Goal: Information Seeking & Learning: Understand process/instructions

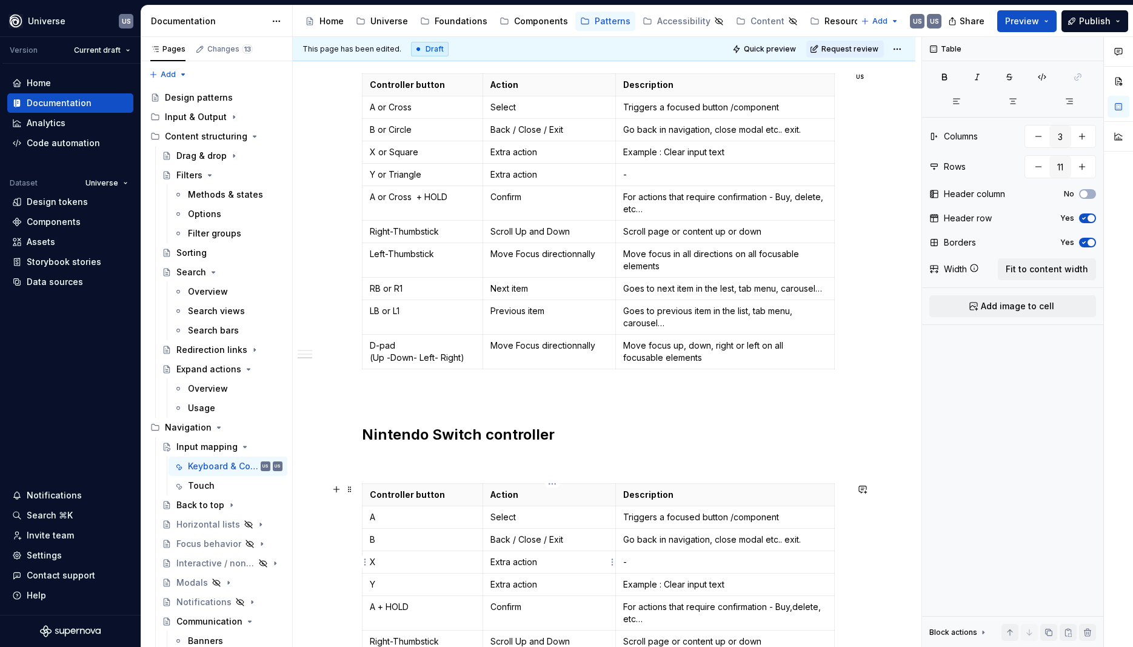
type textarea "*"
click at [573, 344] on p "Move Focus directionnally" at bounding box center [549, 345] width 118 height 12
drag, startPoint x: 493, startPoint y: 254, endPoint x: 609, endPoint y: 261, distance: 115.4
click at [609, 261] on td "Move Focus directionnally" at bounding box center [549, 260] width 133 height 35
copy p "Move Focus directionnally"
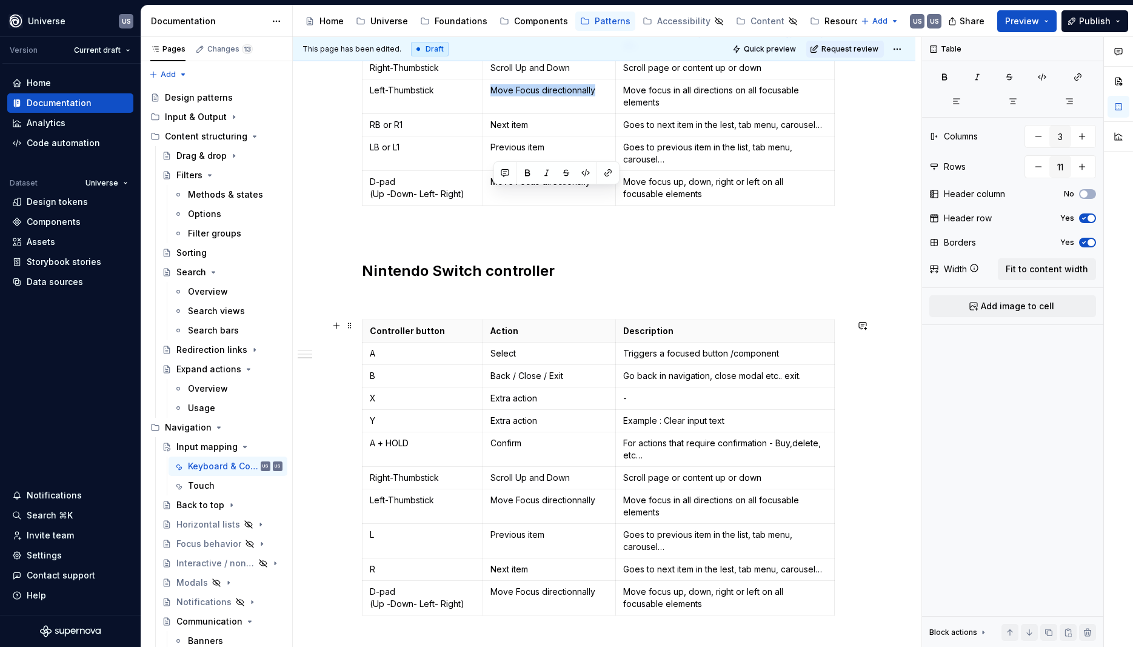
scroll to position [763, 0]
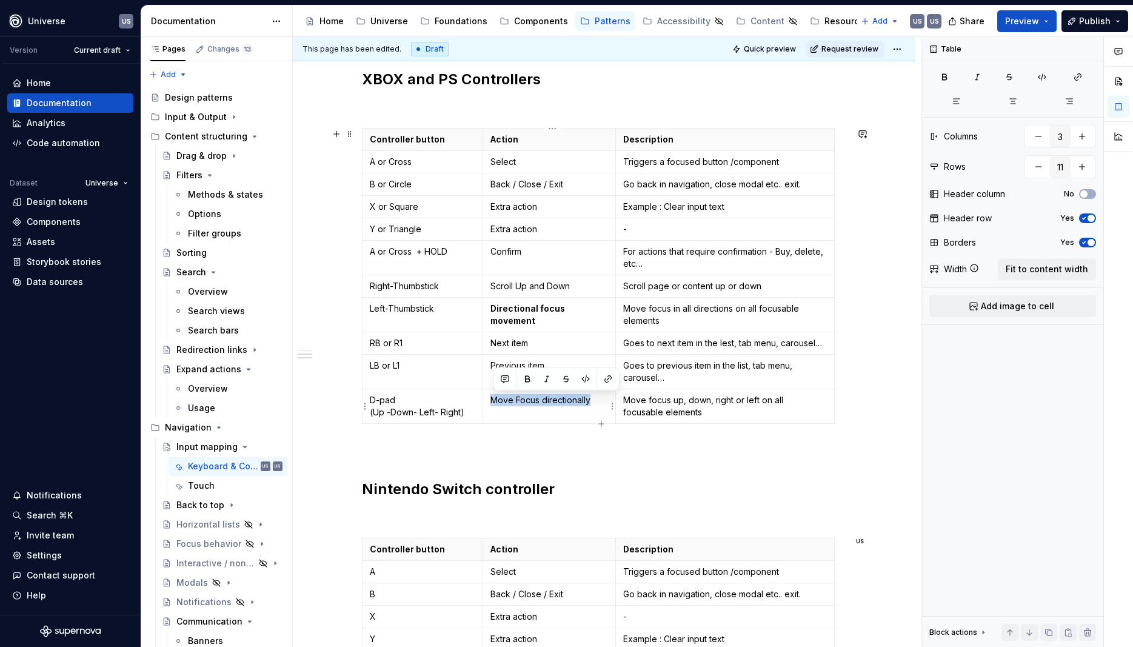
drag, startPoint x: 494, startPoint y: 398, endPoint x: 608, endPoint y: 401, distance: 114.0
click at [608, 401] on p "Move Focus directionally" at bounding box center [549, 400] width 118 height 12
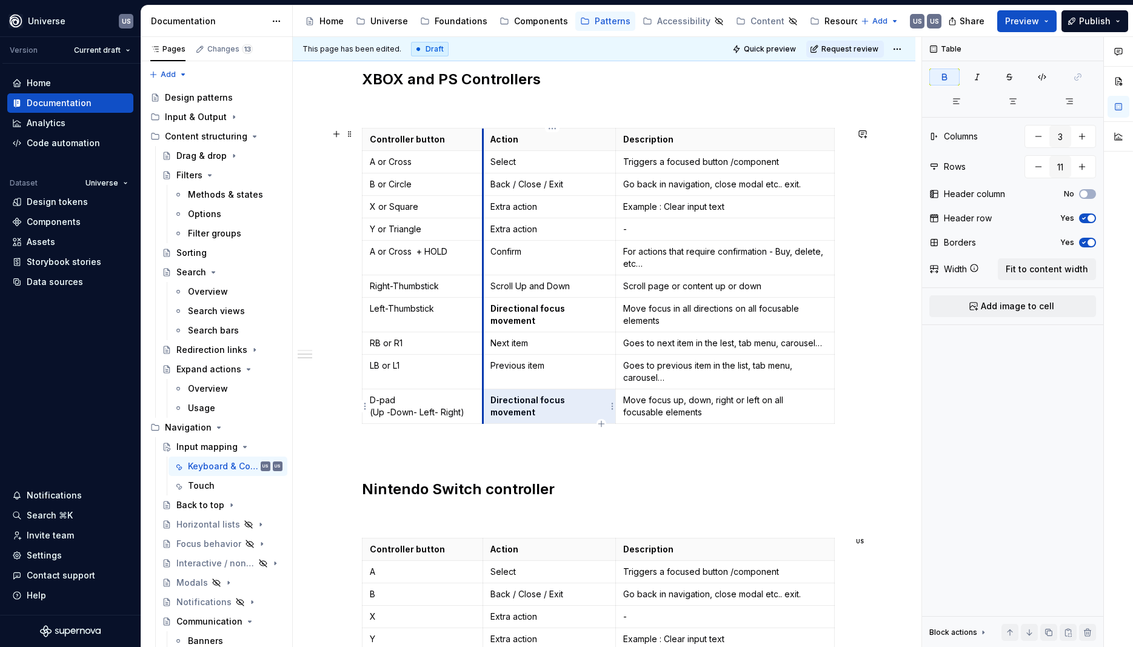
drag, startPoint x: 612, startPoint y: 398, endPoint x: 487, endPoint y: 396, distance: 125.5
click at [487, 396] on td "Directional focus movement" at bounding box center [549, 406] width 133 height 35
drag, startPoint x: 508, startPoint y: 403, endPoint x: 495, endPoint y: 403, distance: 12.7
click at [507, 403] on strong "Directional focus movement" at bounding box center [528, 406] width 76 height 22
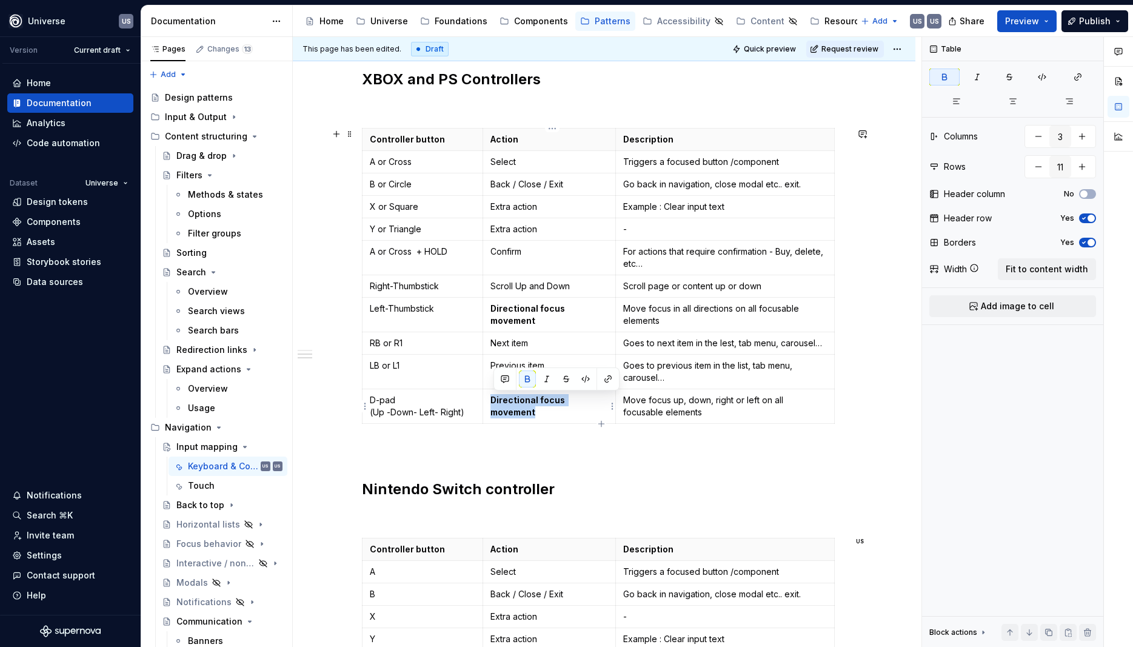
drag, startPoint x: 492, startPoint y: 399, endPoint x: 609, endPoint y: 392, distance: 117.2
click at [609, 392] on td "Directional focus movement" at bounding box center [549, 406] width 133 height 35
click at [530, 373] on button "button" at bounding box center [527, 378] width 17 height 17
click at [493, 311] on td "Directional focus movement" at bounding box center [549, 315] width 133 height 35
drag, startPoint x: 493, startPoint y: 311, endPoint x: 613, endPoint y: 310, distance: 119.4
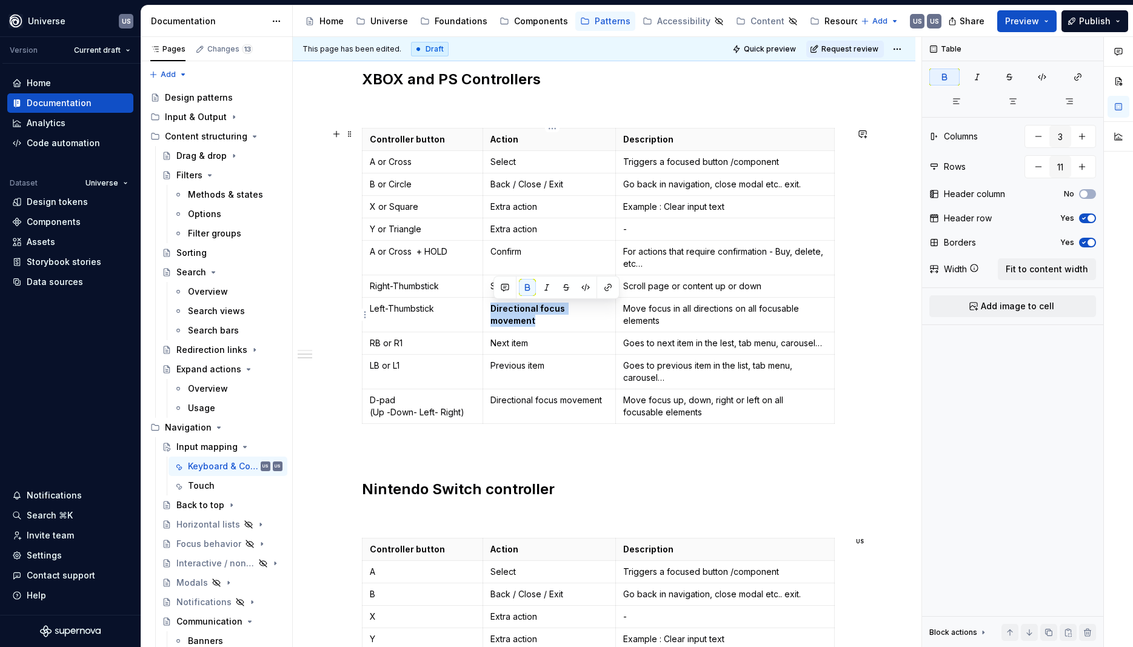
click at [613, 310] on td "Directional focus movement" at bounding box center [549, 315] width 133 height 35
click at [527, 286] on button "button" at bounding box center [527, 287] width 17 height 17
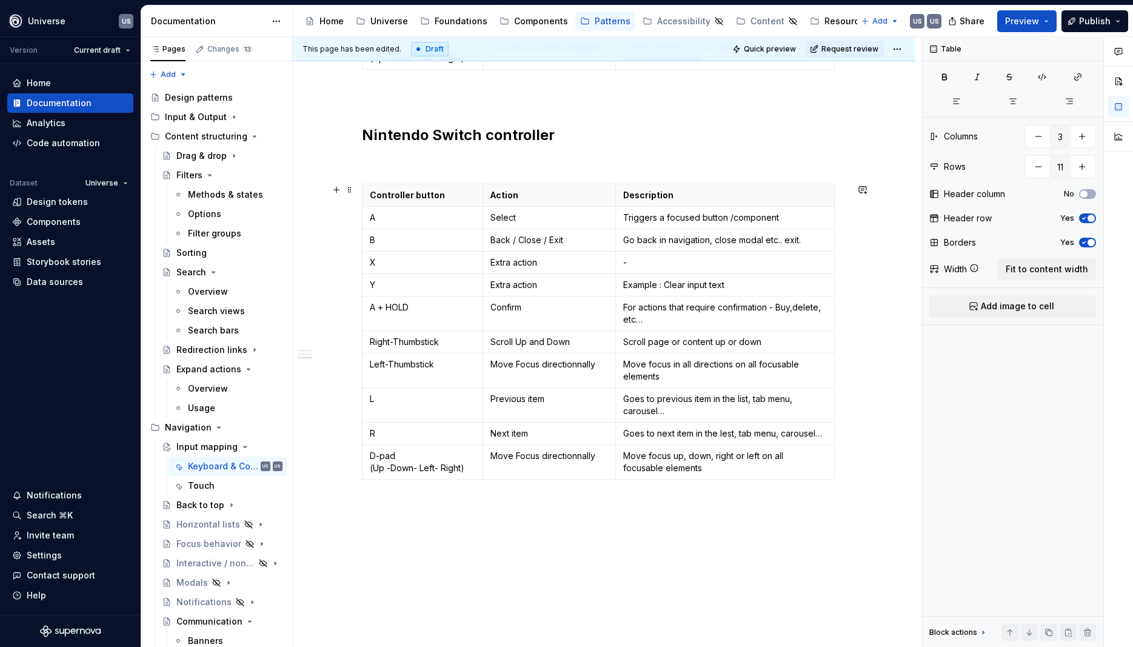
scroll to position [1145, 0]
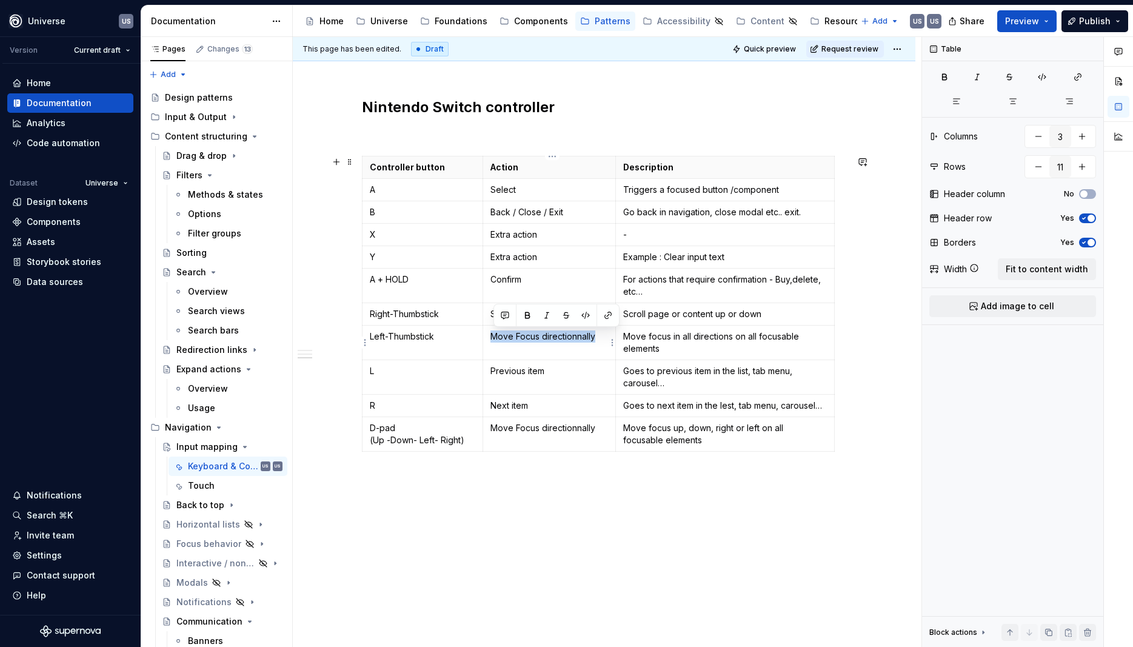
drag, startPoint x: 601, startPoint y: 340, endPoint x: 492, endPoint y: 339, distance: 108.5
click at [492, 339] on td "Move Focus directionnally" at bounding box center [549, 343] width 133 height 35
drag, startPoint x: 496, startPoint y: 427, endPoint x: 598, endPoint y: 430, distance: 102.5
click at [598, 430] on p "Move Focus directionnally" at bounding box center [549, 428] width 118 height 12
click at [774, 336] on p "Move focus in all directions on all focusable elements" at bounding box center [725, 342] width 204 height 24
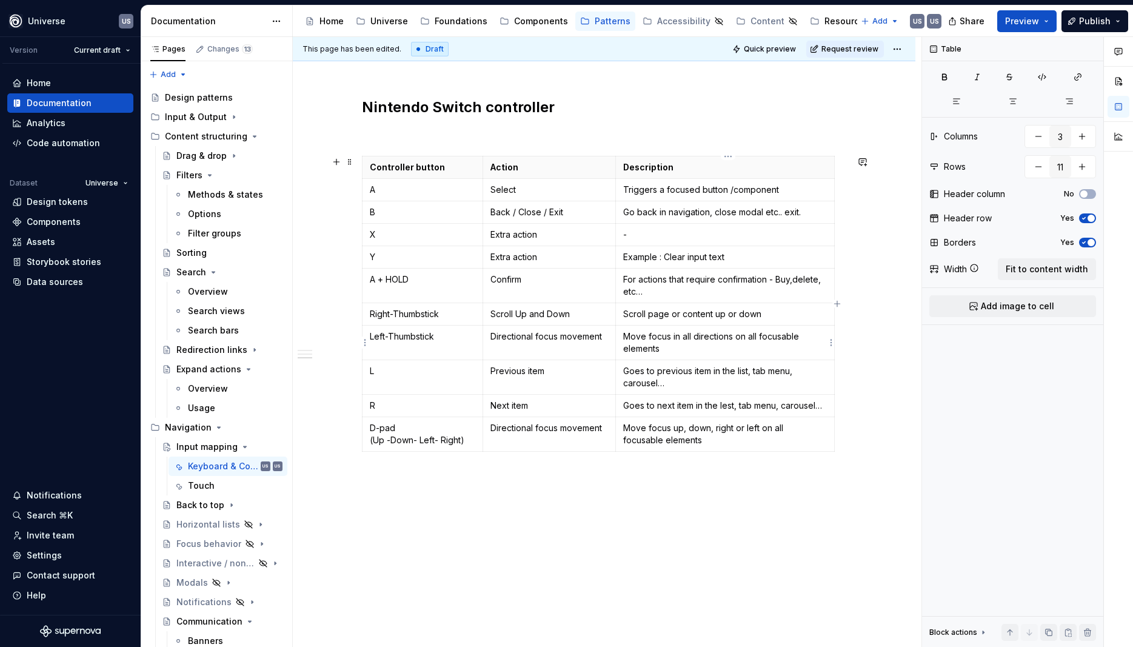
click at [710, 354] on p "Move focus in all directions on all focusable elements" at bounding box center [725, 342] width 204 height 24
click at [408, 324] on td "Right-Thumbstick" at bounding box center [422, 314] width 121 height 22
click at [416, 315] on p "Right-Thumbstick" at bounding box center [423, 314] width 106 height 12
click at [400, 341] on p "Left-Thumbstick" at bounding box center [423, 336] width 106 height 12
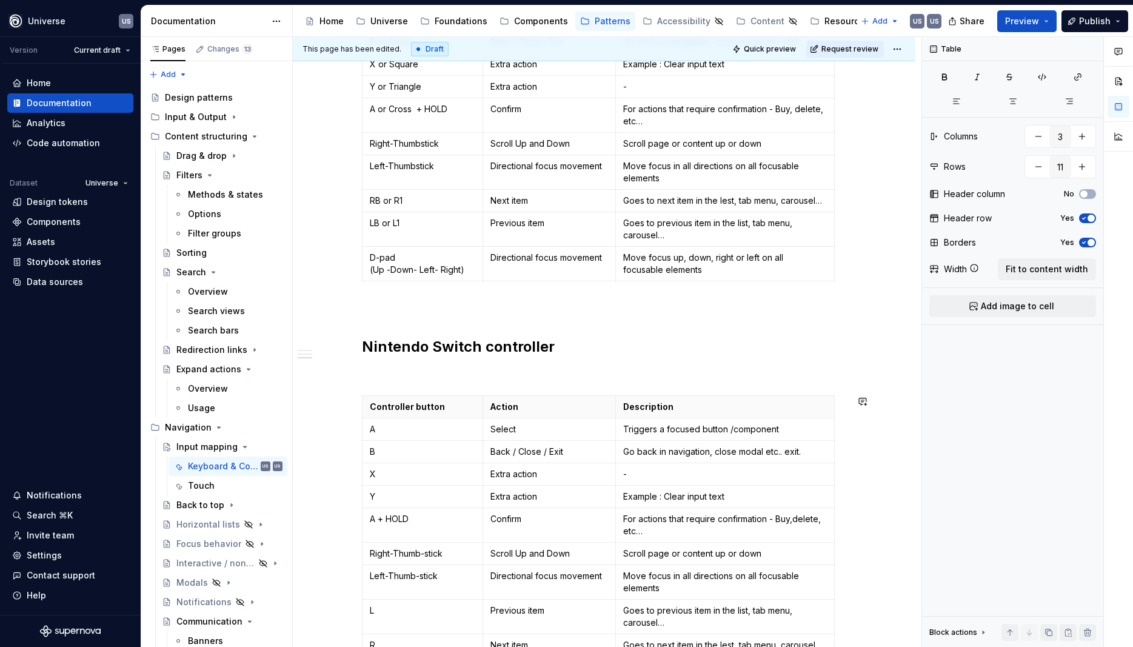
scroll to position [872, 0]
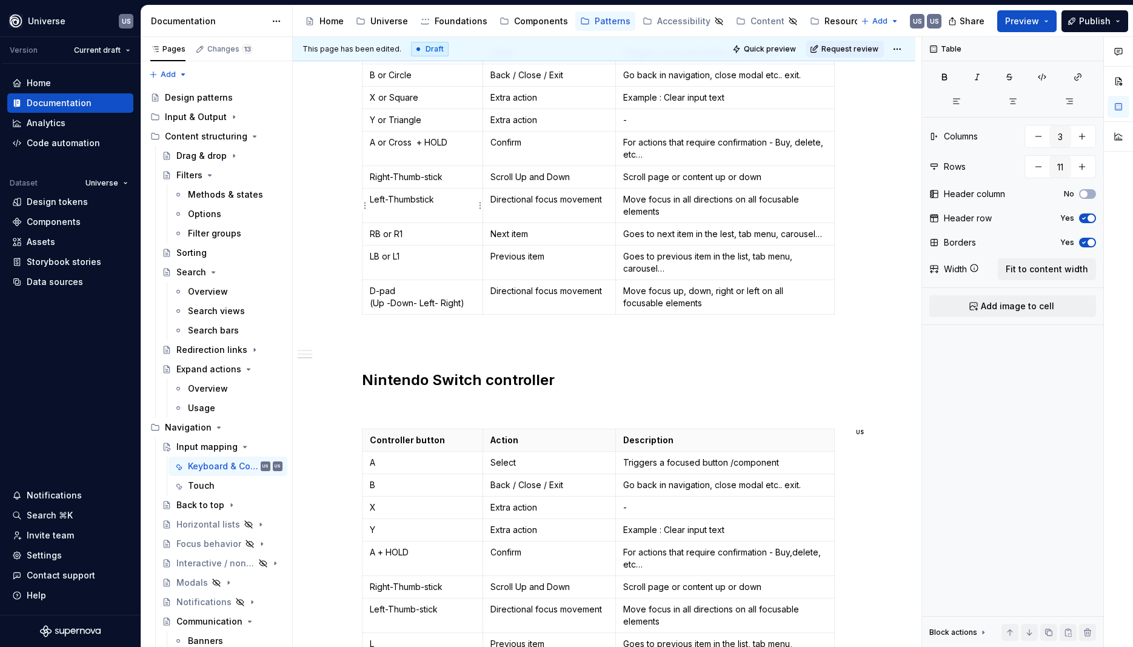
click at [426, 199] on p "Left-Thumbstick" at bounding box center [423, 199] width 106 height 12
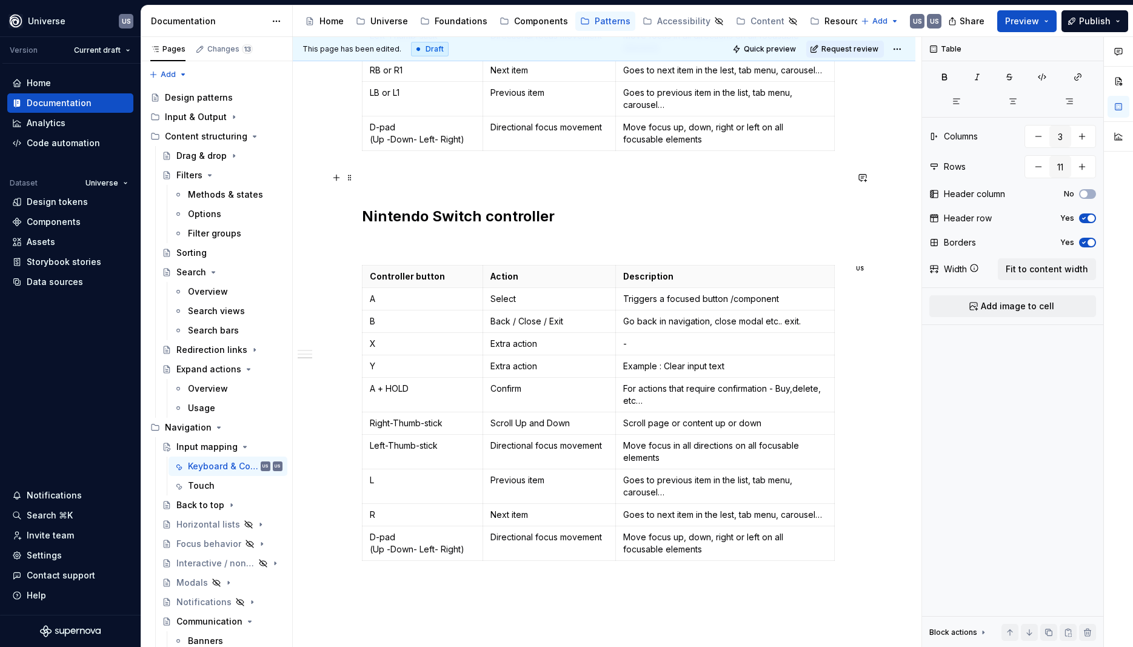
scroll to position [763, 0]
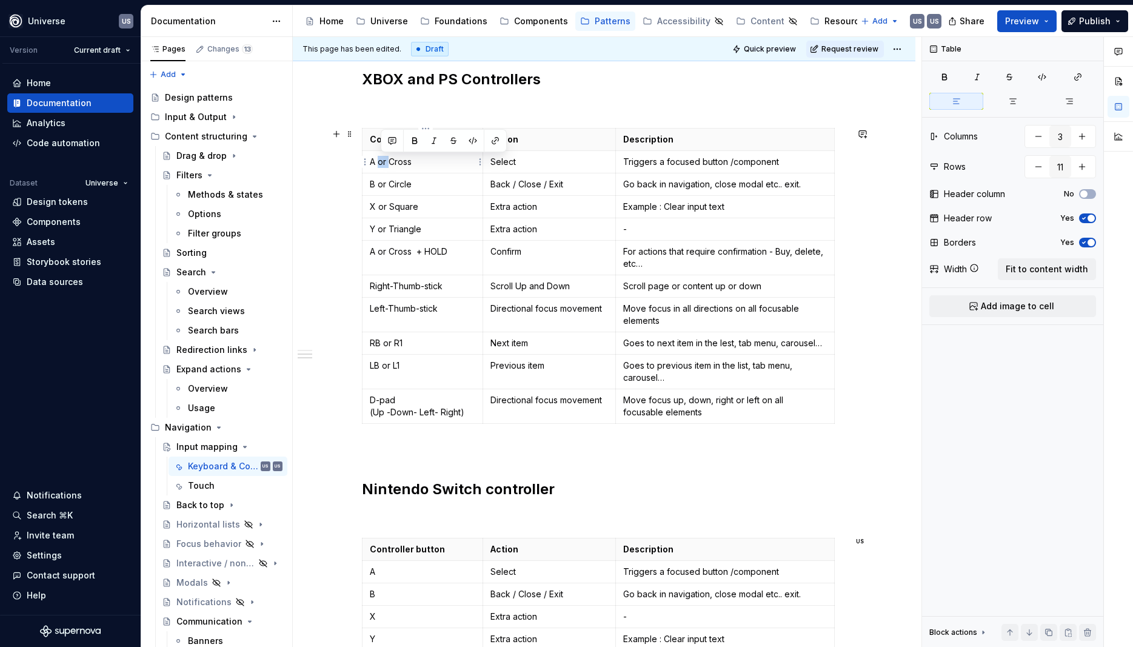
drag, startPoint x: 379, startPoint y: 163, endPoint x: 390, endPoint y: 164, distance: 11.0
click at [390, 164] on p "A or Cross" at bounding box center [423, 162] width 106 height 12
drag, startPoint x: 381, startPoint y: 184, endPoint x: 389, endPoint y: 186, distance: 8.1
click at [389, 186] on p "B or Circle" at bounding box center [423, 184] width 106 height 12
drag, startPoint x: 382, startPoint y: 205, endPoint x: 390, endPoint y: 206, distance: 8.0
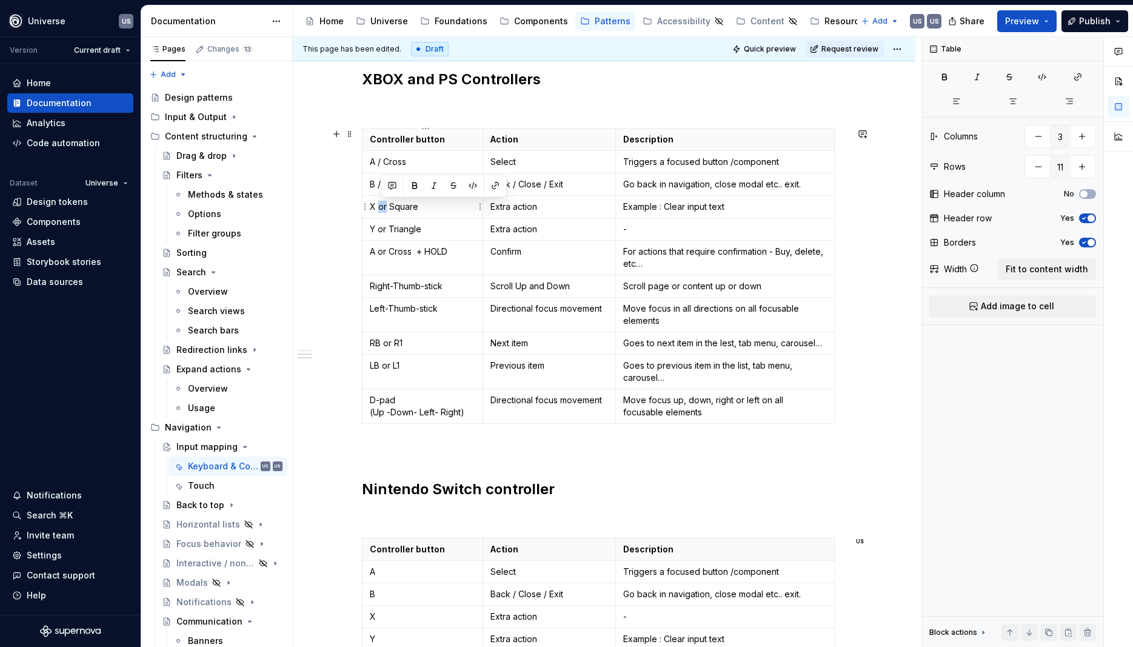
click at [389, 206] on p "X or Square" at bounding box center [423, 207] width 106 height 12
drag, startPoint x: 382, startPoint y: 232, endPoint x: 389, endPoint y: 232, distance: 6.7
click at [389, 232] on p "Y or Triangle" at bounding box center [423, 229] width 106 height 12
drag, startPoint x: 381, startPoint y: 251, endPoint x: 388, endPoint y: 252, distance: 7.4
click at [388, 252] on p "A or Cross + HOLD" at bounding box center [423, 252] width 106 height 12
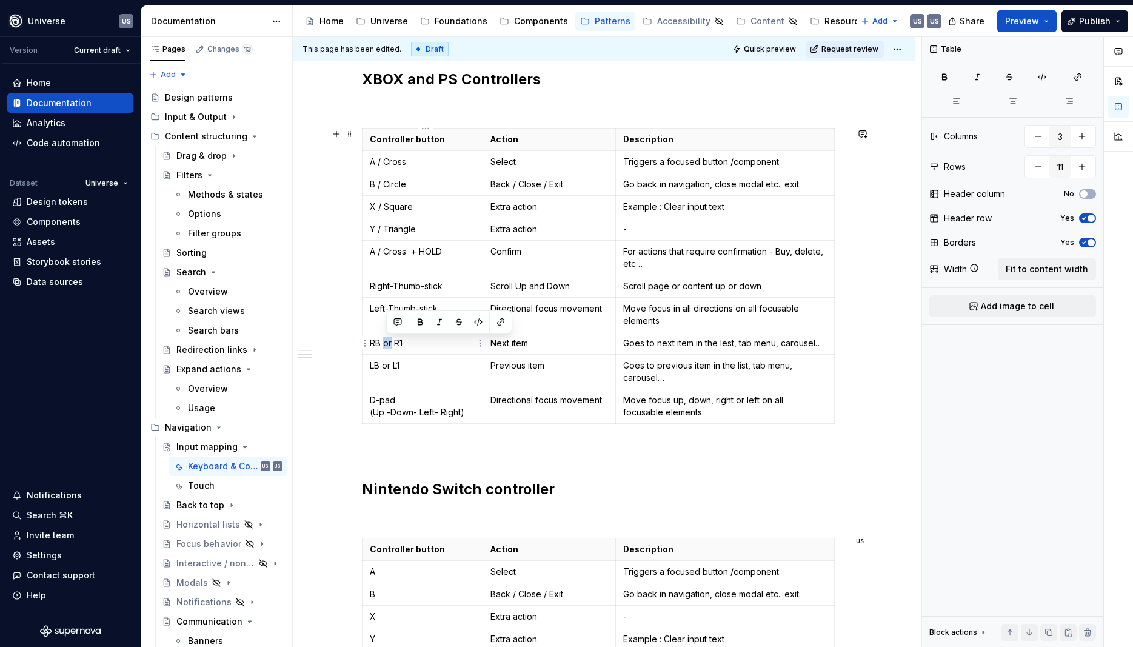
drag, startPoint x: 386, startPoint y: 344, endPoint x: 393, endPoint y: 346, distance: 7.4
click at [393, 346] on p "RB or R1" at bounding box center [423, 343] width 106 height 12
drag, startPoint x: 386, startPoint y: 367, endPoint x: 393, endPoint y: 368, distance: 6.8
click at [393, 368] on p "LB or L1" at bounding box center [423, 365] width 106 height 12
drag, startPoint x: 626, startPoint y: 206, endPoint x: 760, endPoint y: 210, distance: 134.6
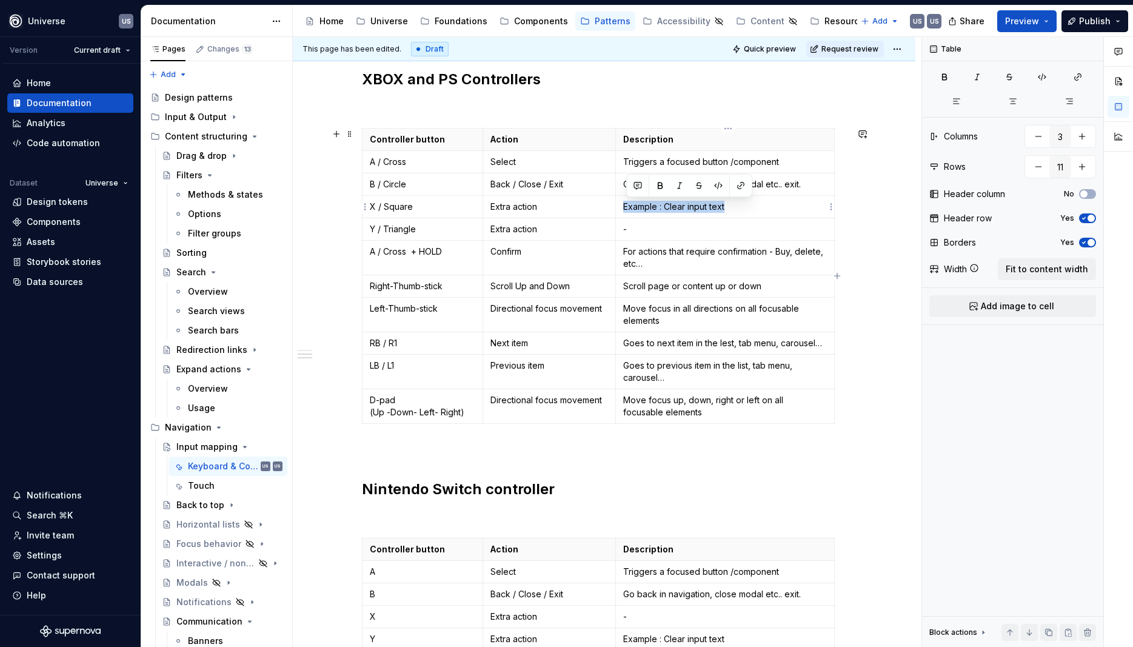
click at [760, 210] on td "Example : Clear input text" at bounding box center [724, 207] width 219 height 22
click at [707, 228] on p "-" at bounding box center [725, 229] width 204 height 12
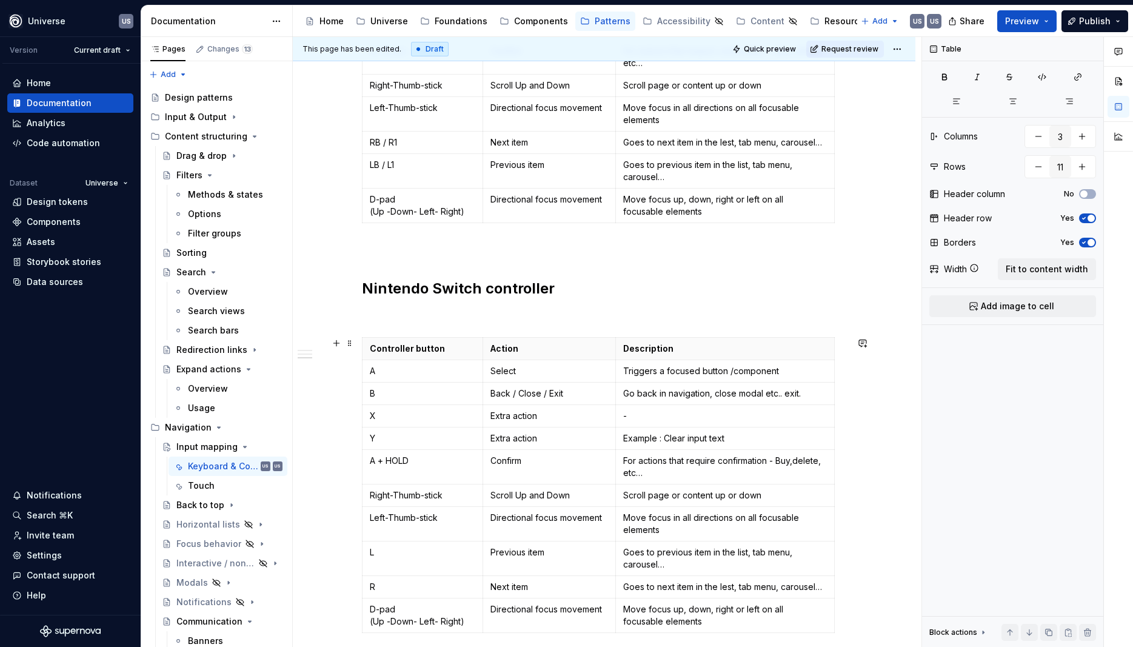
scroll to position [981, 0]
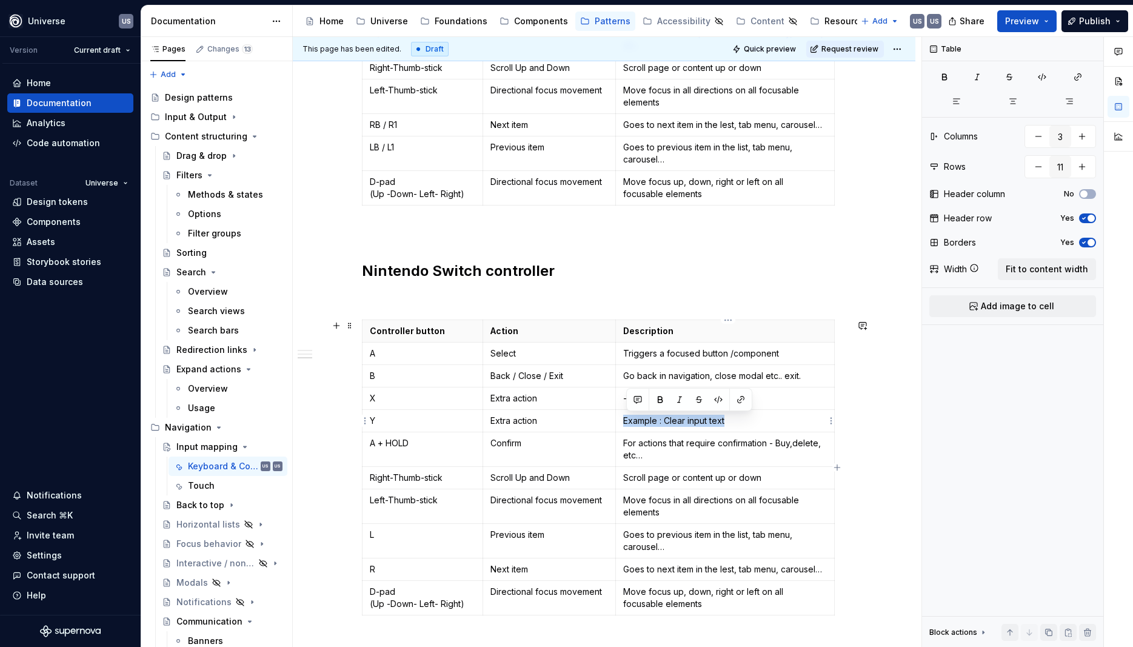
drag, startPoint x: 623, startPoint y: 418, endPoint x: 752, endPoint y: 428, distance: 128.9
click at [749, 427] on td "Example : Clear input text" at bounding box center [724, 421] width 219 height 22
click at [691, 416] on p "-" at bounding box center [725, 421] width 204 height 12
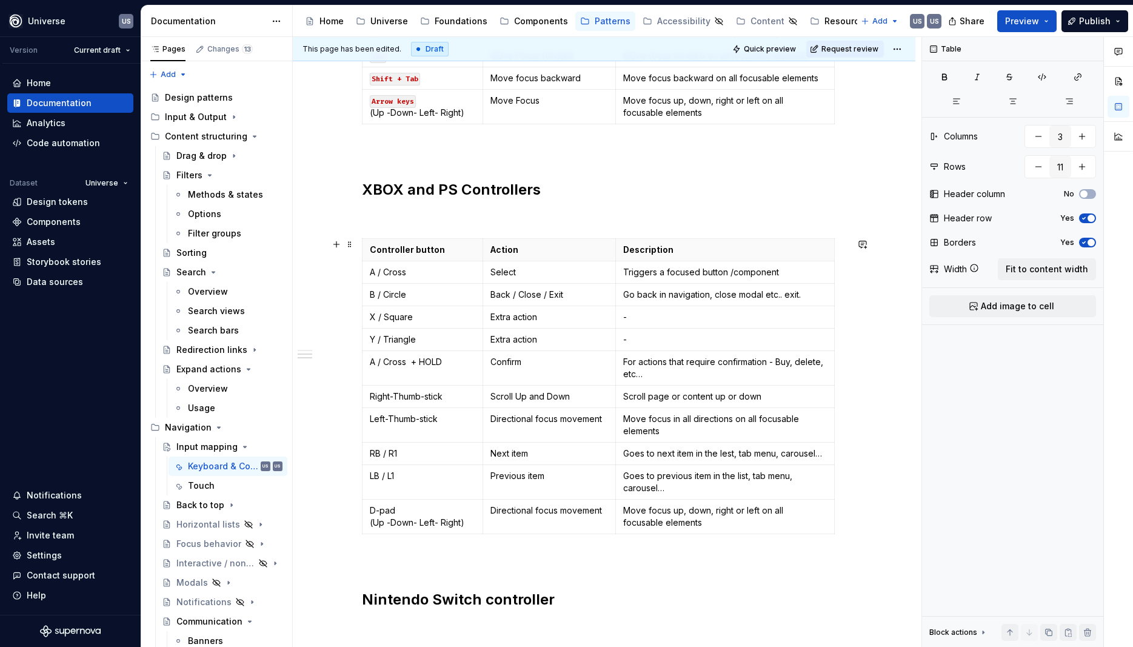
scroll to position [490, 0]
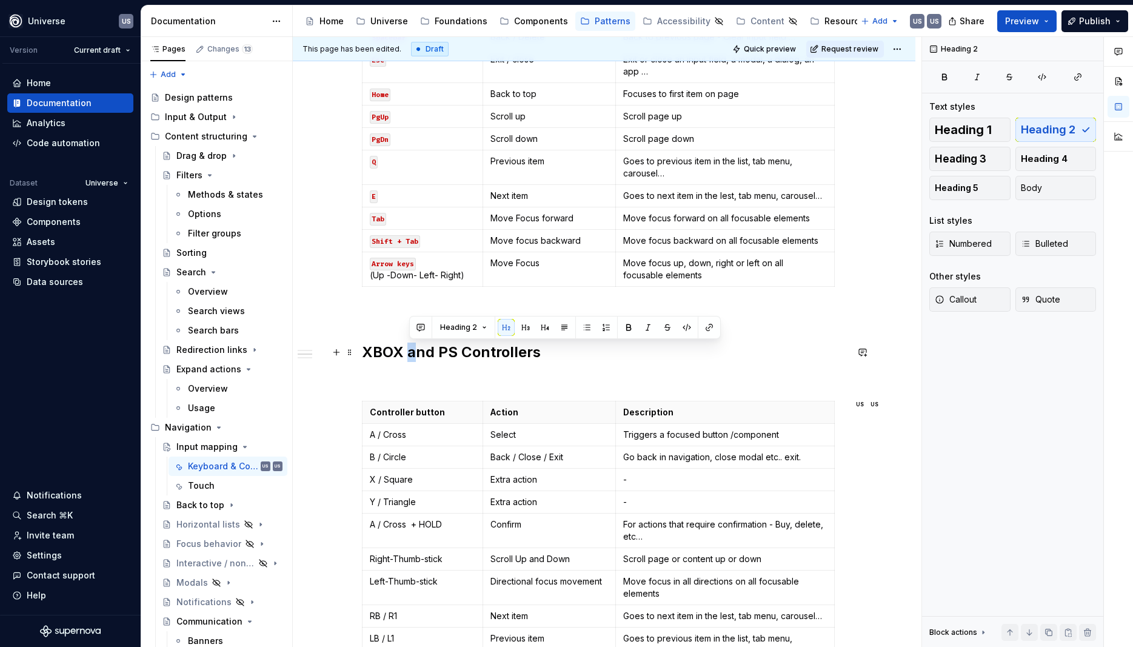
click at [414, 347] on h2 "XBOX and PS Controllers" at bounding box center [604, 352] width 485 height 19
click at [430, 356] on h2 "XBOX and PS Controllers" at bounding box center [604, 352] width 485 height 19
drag, startPoint x: 410, startPoint y: 351, endPoint x: 438, endPoint y: 356, distance: 27.8
click at [438, 356] on h2 "XBOX and PS Controllers" at bounding box center [604, 352] width 485 height 19
click at [410, 358] on h2 "XBOX , Nintendo Switch, PS Controllers" at bounding box center [604, 352] width 485 height 19
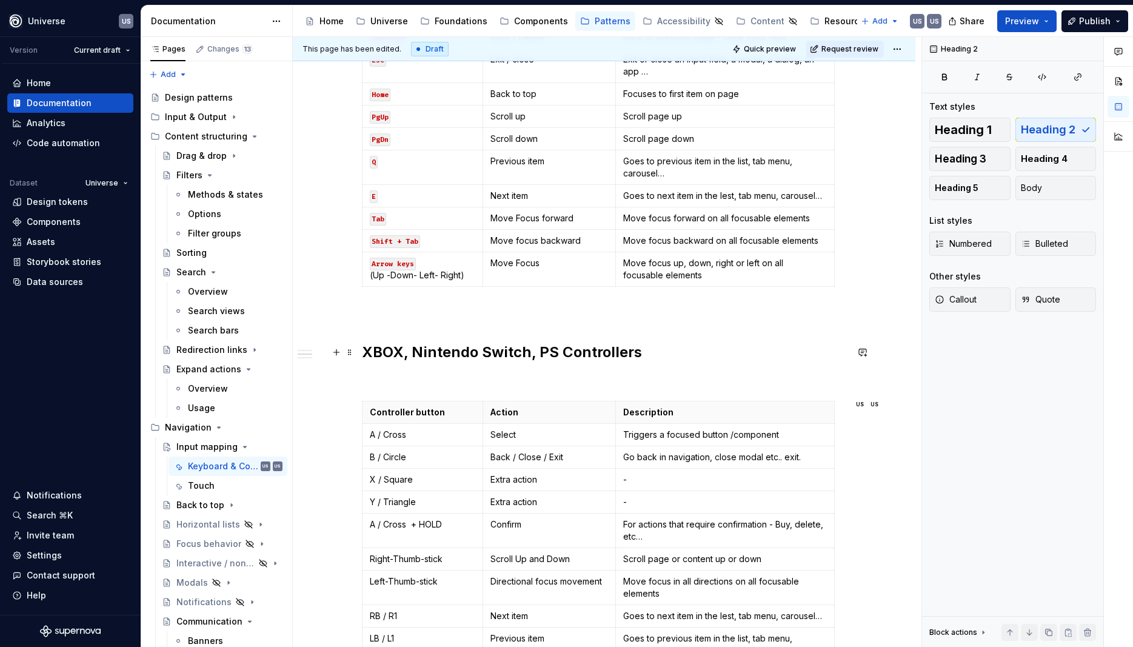
click at [610, 349] on h2 "XBOX, Nintendo Switch, PS Controllers" at bounding box center [604, 352] width 485 height 19
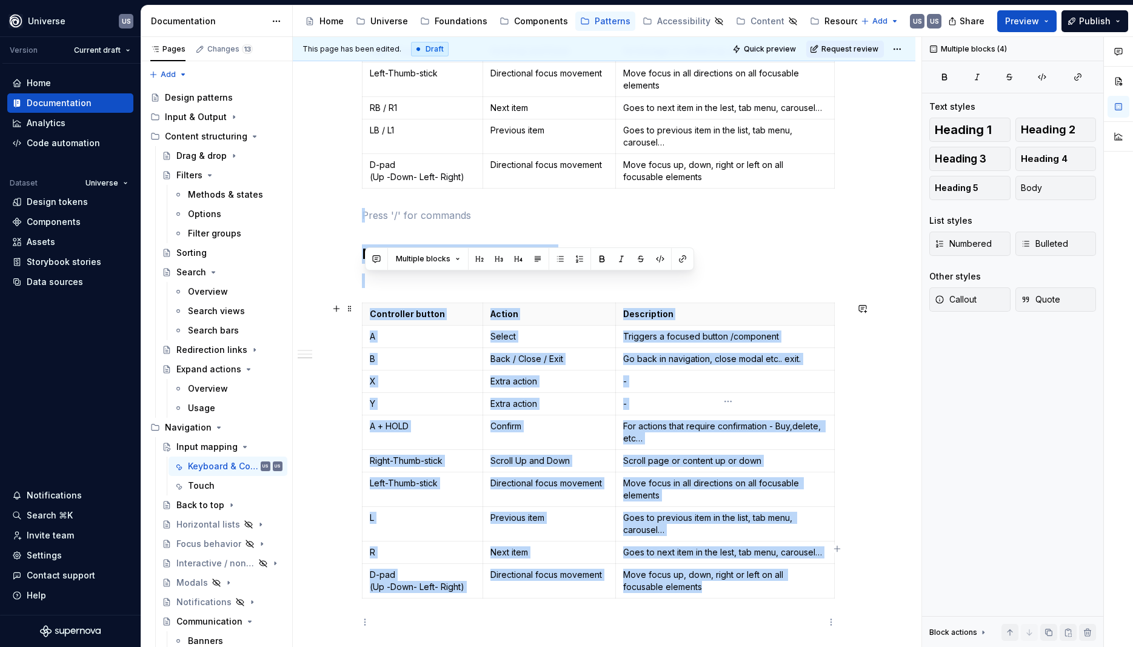
scroll to position [1162, 0]
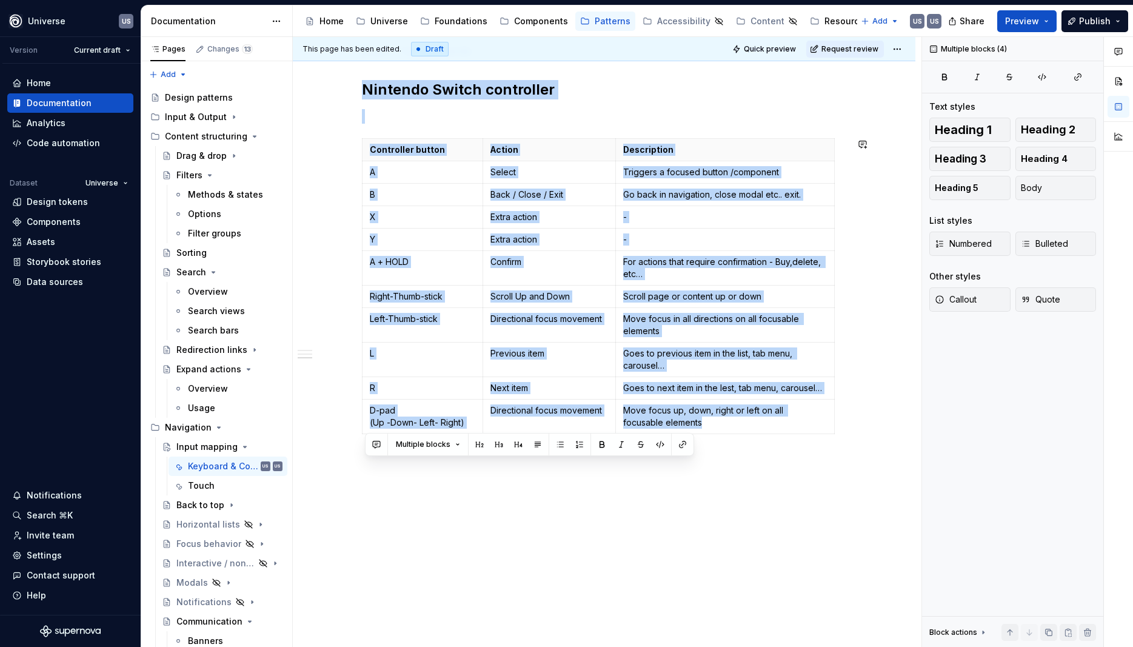
drag, startPoint x: 392, startPoint y: 403, endPoint x: 821, endPoint y: 550, distance: 453.4
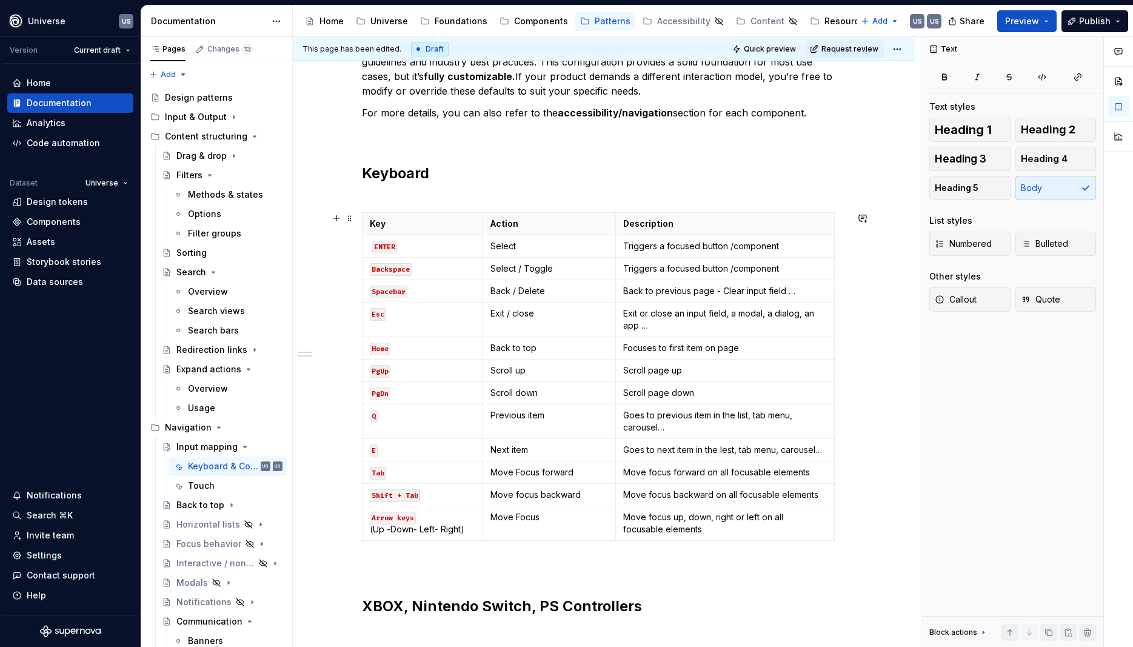
scroll to position [0, 0]
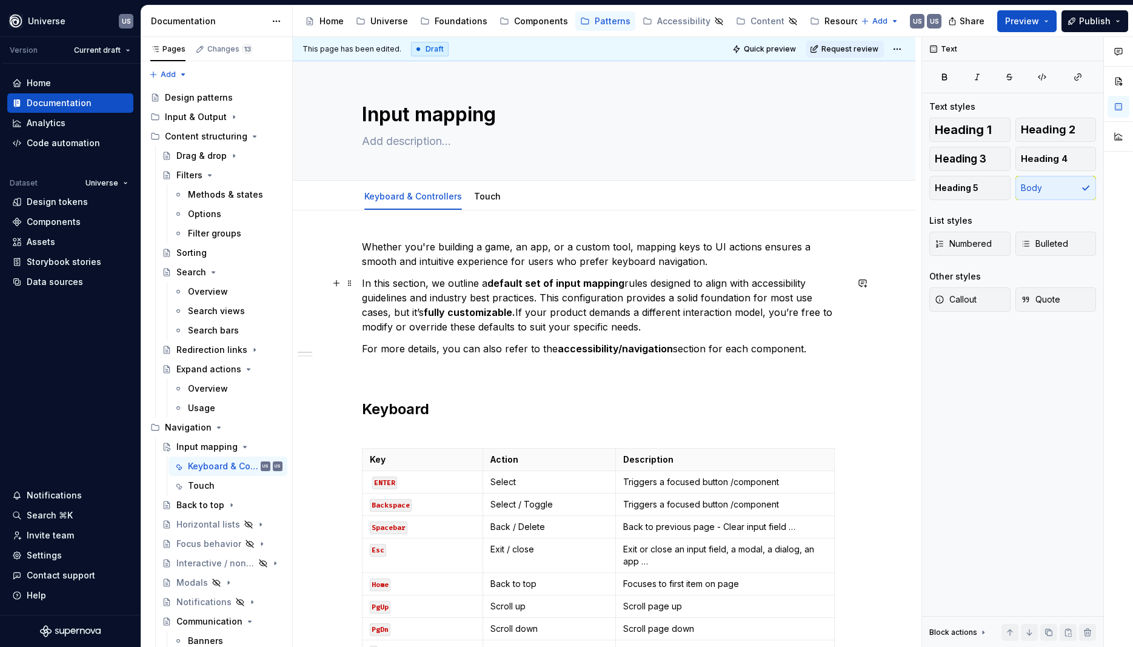
click at [476, 300] on p "In this section, we outline a default set of input mapping rules designed to al…" at bounding box center [604, 305] width 485 height 58
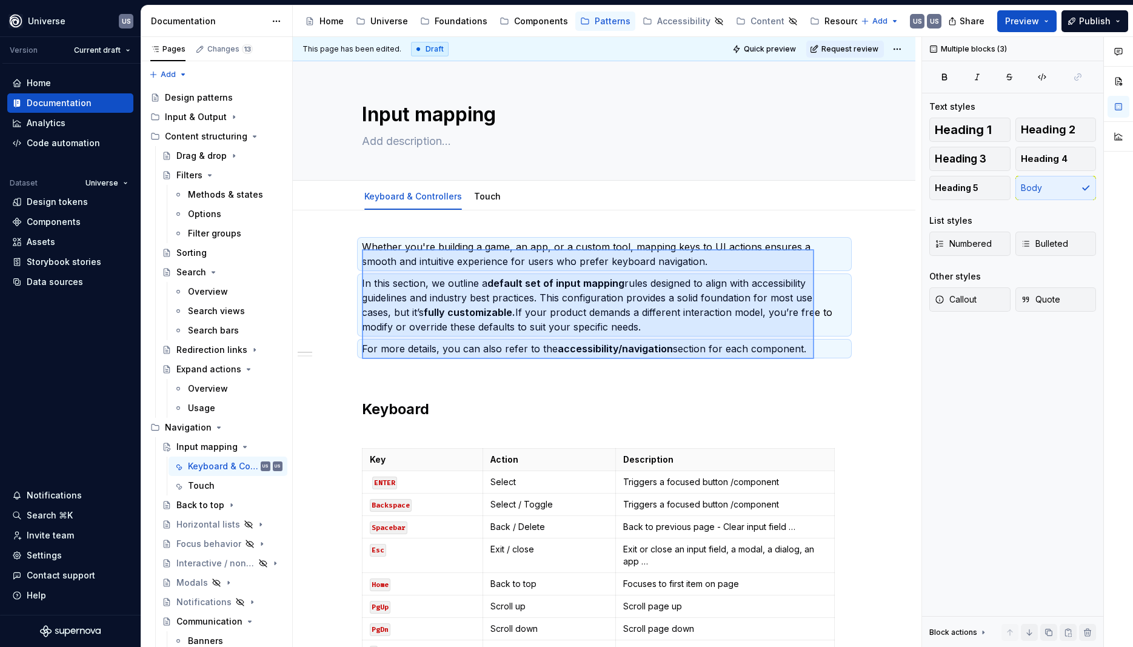
drag, startPoint x: 362, startPoint y: 249, endPoint x: 815, endPoint y: 359, distance: 466.0
click at [815, 359] on div "This page has been edited. Draft Quick preview Request review Input mapping Edi…" at bounding box center [607, 342] width 629 height 610
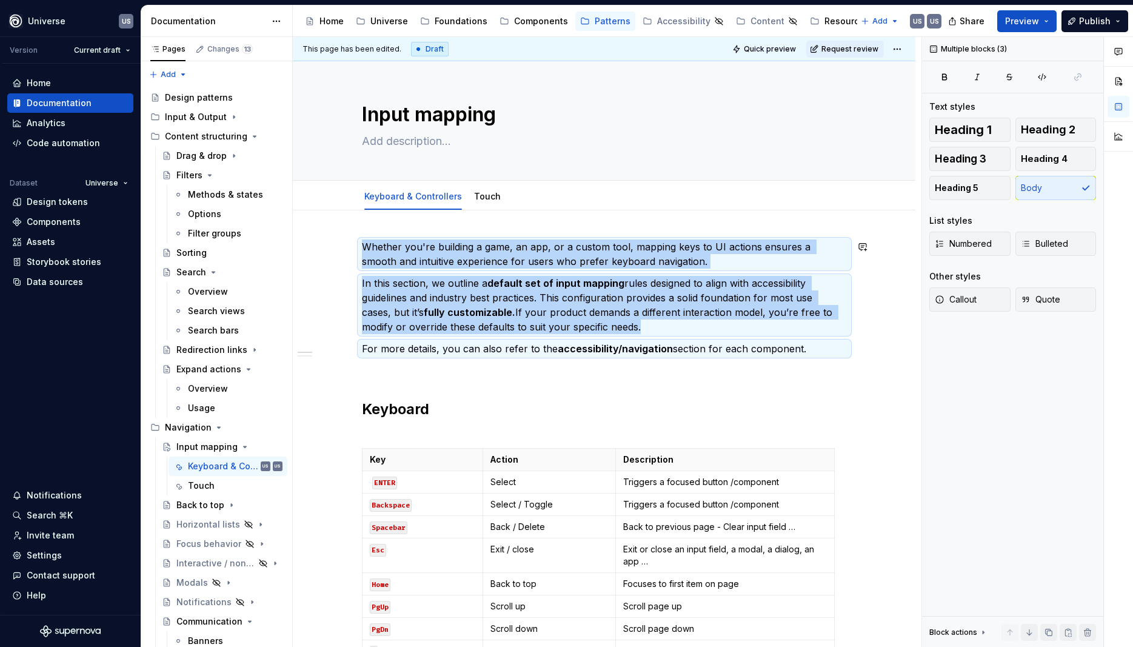
copy div "Whether you're building a game, an app, or a custom tool, mapping keys to UI ac…"
click at [484, 193] on link "Touch" at bounding box center [487, 196] width 27 height 10
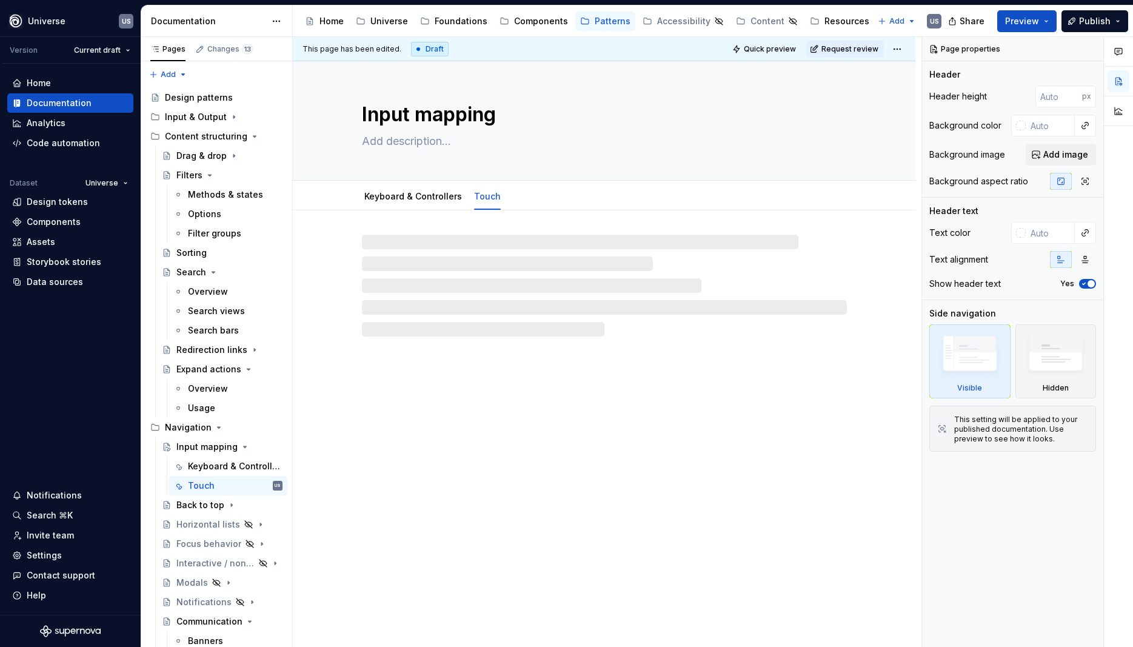
type textarea "*"
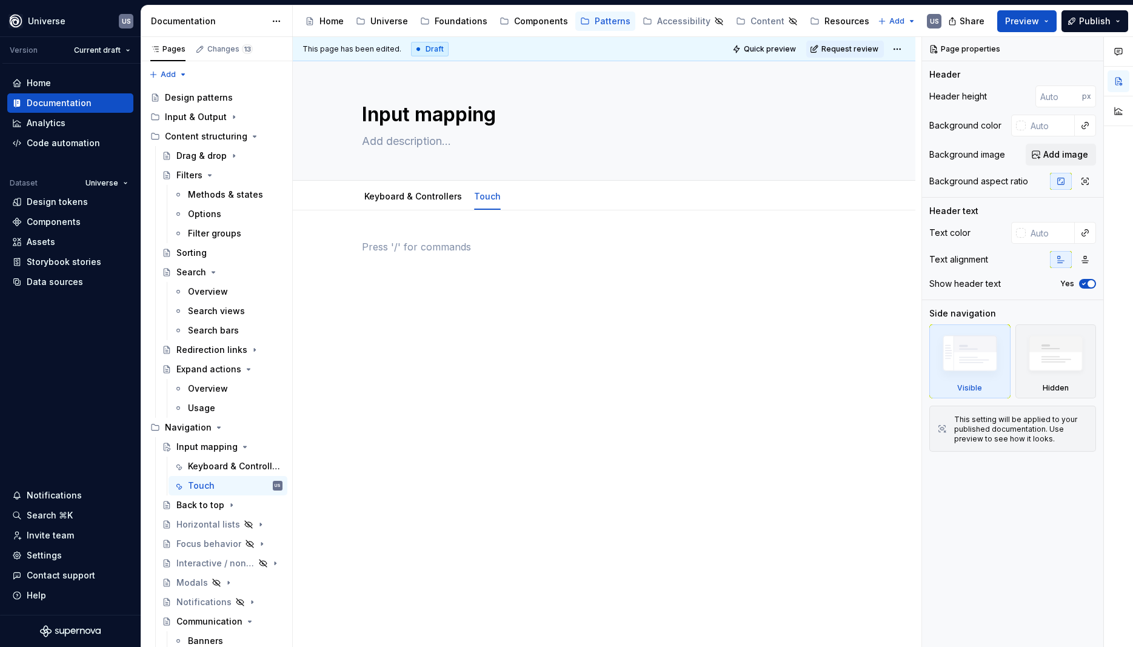
click at [441, 248] on p at bounding box center [604, 246] width 485 height 15
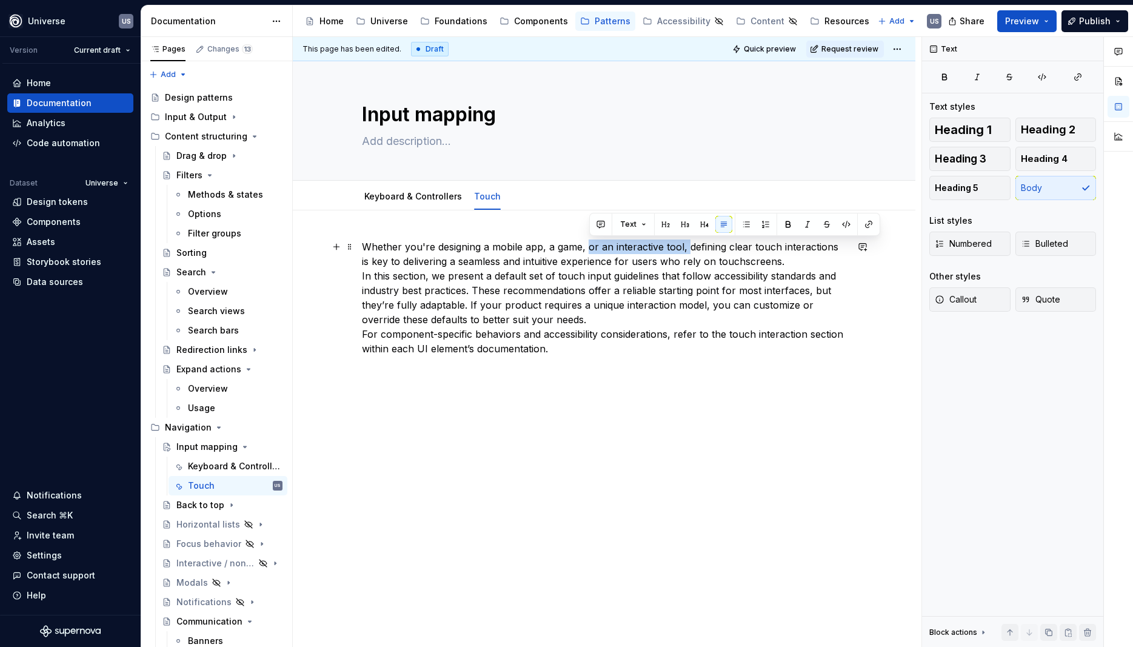
drag, startPoint x: 589, startPoint y: 247, endPoint x: 688, endPoint y: 248, distance: 98.8
click at [688, 248] on p "Whether you're designing a mobile app, a game, or an interactive tool, defining…" at bounding box center [604, 297] width 485 height 116
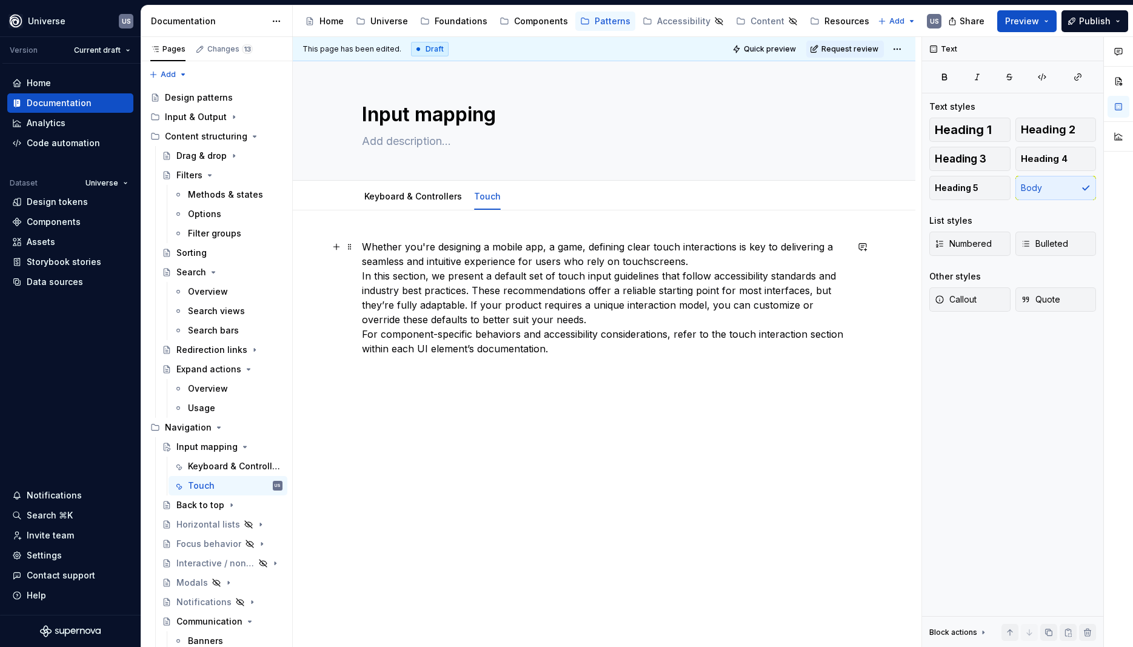
click at [704, 262] on p "Whether you're designing a mobile app, a game, defining clear touch interaction…" at bounding box center [604, 297] width 485 height 116
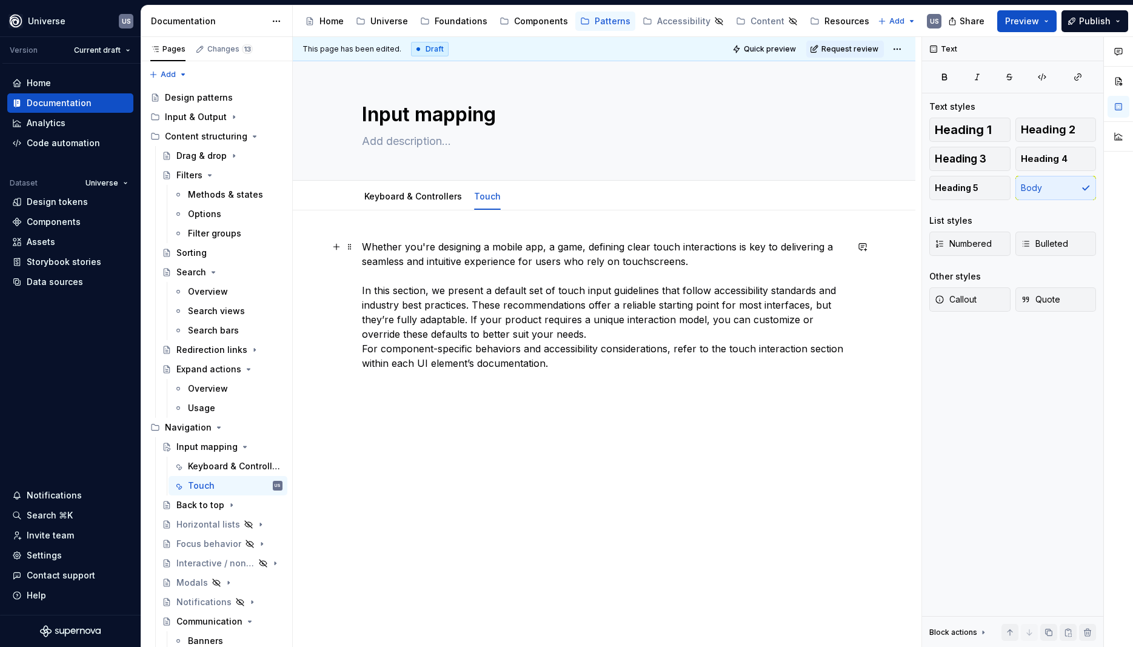
click at [597, 333] on p "Whether you're designing a mobile app, a game, defining clear touch interaction…" at bounding box center [604, 304] width 485 height 131
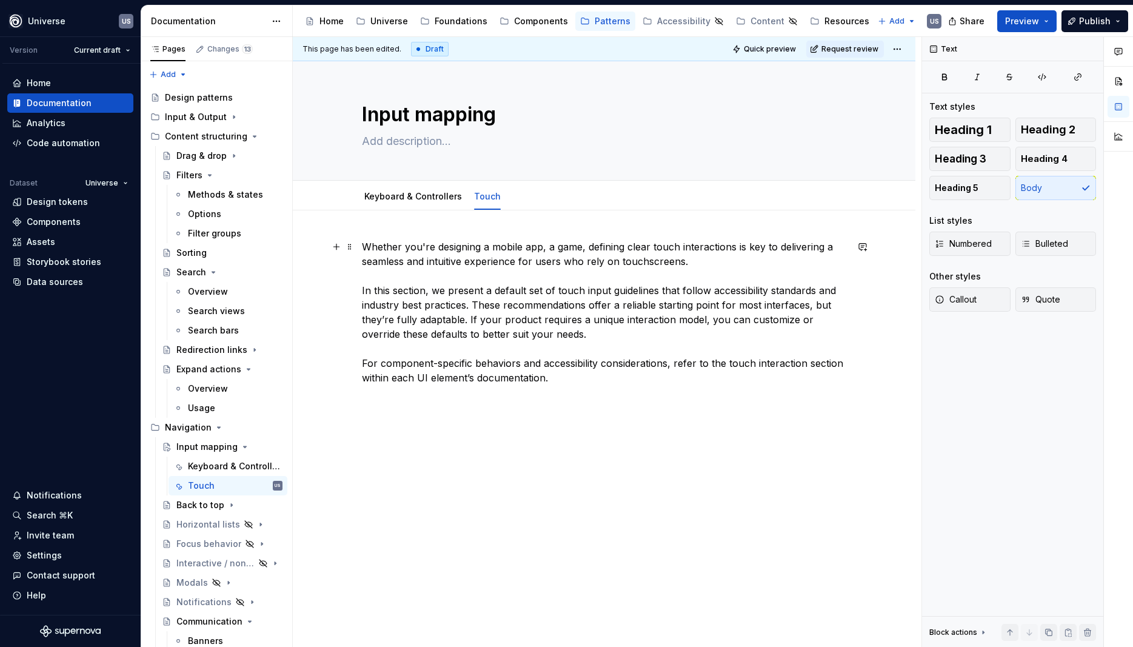
click at [575, 329] on p "Whether you're designing a mobile app, a game, defining clear touch interaction…" at bounding box center [604, 311] width 485 height 145
drag, startPoint x: 730, startPoint y: 361, endPoint x: 850, endPoint y: 366, distance: 120.1
click at [850, 366] on div "Whether you're designing a mobile app, a game, defining clear touch interaction…" at bounding box center [604, 401] width 623 height 383
click at [929, 342] on button "button" at bounding box center [929, 340] width 17 height 17
click at [578, 290] on p "Whether you're designing a mobile app, a game, defining clear touch interaction…" at bounding box center [604, 311] width 485 height 145
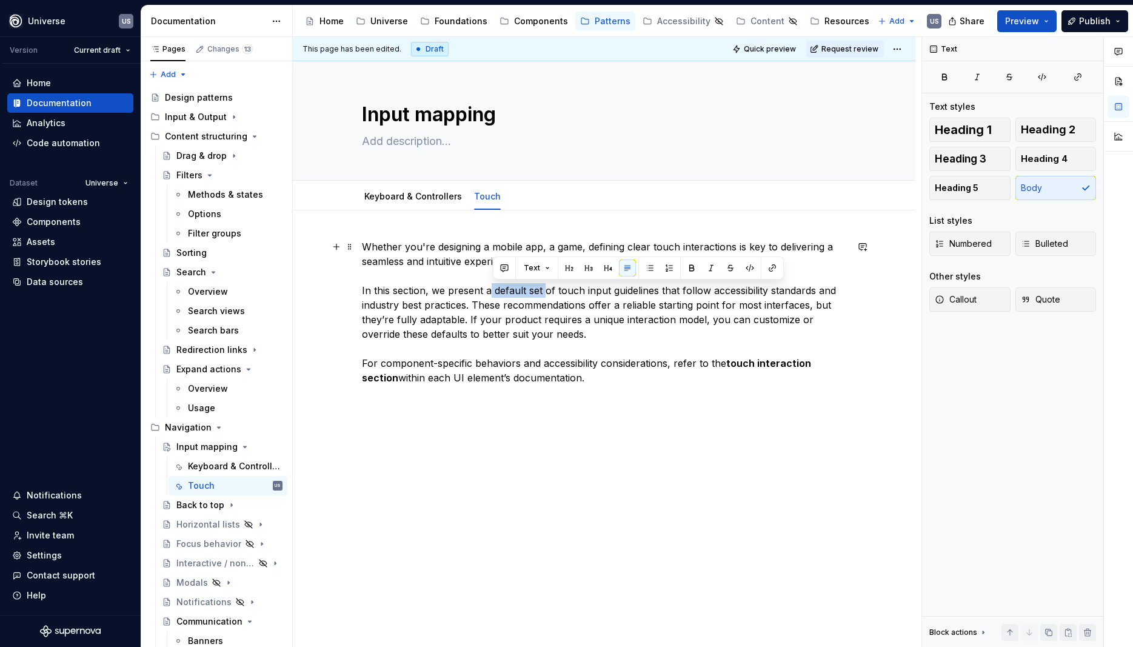
drag, startPoint x: 494, startPoint y: 289, endPoint x: 546, endPoint y: 295, distance: 52.0
click at [546, 295] on p "Whether you're designing a mobile app, a game, defining clear touch interaction…" at bounding box center [604, 311] width 485 height 145
click at [692, 266] on button "button" at bounding box center [691, 267] width 17 height 17
click at [727, 301] on p "Whether you're designing a mobile app, a game, defining clear touch interaction…" at bounding box center [604, 311] width 485 height 145
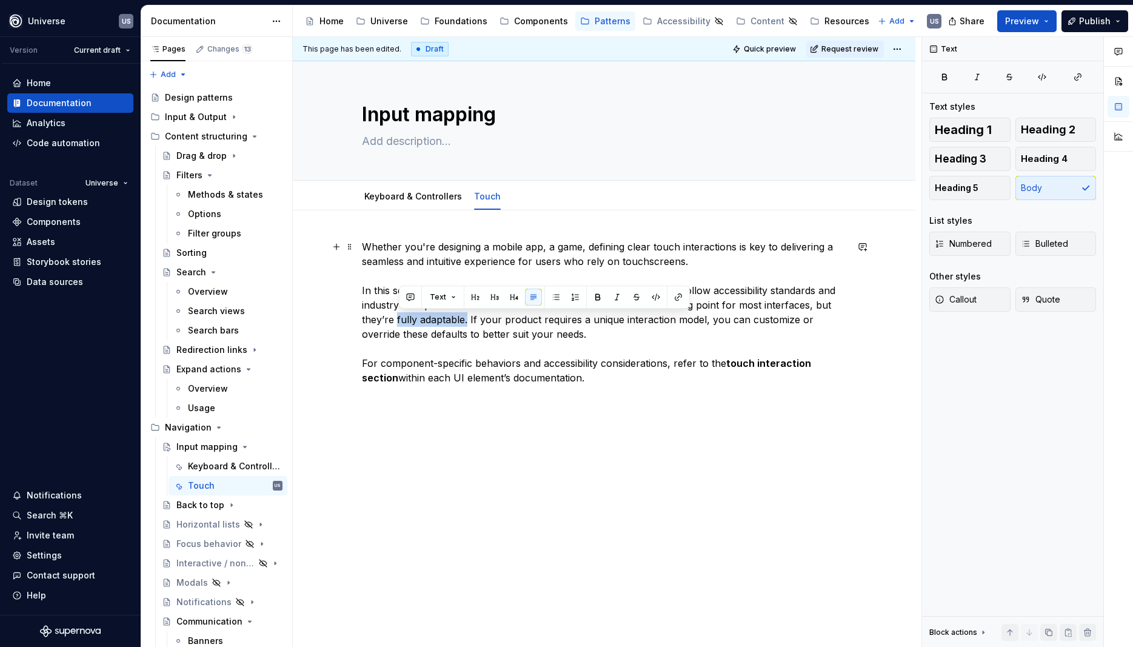
drag, startPoint x: 398, startPoint y: 318, endPoint x: 469, endPoint y: 318, distance: 70.9
click at [469, 318] on p "Whether you're designing a mobile app, a game, defining clear touch interaction…" at bounding box center [604, 311] width 485 height 145
click at [557, 343] on p "Whether you're designing a mobile app, a game, defining clear touch interaction…" at bounding box center [604, 311] width 485 height 145
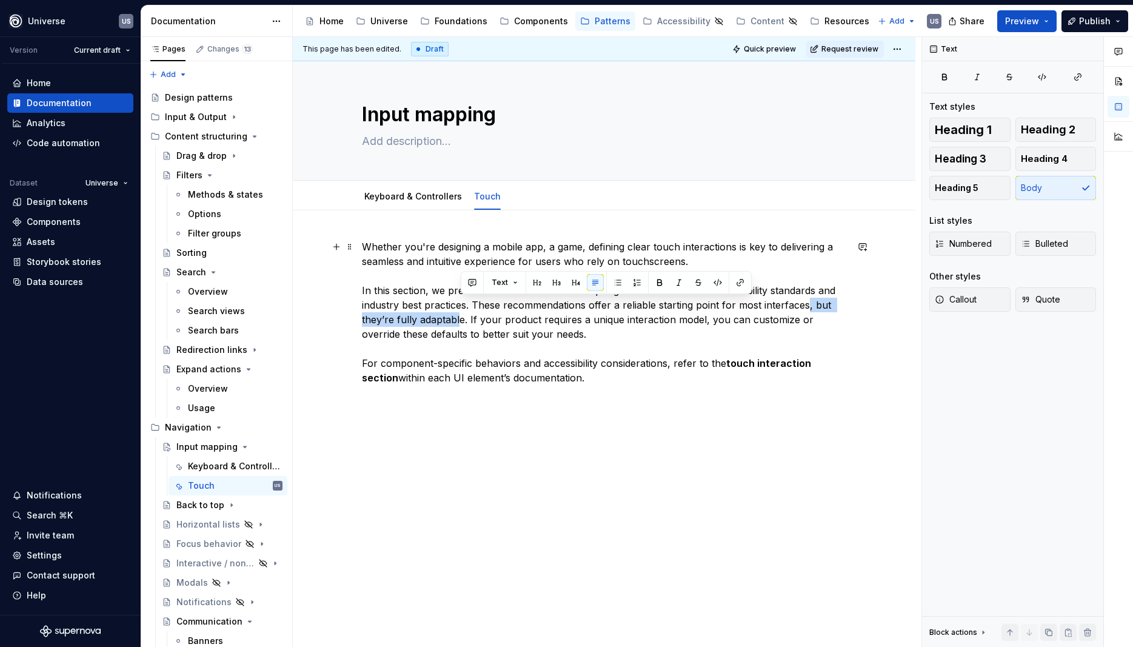
drag, startPoint x: 811, startPoint y: 304, endPoint x: 463, endPoint y: 319, distance: 347.7
click at [463, 319] on p "Whether you're designing a mobile app, a game, defining clear touch interaction…" at bounding box center [604, 311] width 485 height 145
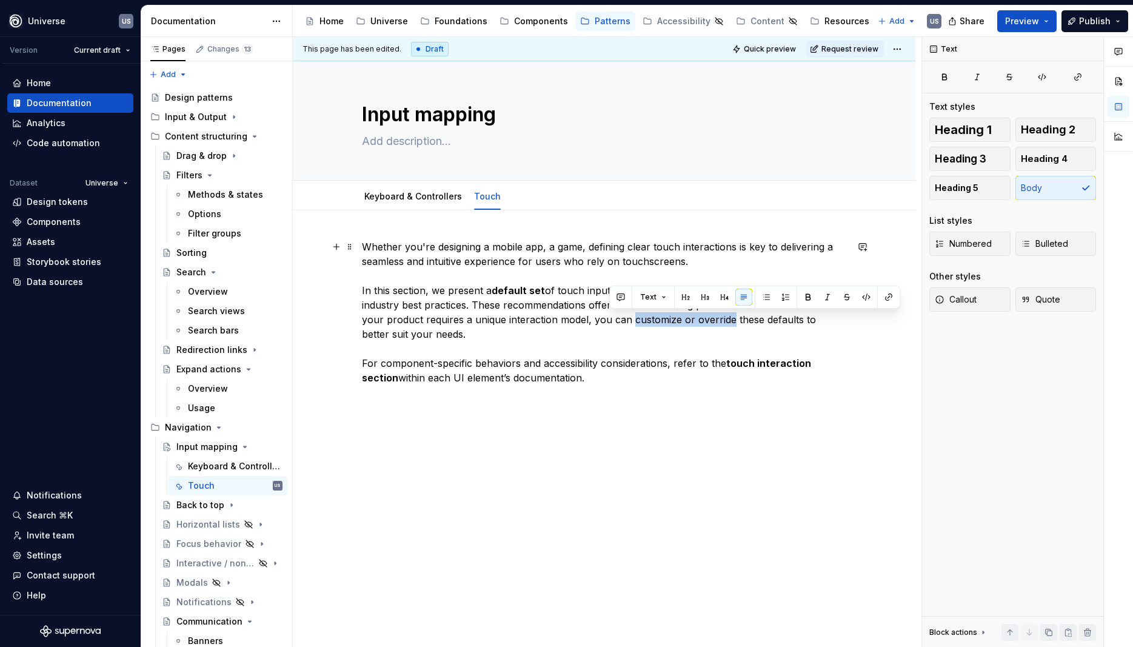
drag, startPoint x: 609, startPoint y: 321, endPoint x: 710, endPoint y: 318, distance: 101.3
click at [710, 318] on p "Whether you're designing a mobile app, a game, defining clear touch interaction…" at bounding box center [604, 311] width 485 height 145
click at [800, 296] on button "button" at bounding box center [808, 297] width 17 height 17
click at [734, 324] on p "Whether you're designing a mobile app, a game, defining clear touch interaction…" at bounding box center [604, 311] width 485 height 145
click at [568, 341] on p "Whether you're designing a mobile app, a game, defining clear touch interaction…" at bounding box center [604, 311] width 485 height 145
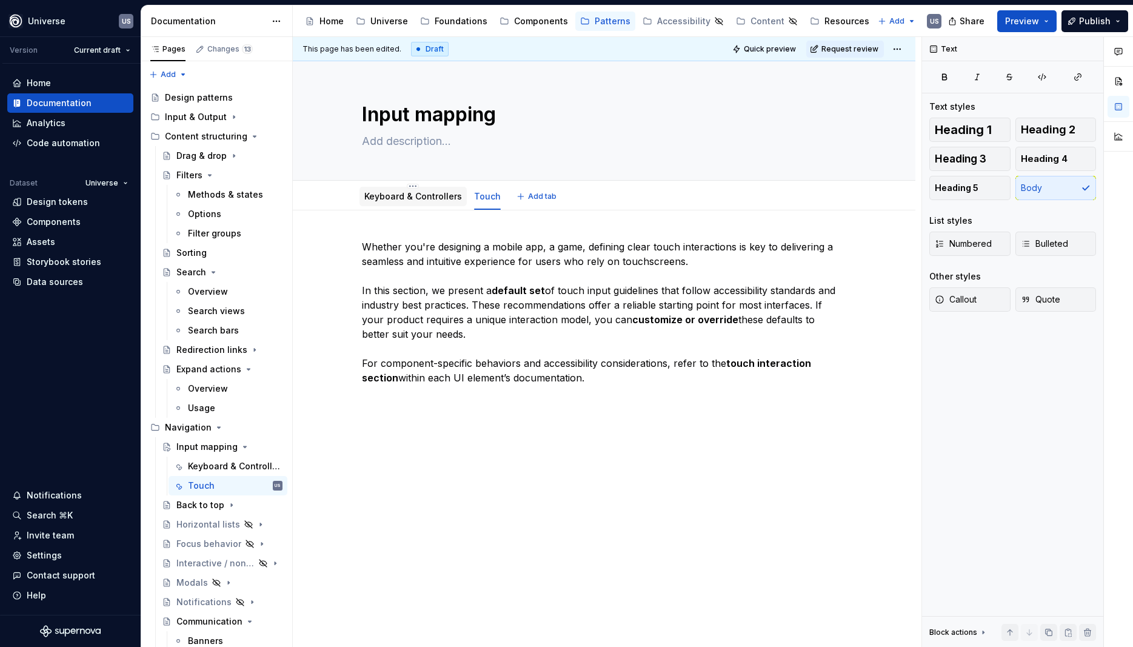
click at [375, 193] on link "Keyboard & Controllers" at bounding box center [413, 196] width 98 height 10
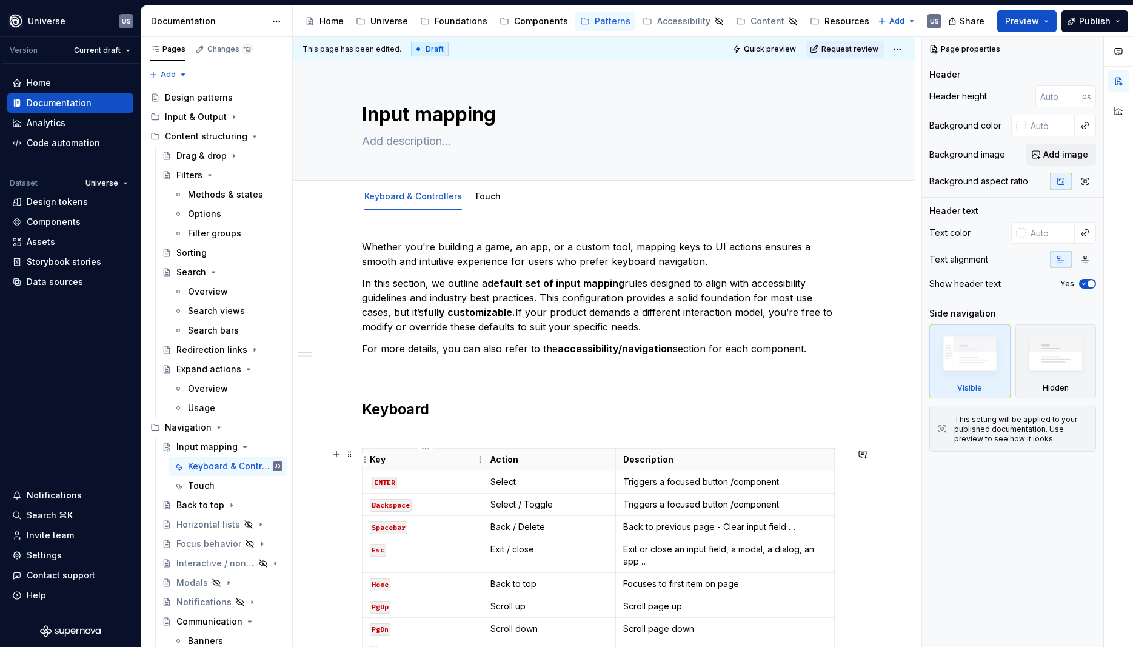
click at [373, 450] on th "Key" at bounding box center [422, 460] width 121 height 22
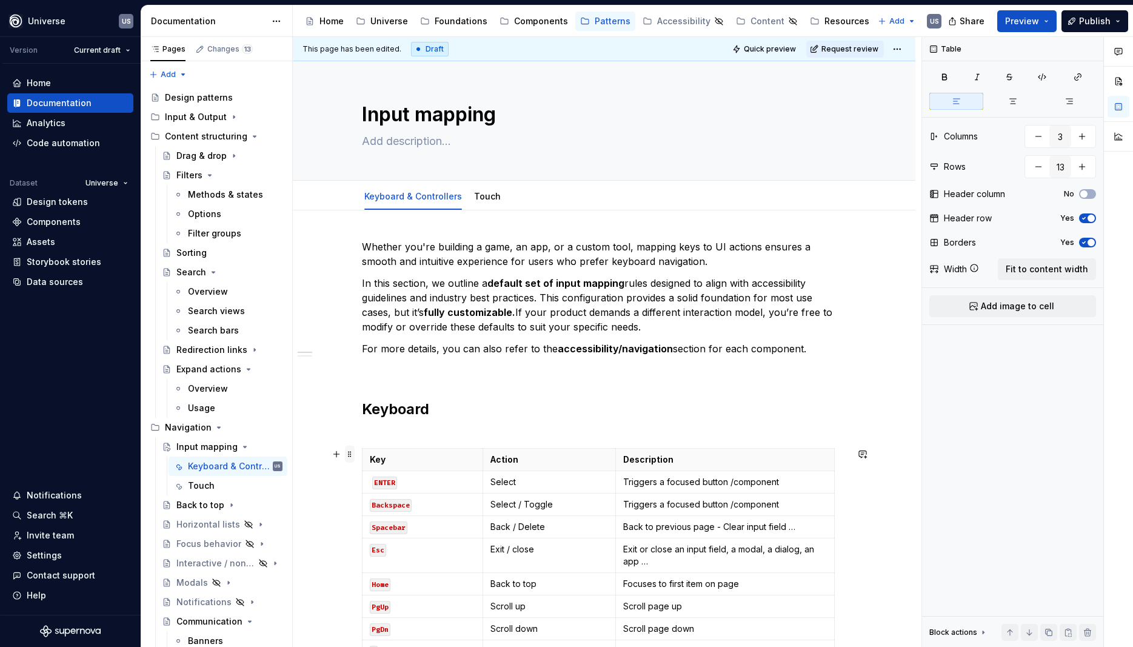
click at [351, 454] on span at bounding box center [350, 454] width 10 height 17
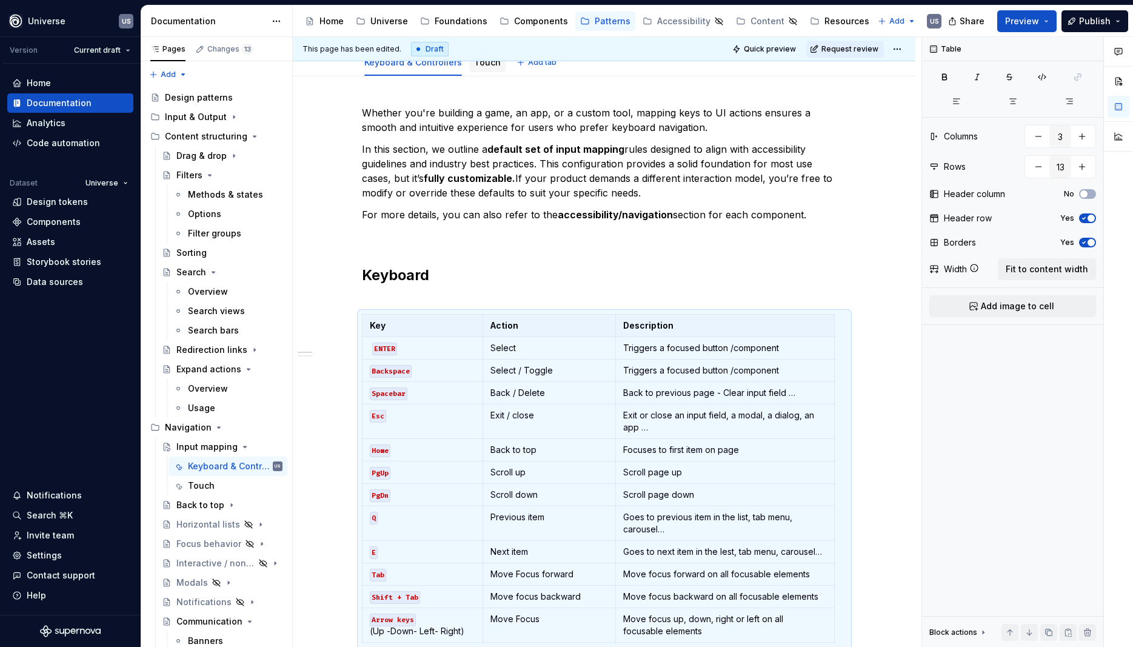
click at [492, 68] on div "Touch" at bounding box center [487, 62] width 27 height 12
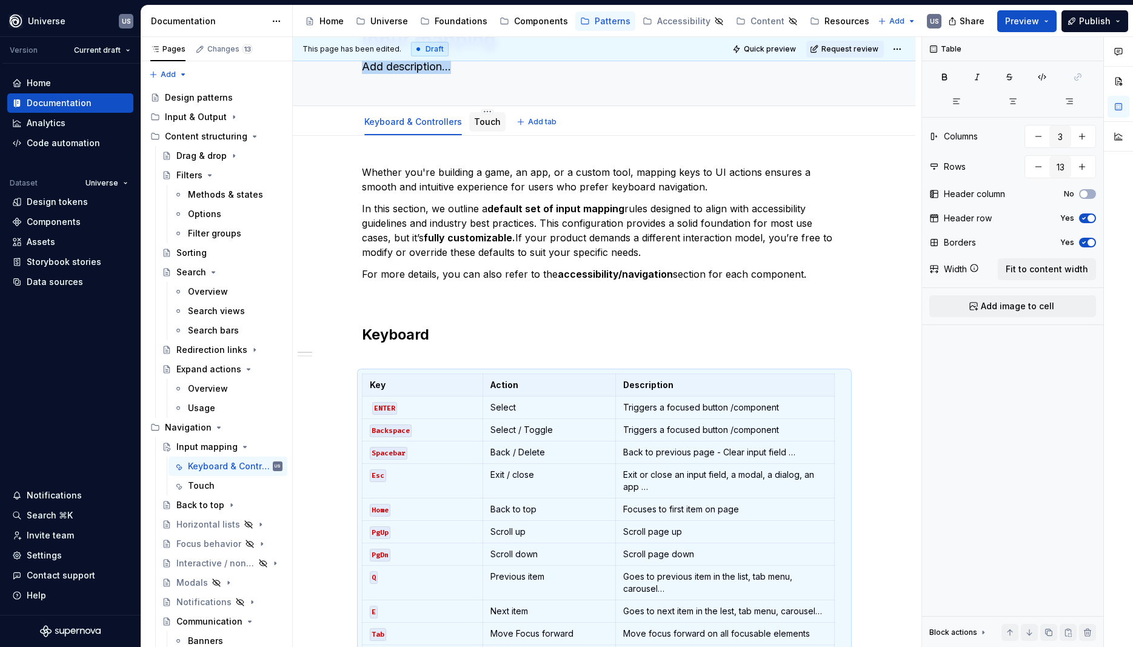
click at [489, 109] on div "Keyboard & Controllers Touch" at bounding box center [433, 125] width 156 height 33
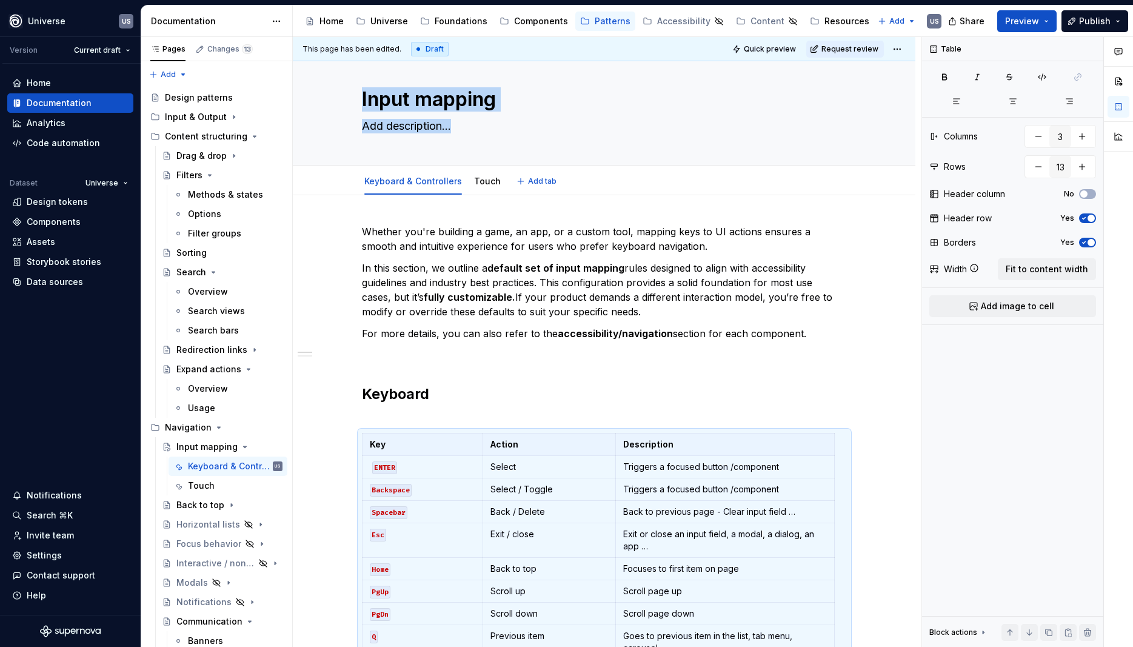
type textarea "*"
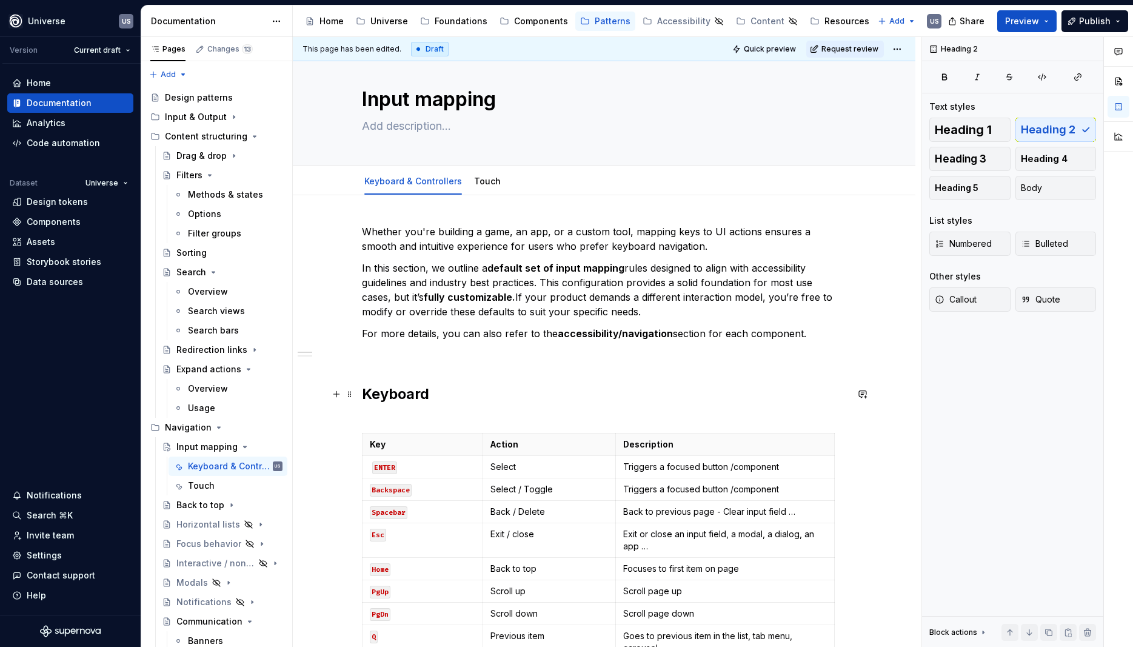
click at [453, 398] on h2 "Keyboard" at bounding box center [604, 403] width 485 height 39
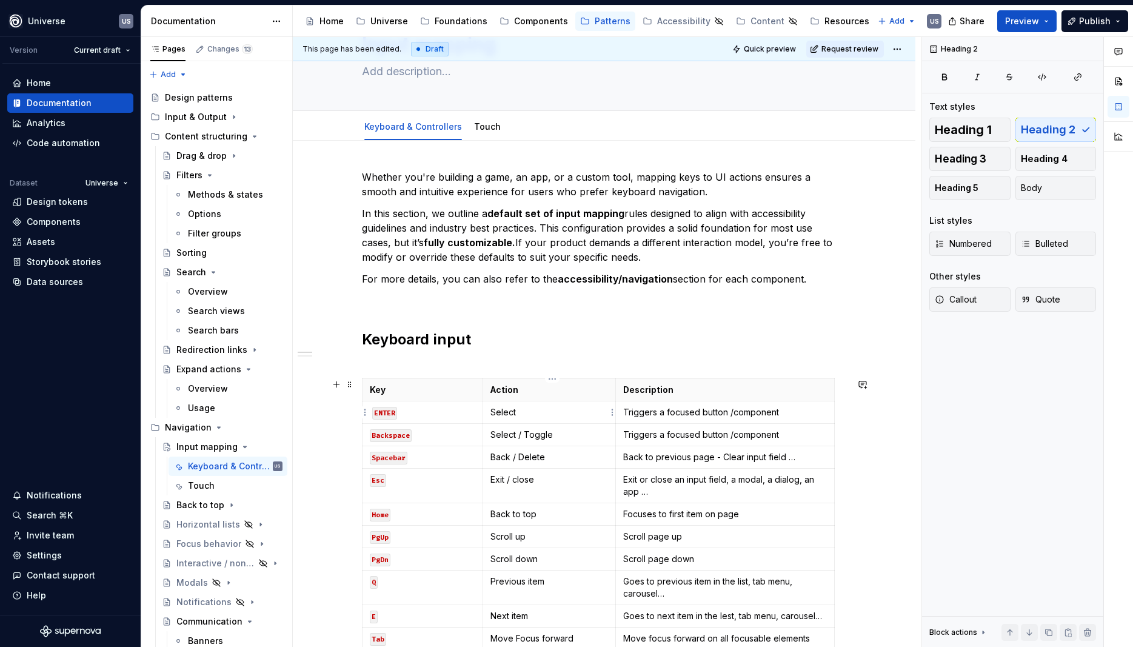
scroll to position [0, 0]
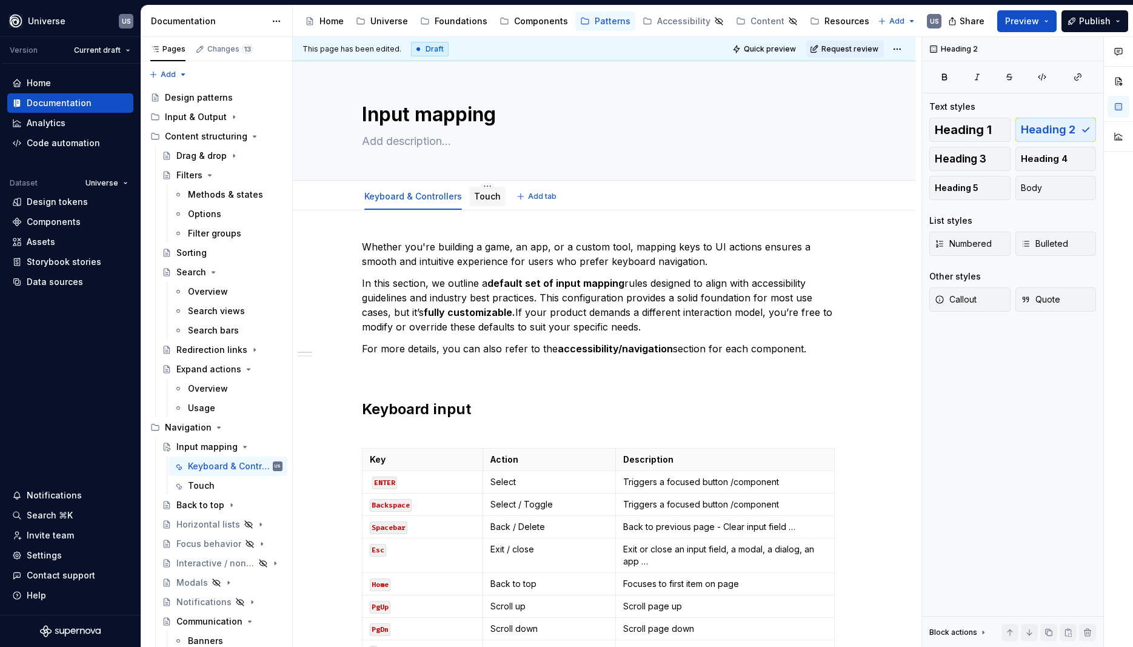
click at [493, 195] on link "Touch" at bounding box center [487, 196] width 27 height 10
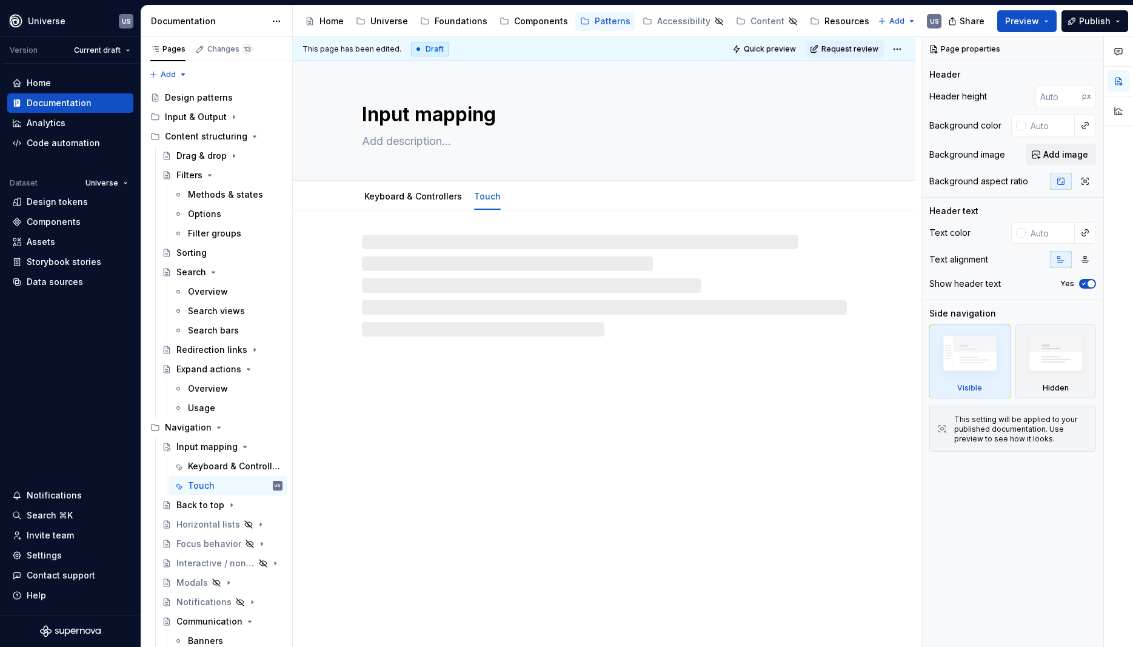
type textarea "*"
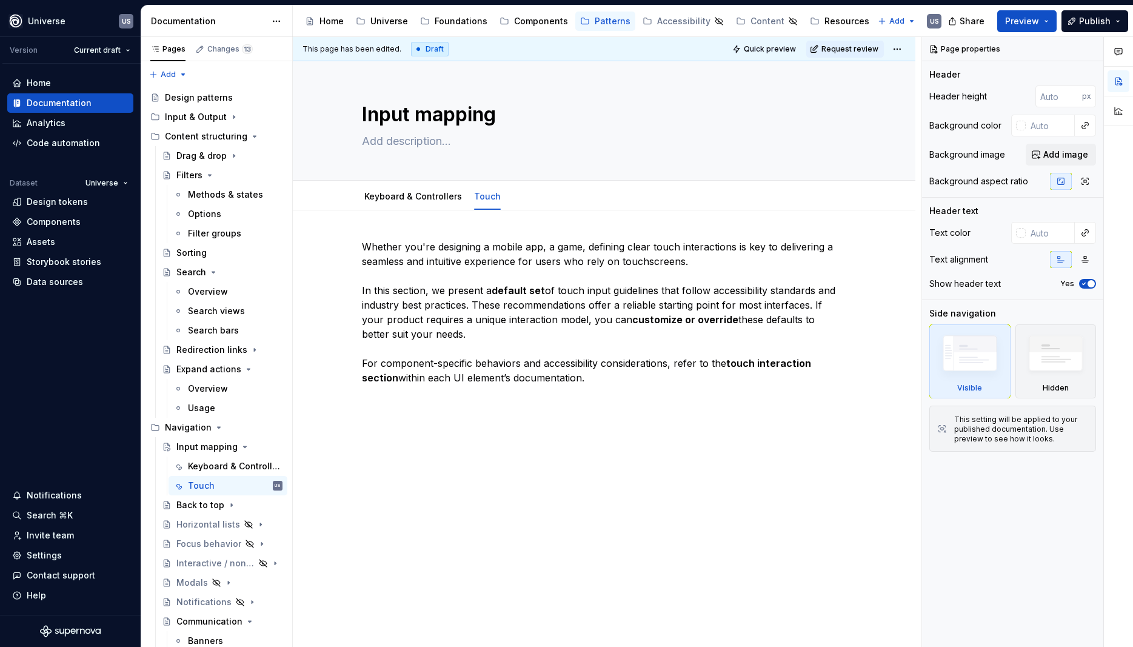
click at [442, 409] on div "Whether you're designing a mobile app, a game, defining clear touch interaction…" at bounding box center [604, 401] width 623 height 383
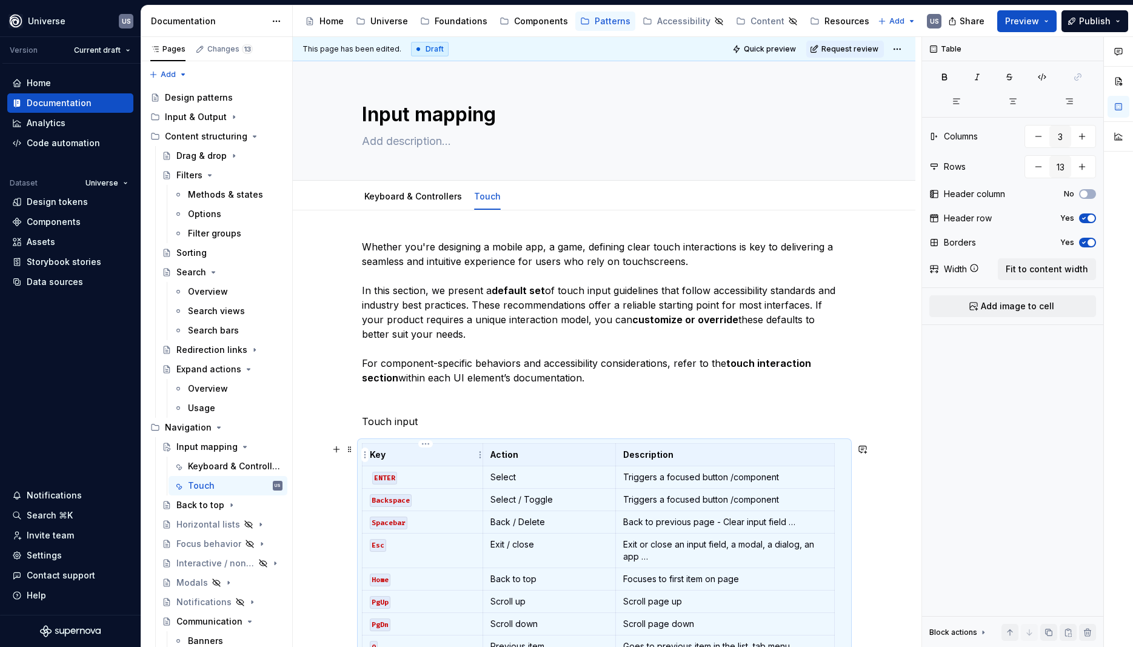
click at [392, 457] on p "Key" at bounding box center [423, 455] width 106 height 12
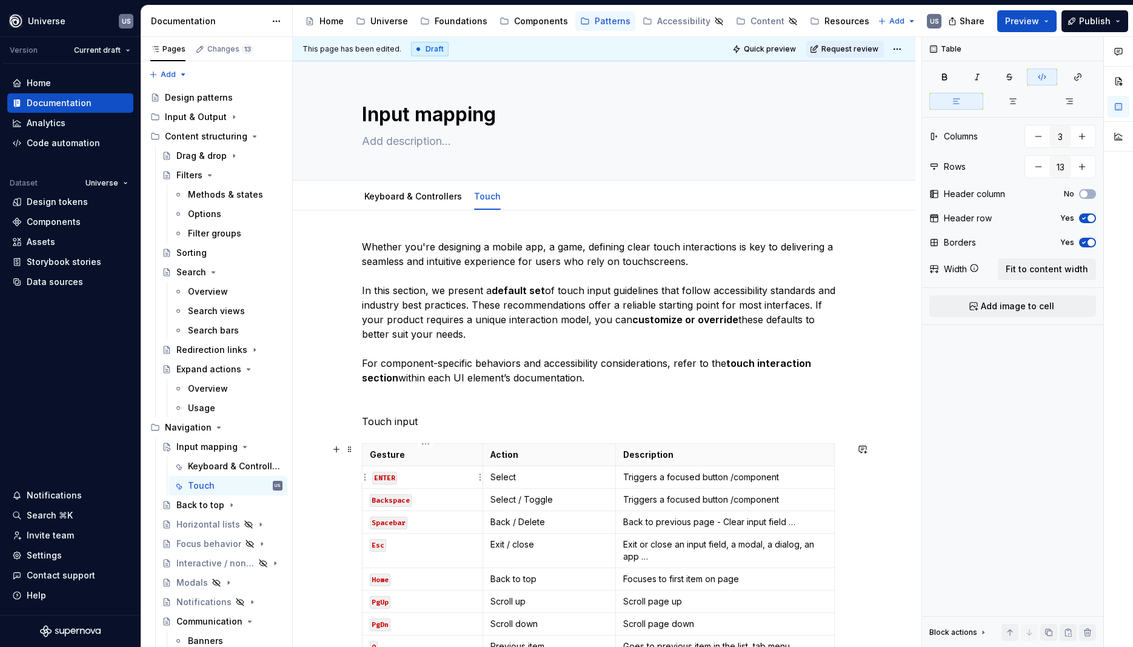
click at [440, 478] on p "ENTER" at bounding box center [423, 477] width 106 height 12
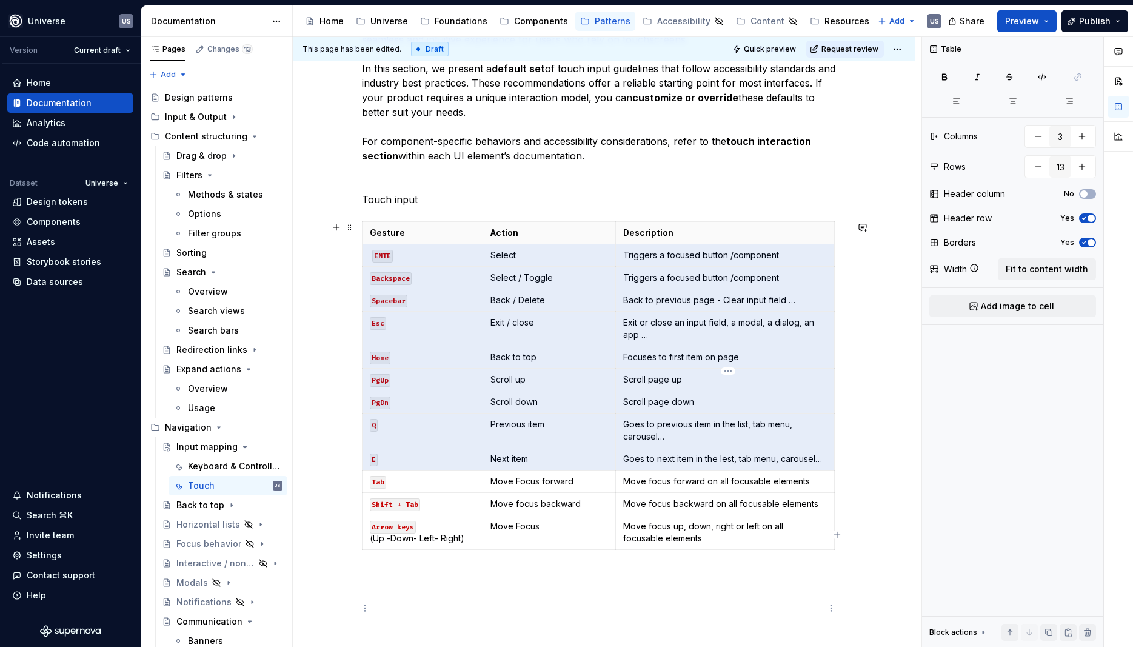
scroll to position [310, 0]
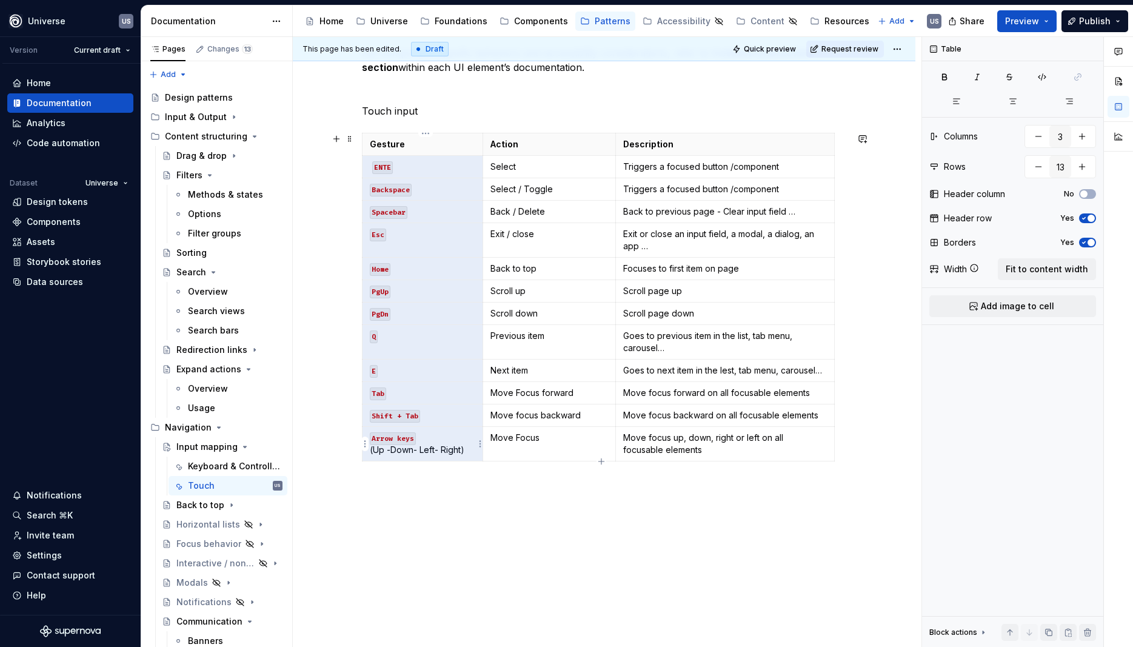
drag, startPoint x: 406, startPoint y: 477, endPoint x: 421, endPoint y: 454, distance: 27.6
click at [422, 454] on tbody "Gesture Action Description ENTE Select Triggers a focused button /component Bac…" at bounding box center [598, 297] width 472 height 328
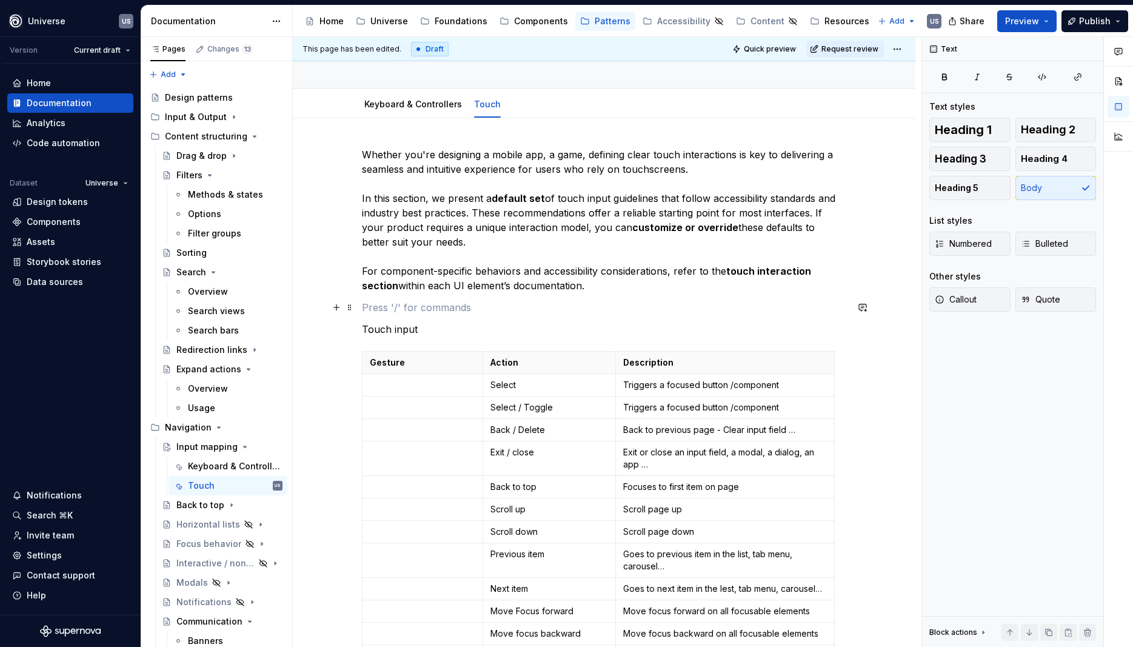
drag, startPoint x: 466, startPoint y: 303, endPoint x: 460, endPoint y: 304, distance: 6.9
click at [466, 302] on p at bounding box center [604, 307] width 485 height 15
drag, startPoint x: 444, startPoint y: 338, endPoint x: 348, endPoint y: 326, distance: 97.1
click at [362, 326] on div "Whether you're designing a mobile app, a game, defining clear touch interaction…" at bounding box center [604, 423] width 485 height 552
click at [443, 304] on button "button" at bounding box center [441, 306] width 17 height 17
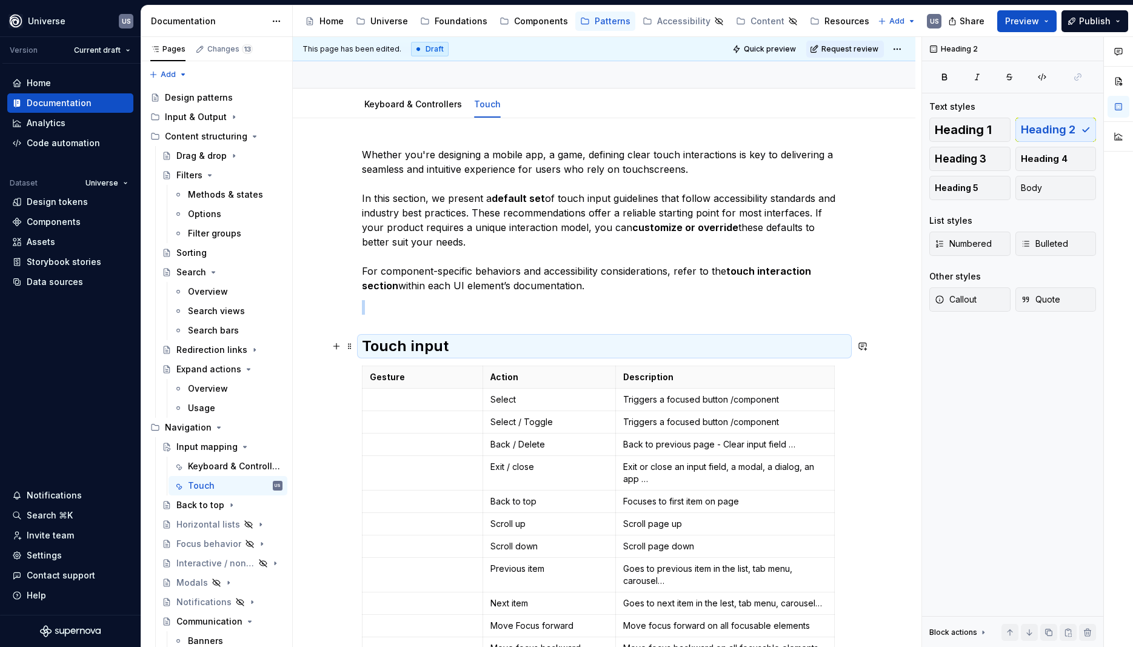
click at [494, 352] on h2 "Touch input" at bounding box center [604, 345] width 485 height 19
click at [471, 349] on h2 "Touch input" at bounding box center [604, 345] width 485 height 19
click at [783, 303] on p at bounding box center [604, 307] width 485 height 15
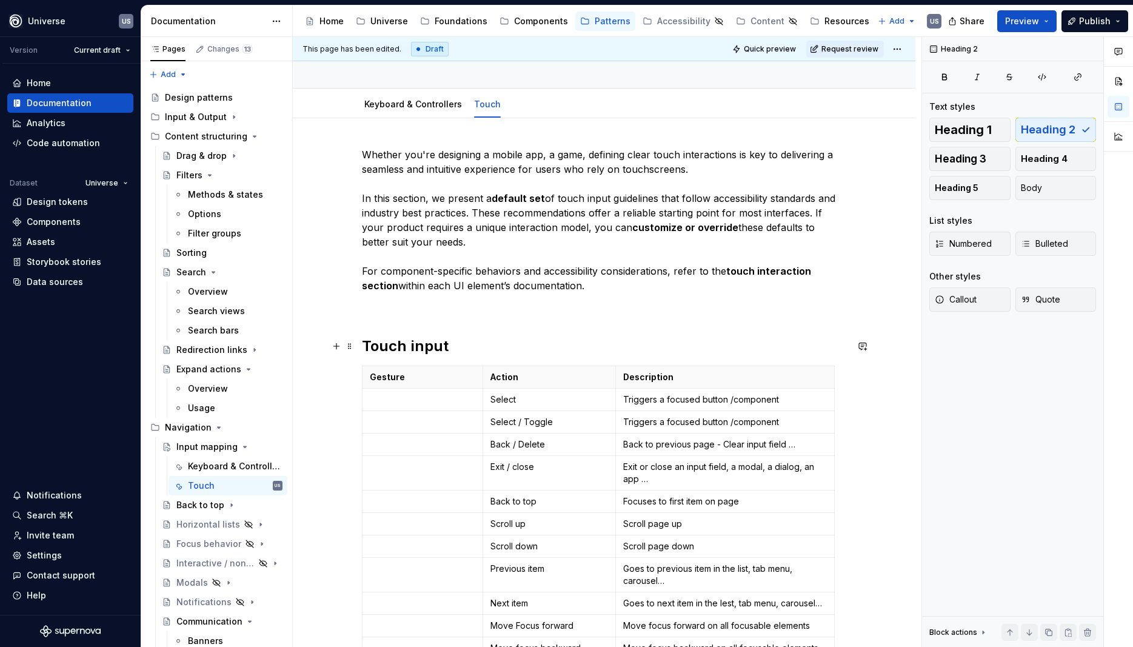
click at [487, 352] on h2 "Touch input" at bounding box center [604, 345] width 485 height 19
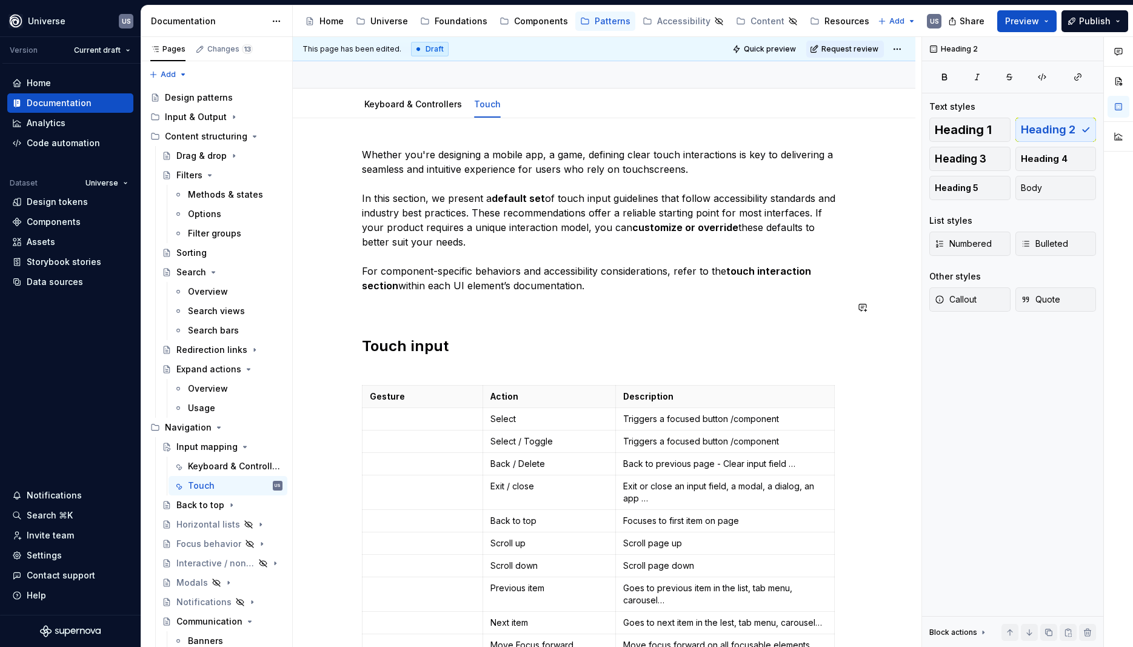
click at [552, 285] on p "Whether you're designing a mobile app, a game, defining clear touch interaction…" at bounding box center [604, 219] width 485 height 145
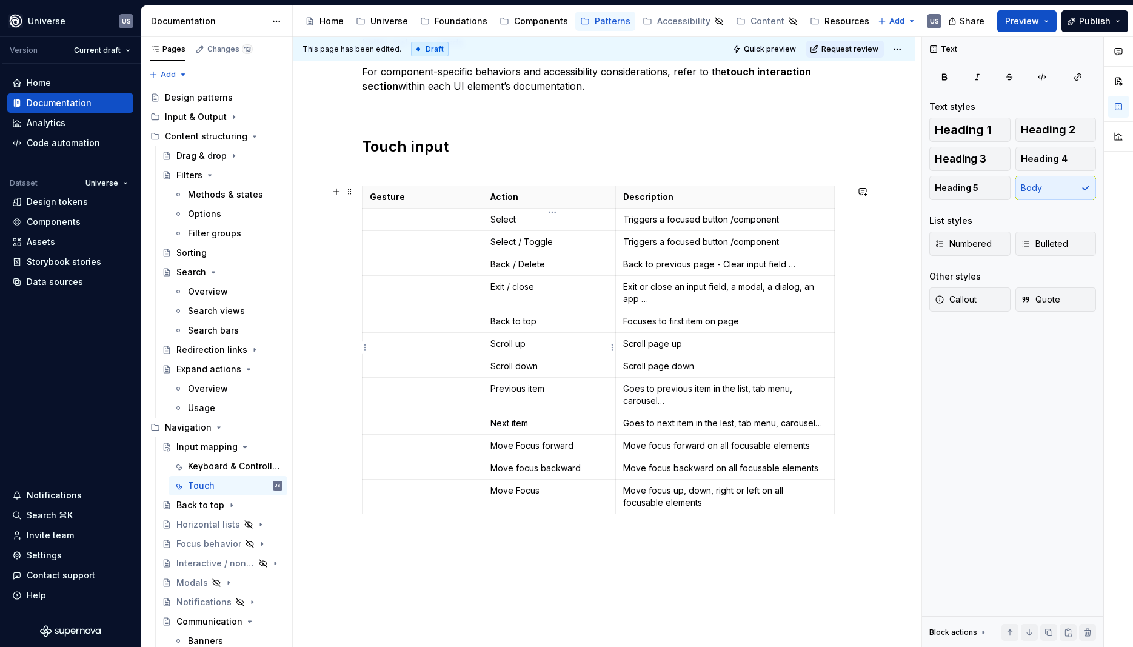
scroll to position [310, 0]
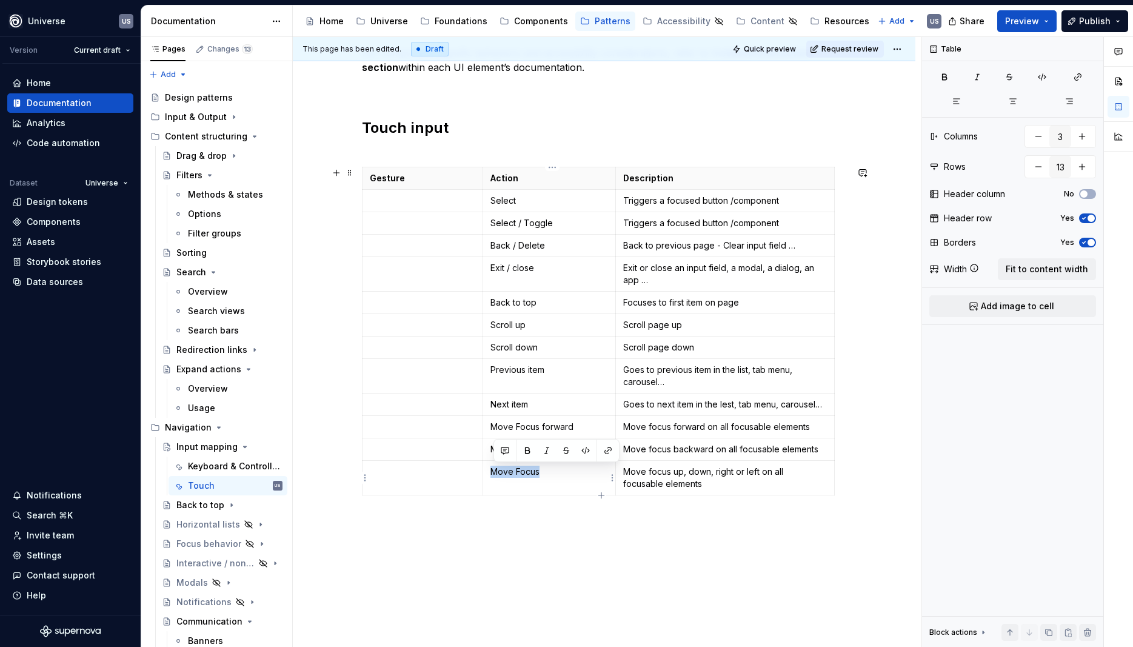
drag, startPoint x: 560, startPoint y: 475, endPoint x: 491, endPoint y: 471, distance: 68.6
click at [491, 471] on td "Move Focus" at bounding box center [549, 478] width 133 height 35
drag, startPoint x: 606, startPoint y: 446, endPoint x: 489, endPoint y: 443, distance: 117.1
click at [489, 443] on td "Move focus backward" at bounding box center [549, 449] width 133 height 22
drag, startPoint x: 590, startPoint y: 424, endPoint x: 492, endPoint y: 434, distance: 98.7
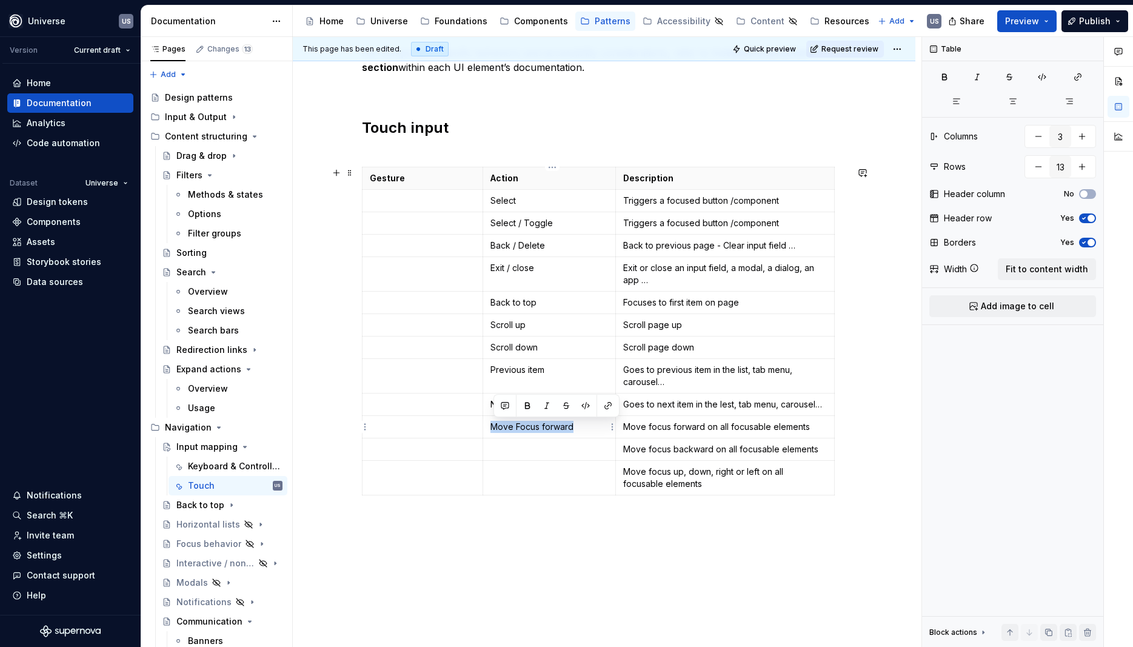
click at [492, 434] on td "Move Focus forward" at bounding box center [549, 427] width 133 height 22
drag, startPoint x: 628, startPoint y: 427, endPoint x: 832, endPoint y: 428, distance: 204.3
click at [832, 428] on td "Move focus forward on all focusable elements" at bounding box center [724, 427] width 219 height 22
drag, startPoint x: 625, startPoint y: 447, endPoint x: 824, endPoint y: 450, distance: 198.9
click at [824, 450] on td "Move focus backward on all focusable elements" at bounding box center [724, 449] width 219 height 22
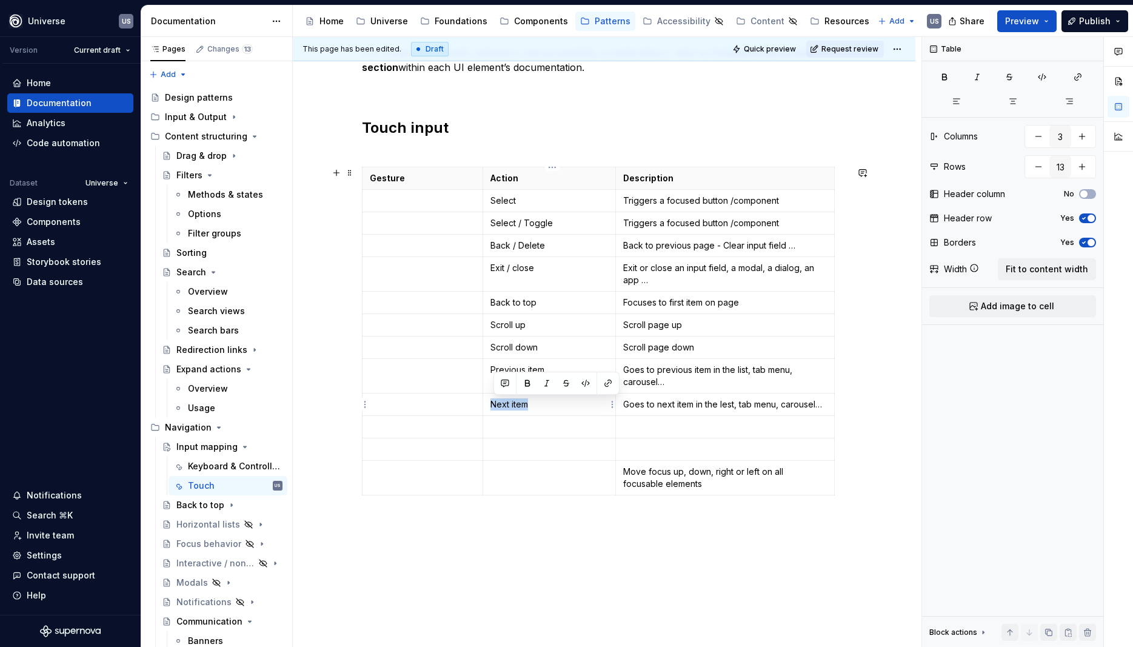
drag, startPoint x: 547, startPoint y: 406, endPoint x: 488, endPoint y: 404, distance: 58.8
click at [488, 404] on td "Next item" at bounding box center [549, 404] width 133 height 22
drag, startPoint x: 559, startPoint y: 366, endPoint x: 490, endPoint y: 373, distance: 68.9
click at [490, 373] on td "Previous item" at bounding box center [549, 376] width 133 height 35
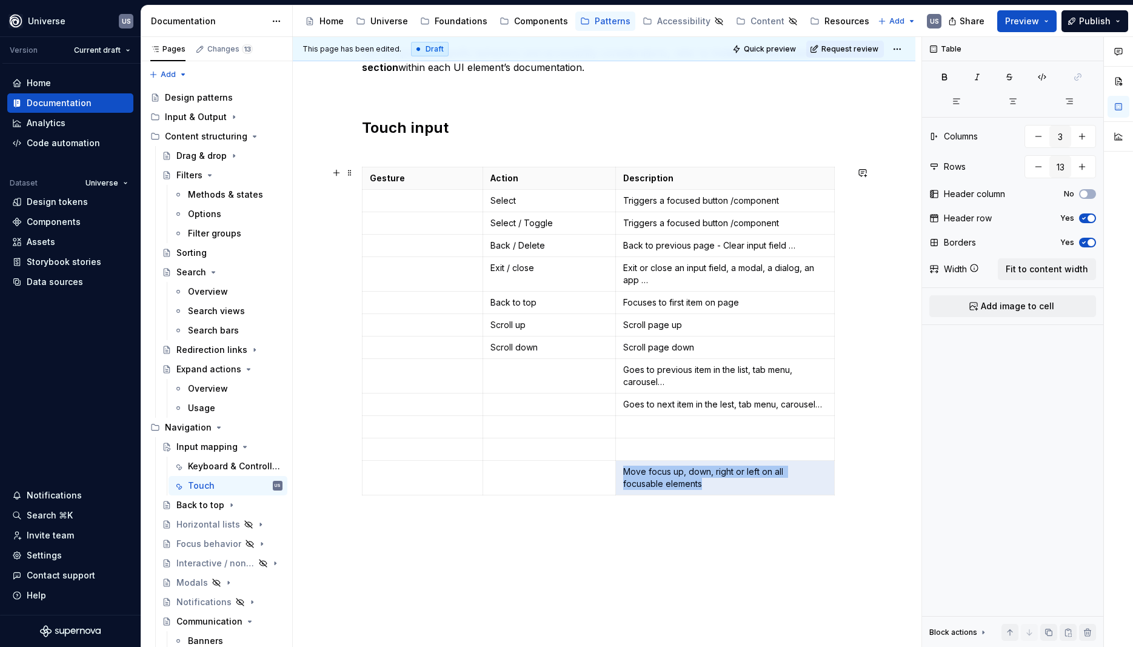
drag, startPoint x: 626, startPoint y: 470, endPoint x: 714, endPoint y: 498, distance: 92.8
click at [714, 498] on div "Gesture Action Description Select Triggers a focused button /component Select /…" at bounding box center [604, 333] width 485 height 333
drag, startPoint x: 557, startPoint y: 303, endPoint x: 492, endPoint y: 307, distance: 64.4
click at [490, 308] on td "Back to top" at bounding box center [549, 303] width 133 height 22
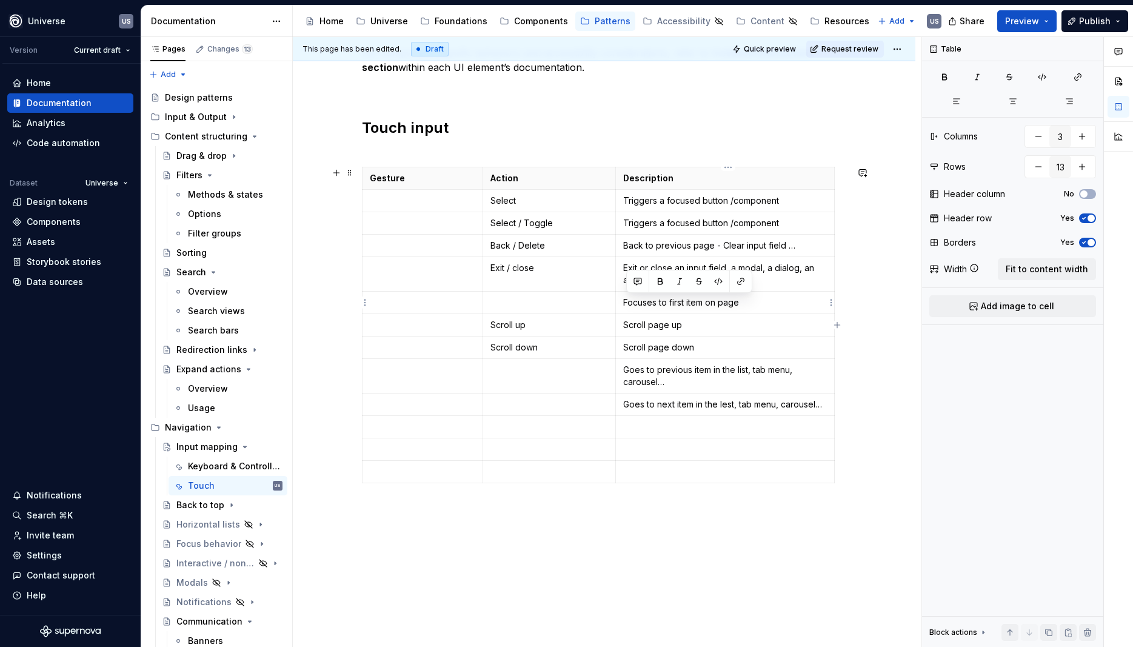
drag, startPoint x: 768, startPoint y: 309, endPoint x: 623, endPoint y: 302, distance: 145.0
click at [623, 302] on td "Focuses to first item on page" at bounding box center [724, 303] width 219 height 22
click at [506, 269] on p "Exit / close" at bounding box center [549, 268] width 118 height 12
drag, startPoint x: 493, startPoint y: 267, endPoint x: 565, endPoint y: 275, distance: 72.0
click at [565, 275] on td "Exit / close" at bounding box center [549, 274] width 133 height 35
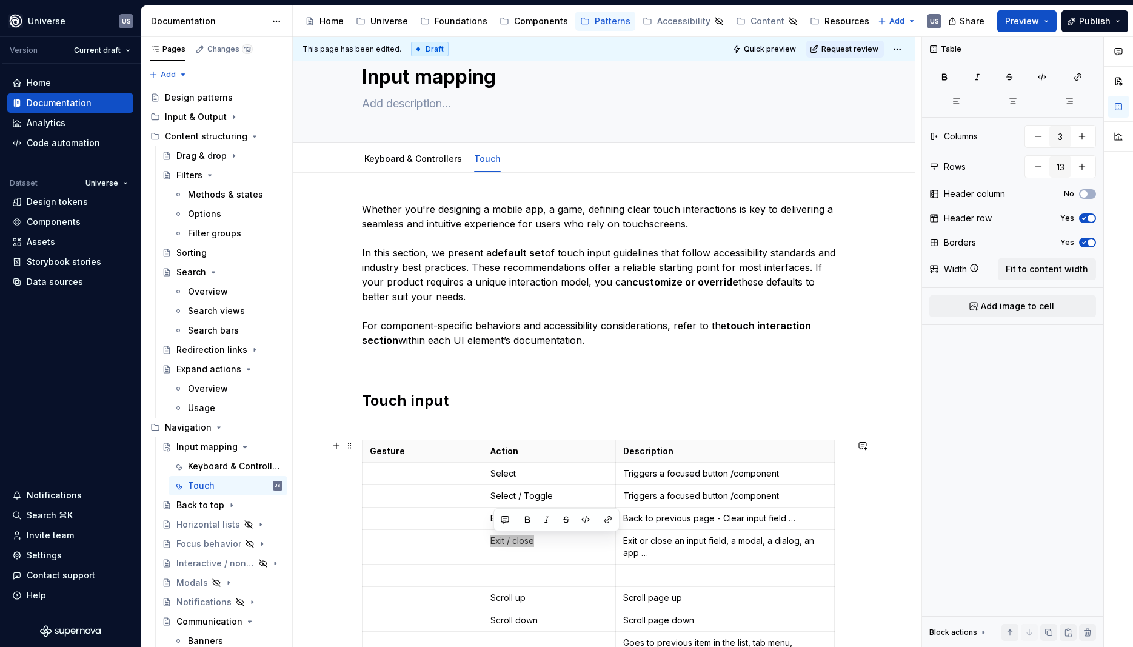
scroll to position [0, 0]
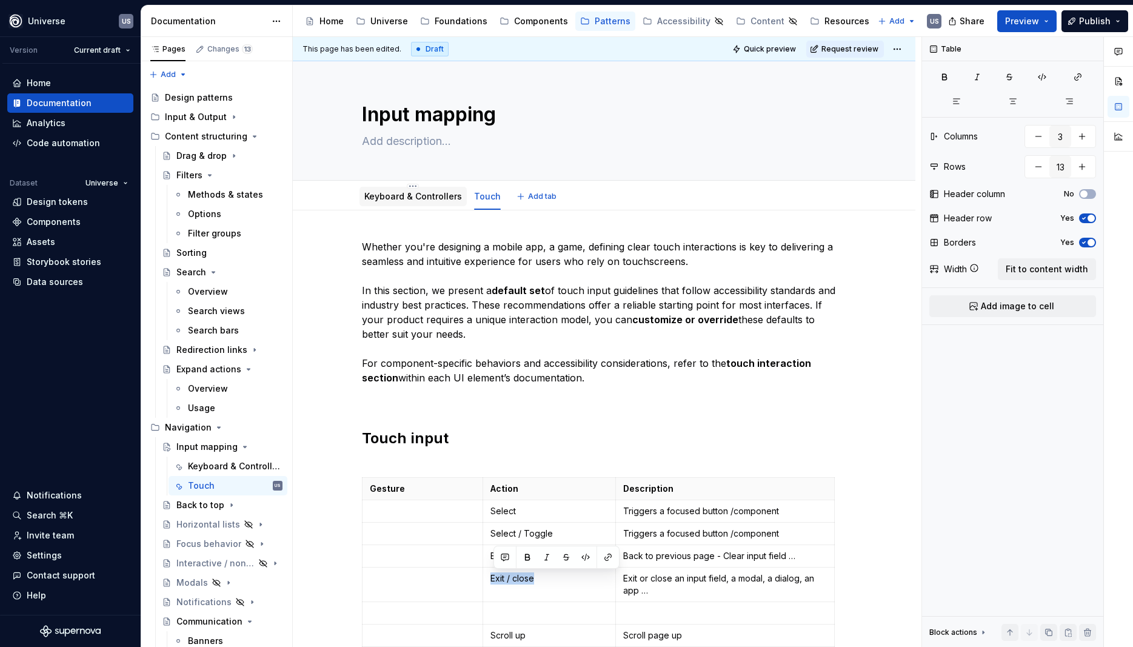
click at [422, 195] on link "Keyboard & Controllers" at bounding box center [413, 196] width 98 height 10
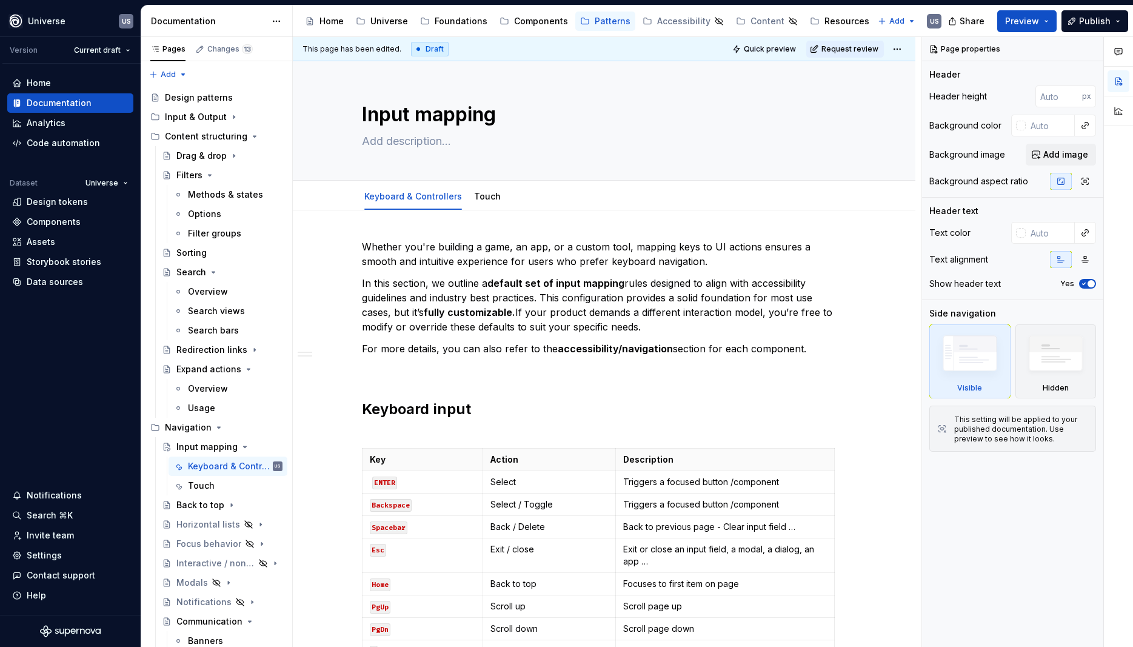
type textarea "*"
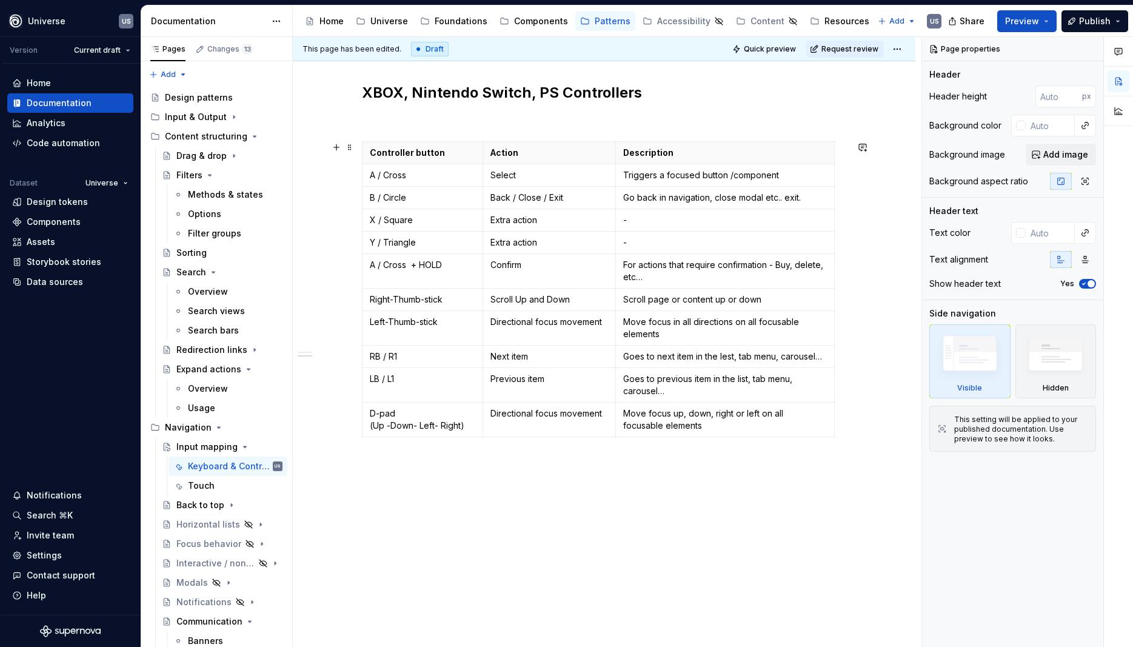
scroll to position [764, 0]
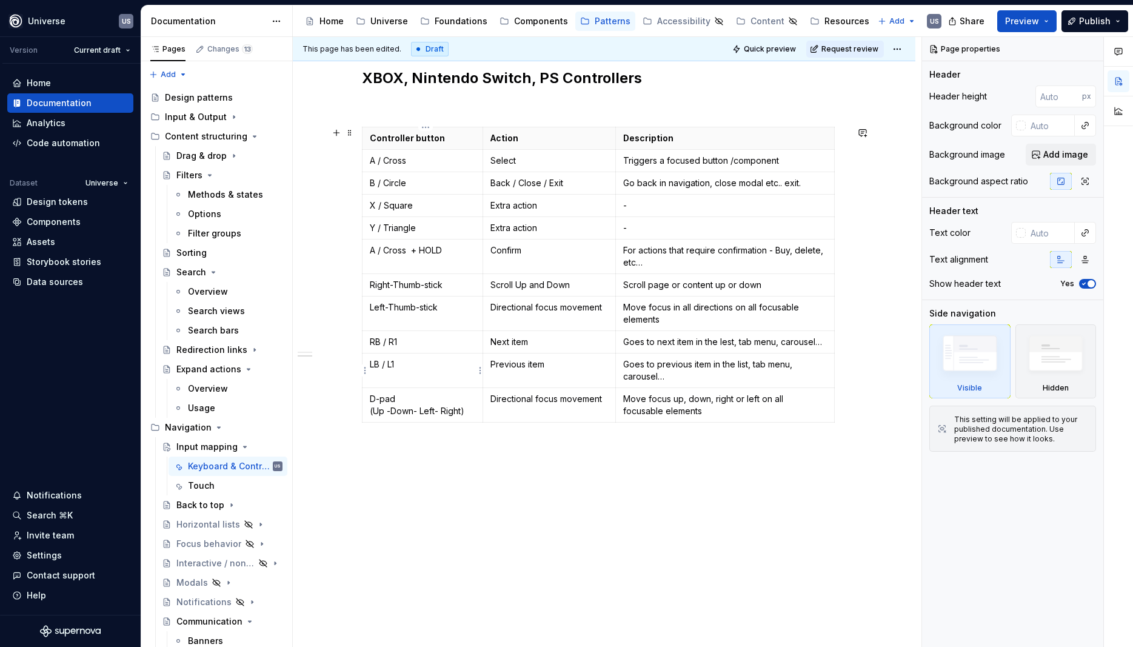
click at [409, 366] on p "LB / L1" at bounding box center [423, 364] width 106 height 12
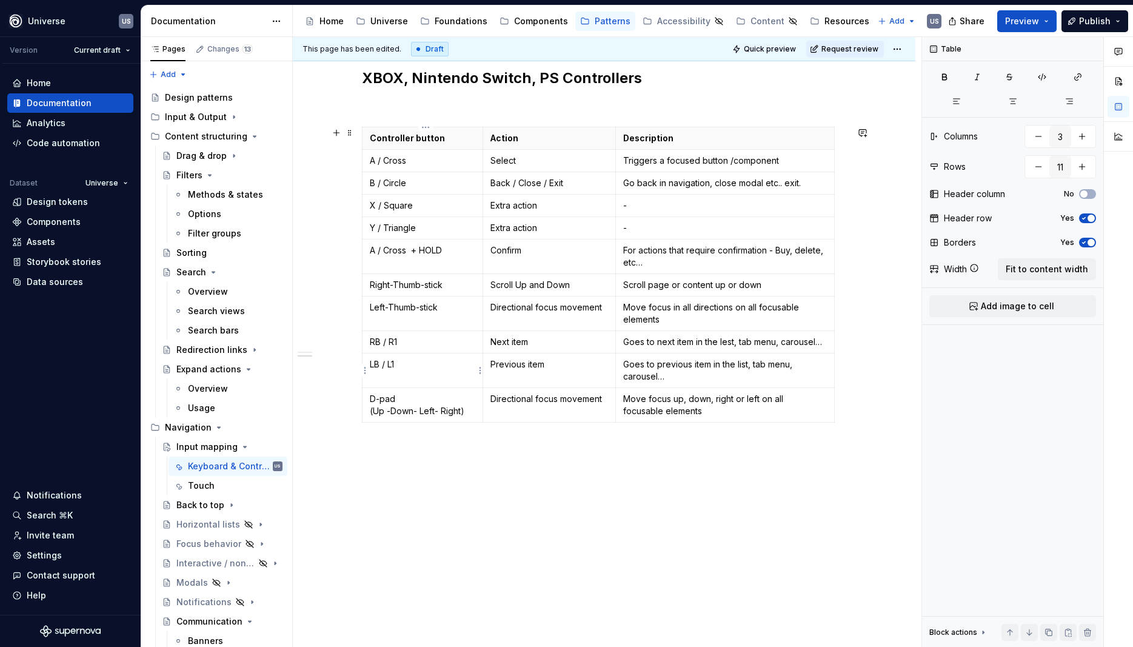
click at [390, 364] on p "LB / L1" at bounding box center [423, 364] width 106 height 12
click at [393, 338] on p "RB / R1" at bounding box center [423, 342] width 106 height 12
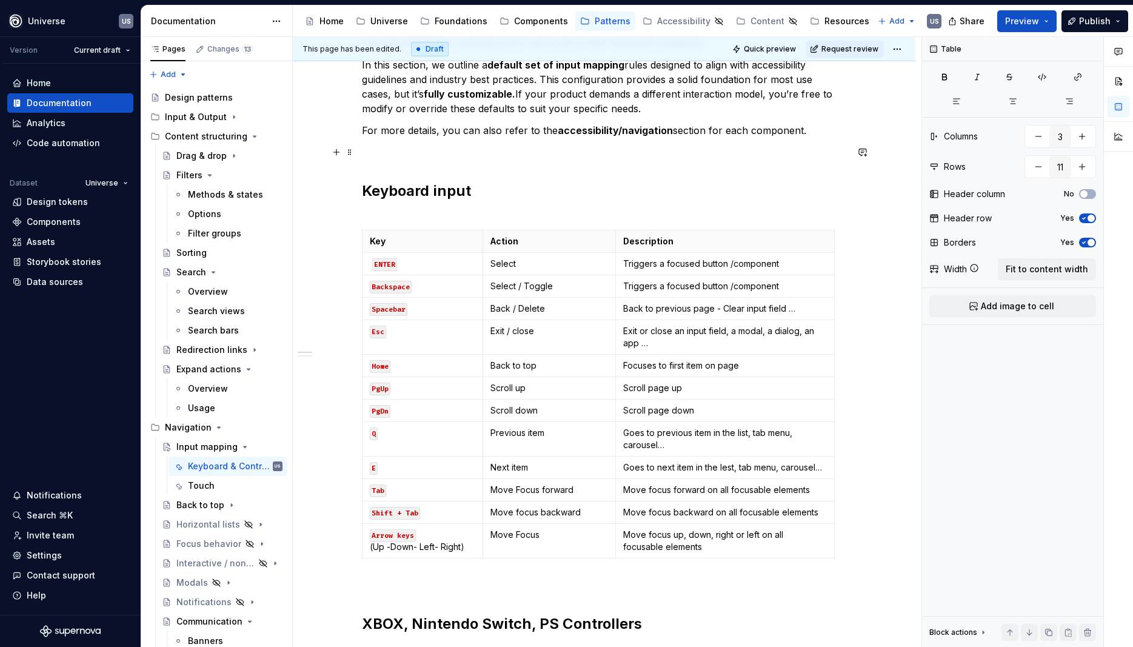
scroll to position [0, 0]
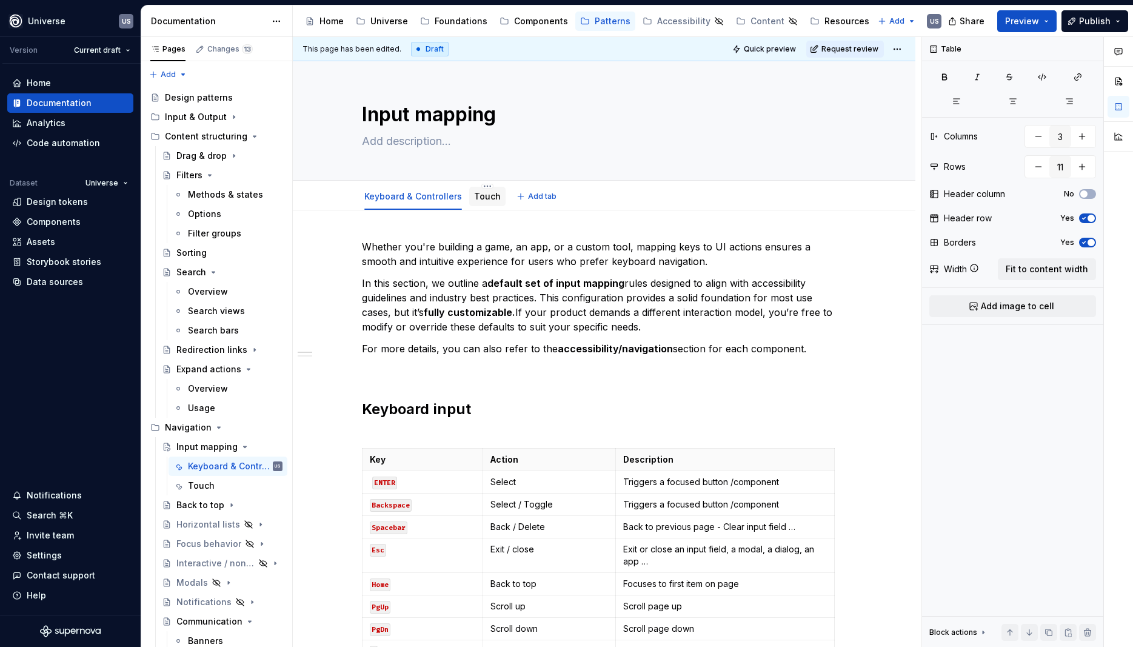
click at [485, 195] on link "Touch" at bounding box center [487, 196] width 27 height 10
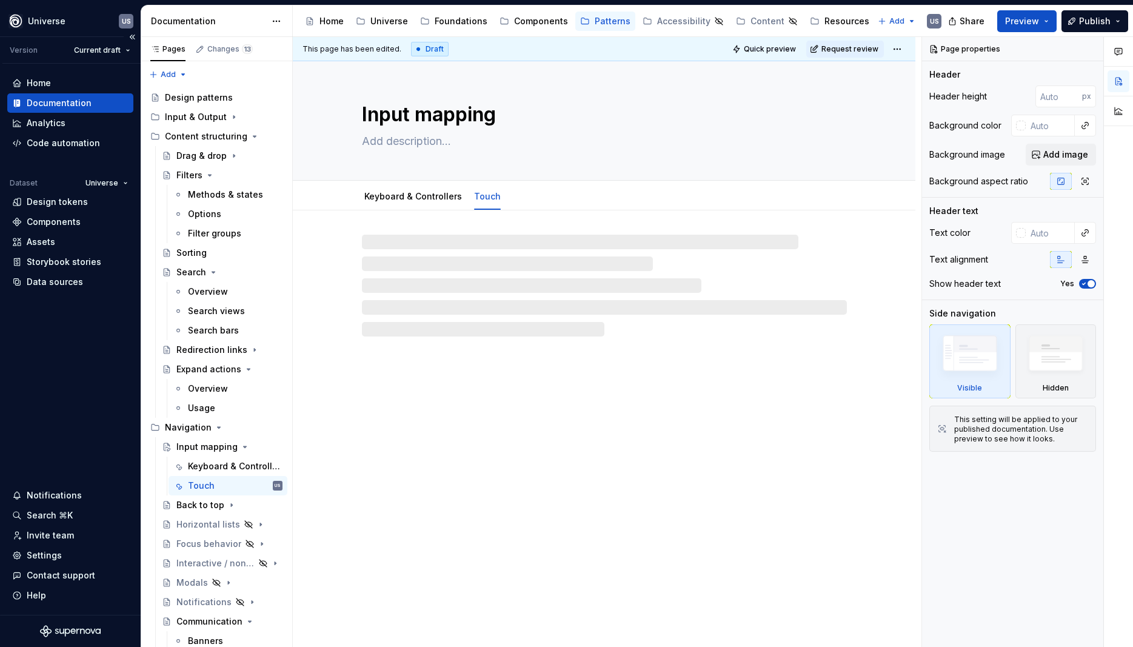
type textarea "*"
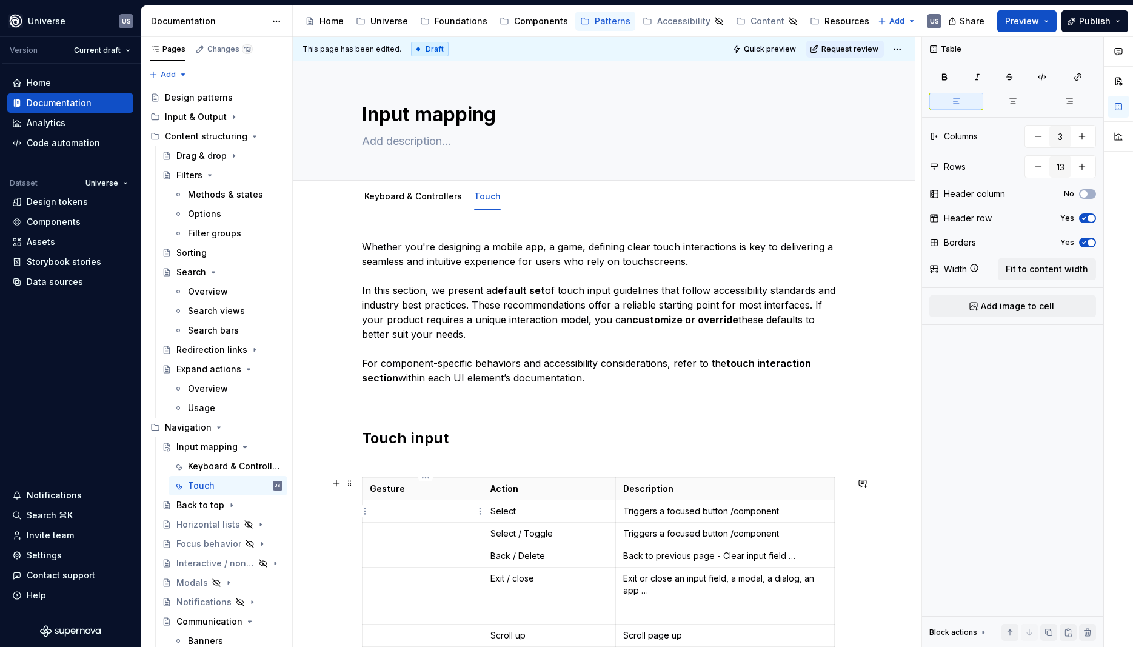
click at [424, 504] on td at bounding box center [422, 511] width 121 height 22
click at [406, 535] on p at bounding box center [423, 533] width 106 height 12
click at [396, 557] on p at bounding box center [423, 556] width 106 height 12
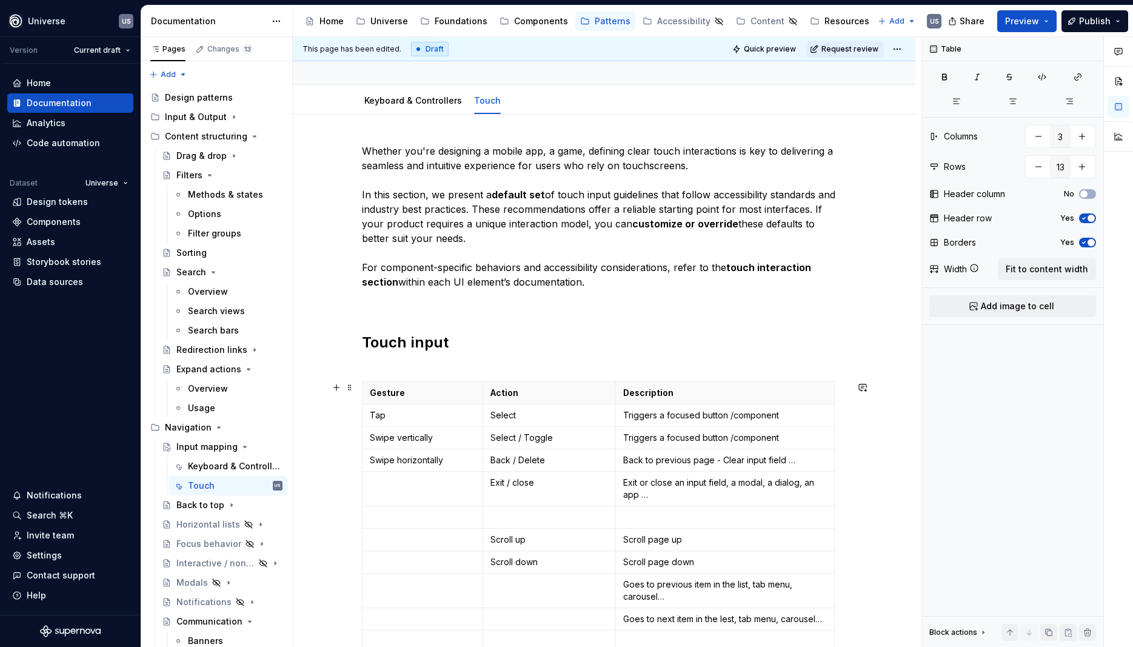
scroll to position [109, 0]
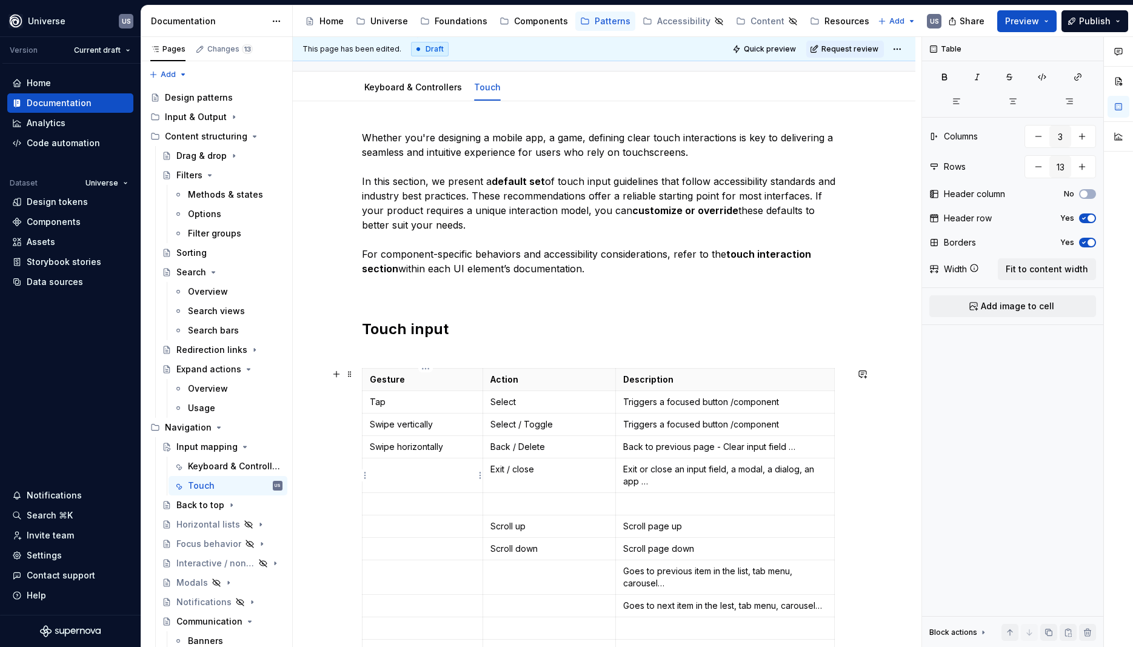
click at [392, 468] on p at bounding box center [423, 469] width 106 height 12
click at [398, 401] on p "Tap" at bounding box center [423, 402] width 106 height 12
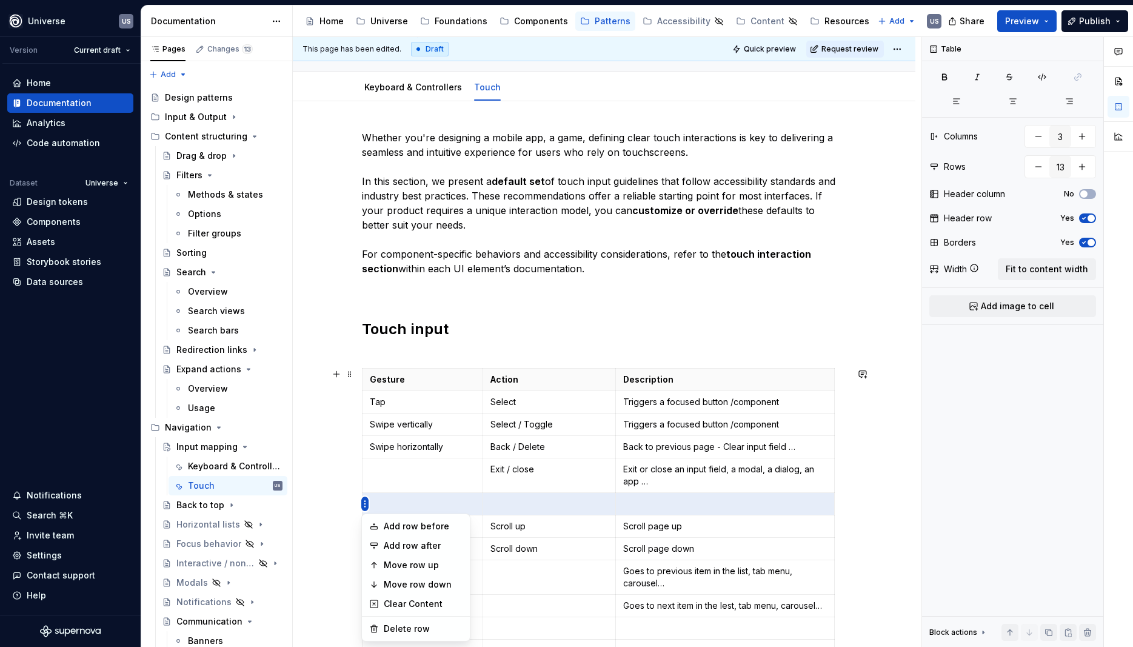
click at [365, 439] on html "Universe US Version Current draft Home Documentation Analytics Code automation …" at bounding box center [566, 323] width 1133 height 647
click at [408, 566] on div "Move row up" at bounding box center [423, 565] width 79 height 12
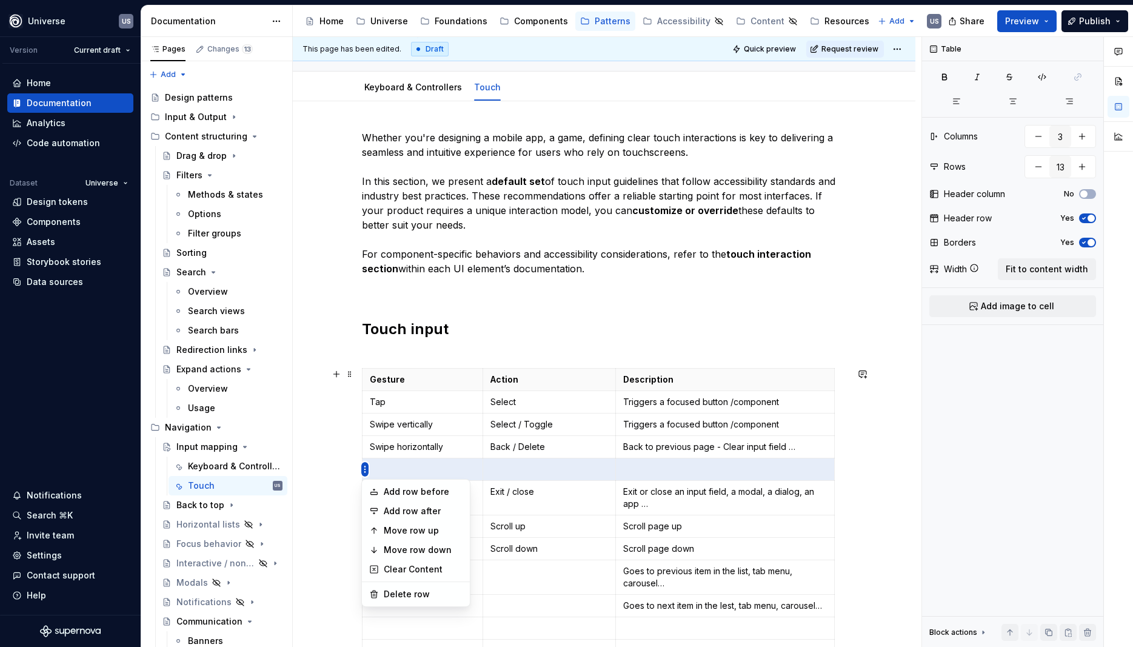
click at [364, 469] on html "Universe US Version Current draft Home Documentation Analytics Code automation …" at bounding box center [566, 323] width 1133 height 647
click at [409, 532] on div "Move row up" at bounding box center [423, 530] width 79 height 12
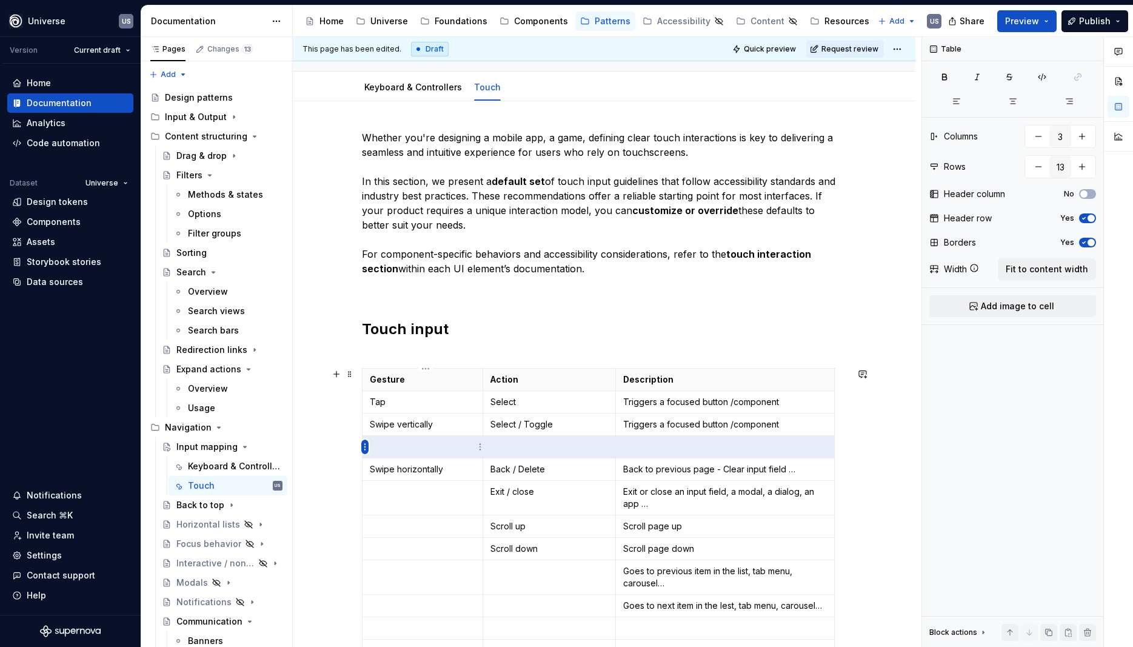
click at [363, 449] on html "Universe US Version Current draft Home Documentation Analytics Code automation …" at bounding box center [566, 323] width 1133 height 647
drag, startPoint x: 421, startPoint y: 506, endPoint x: 417, endPoint y: 421, distance: 85.6
click at [420, 506] on div "Move row up" at bounding box center [423, 508] width 79 height 12
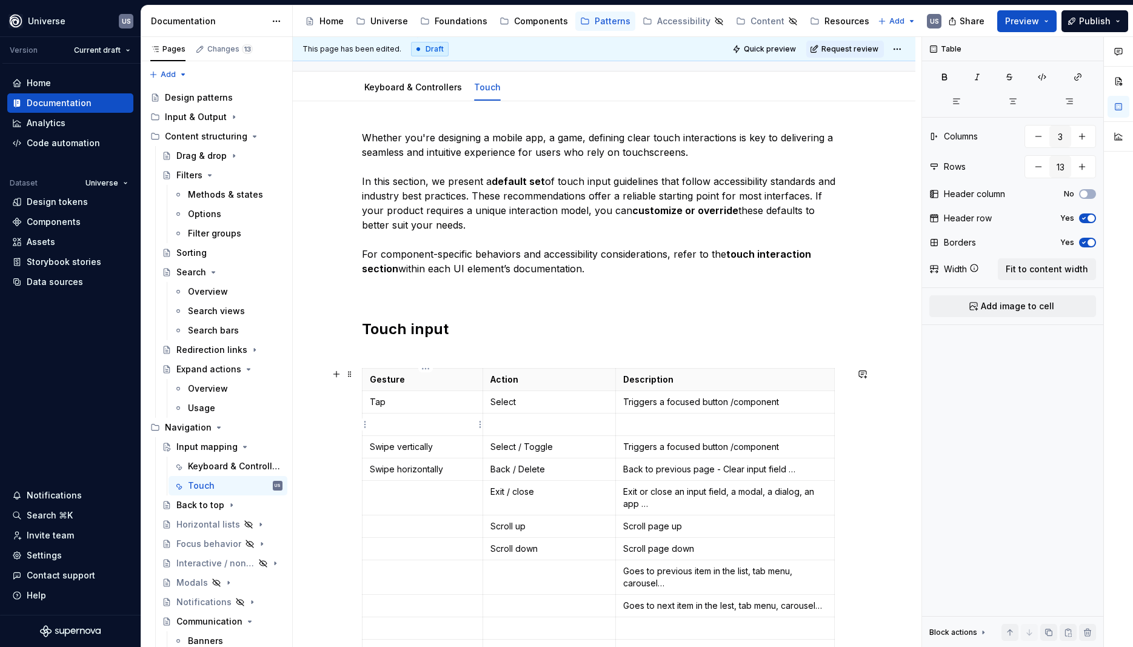
click at [410, 431] on td at bounding box center [422, 424] width 121 height 22
drag, startPoint x: 443, startPoint y: 423, endPoint x: 382, endPoint y: 423, distance: 60.6
click at [378, 422] on p "Press + HOld" at bounding box center [423, 424] width 106 height 12
click at [377, 422] on p "PLong press" at bounding box center [423, 424] width 106 height 12
type textarea "*"
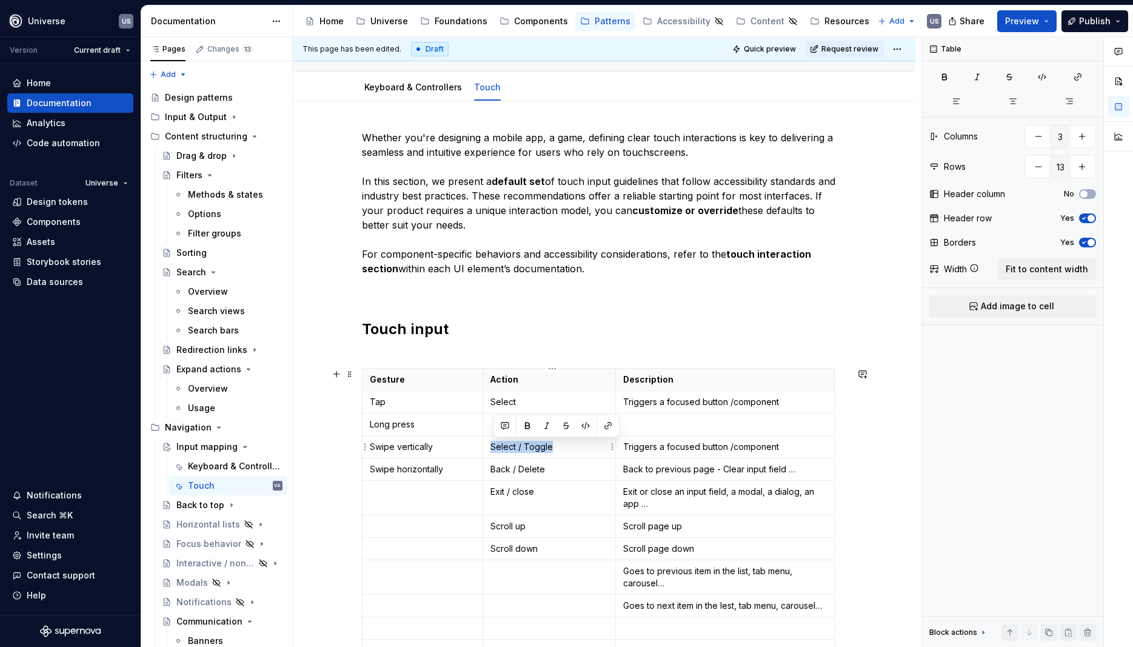
drag, startPoint x: 563, startPoint y: 443, endPoint x: 496, endPoint y: 452, distance: 67.4
click at [496, 452] on p "Select / Toggle" at bounding box center [549, 447] width 118 height 12
drag, startPoint x: 493, startPoint y: 469, endPoint x: 558, endPoint y: 468, distance: 64.9
click at [558, 468] on td "Back / Delete" at bounding box center [549, 469] width 133 height 22
drag, startPoint x: 561, startPoint y: 497, endPoint x: 492, endPoint y: 483, distance: 71.2
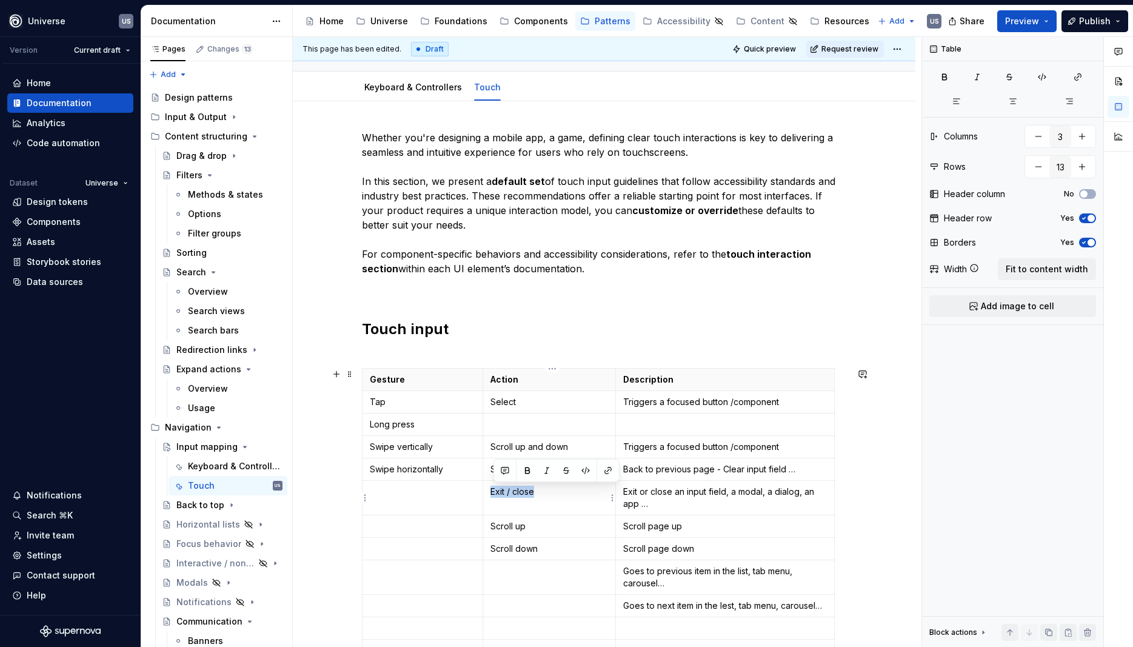
click at [492, 483] on td "Exit / close" at bounding box center [549, 498] width 133 height 35
drag, startPoint x: 549, startPoint y: 530, endPoint x: 501, endPoint y: 526, distance: 48.7
click at [501, 526] on p "Scroll up" at bounding box center [549, 526] width 118 height 12
drag, startPoint x: 492, startPoint y: 523, endPoint x: 552, endPoint y: 531, distance: 60.5
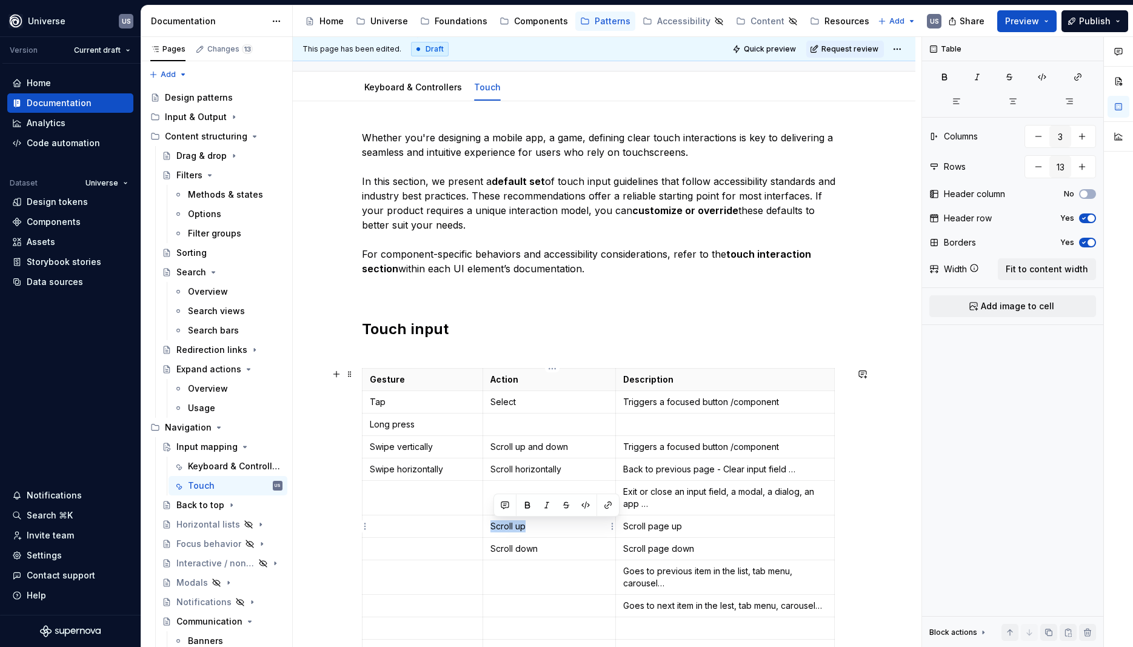
click at [552, 531] on td "Scroll up" at bounding box center [549, 526] width 133 height 22
drag, startPoint x: 544, startPoint y: 547, endPoint x: 537, endPoint y: 575, distance: 28.4
click at [490, 547] on td "Scroll down" at bounding box center [549, 549] width 133 height 22
click at [549, 425] on p at bounding box center [549, 424] width 118 height 12
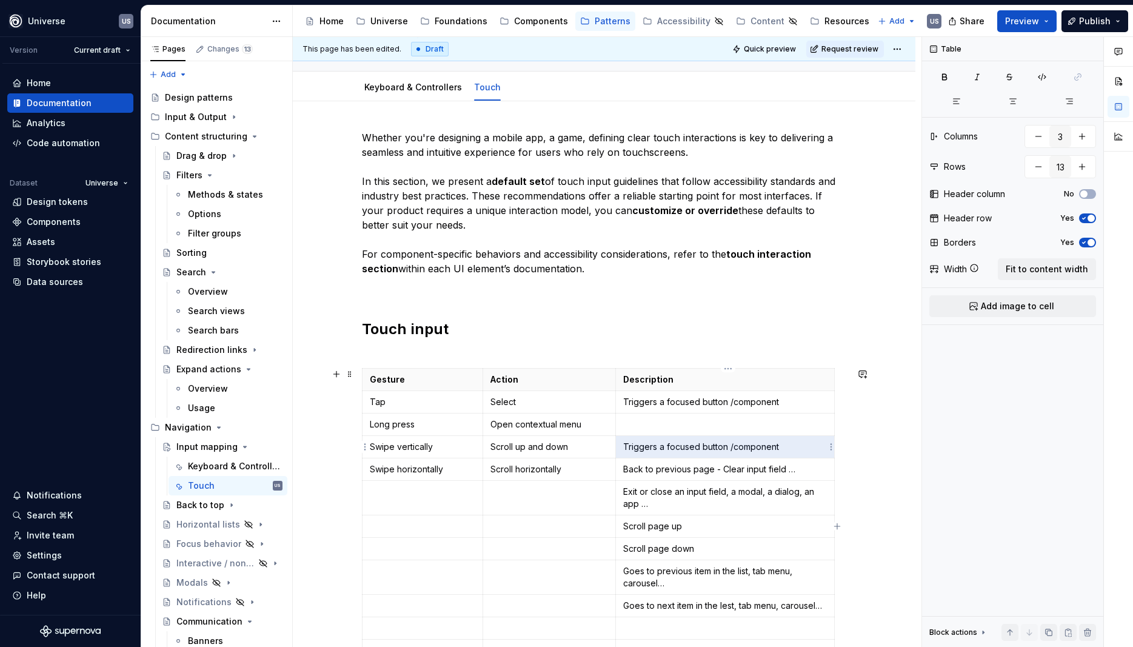
drag, startPoint x: 627, startPoint y: 447, endPoint x: 800, endPoint y: 456, distance: 173.0
click at [800, 456] on td "Triggers a focused button /component" at bounding box center [724, 447] width 219 height 22
drag, startPoint x: 793, startPoint y: 466, endPoint x: 624, endPoint y: 470, distance: 169.2
click at [624, 470] on td "Back to previous page - Clear input field …" at bounding box center [724, 469] width 219 height 22
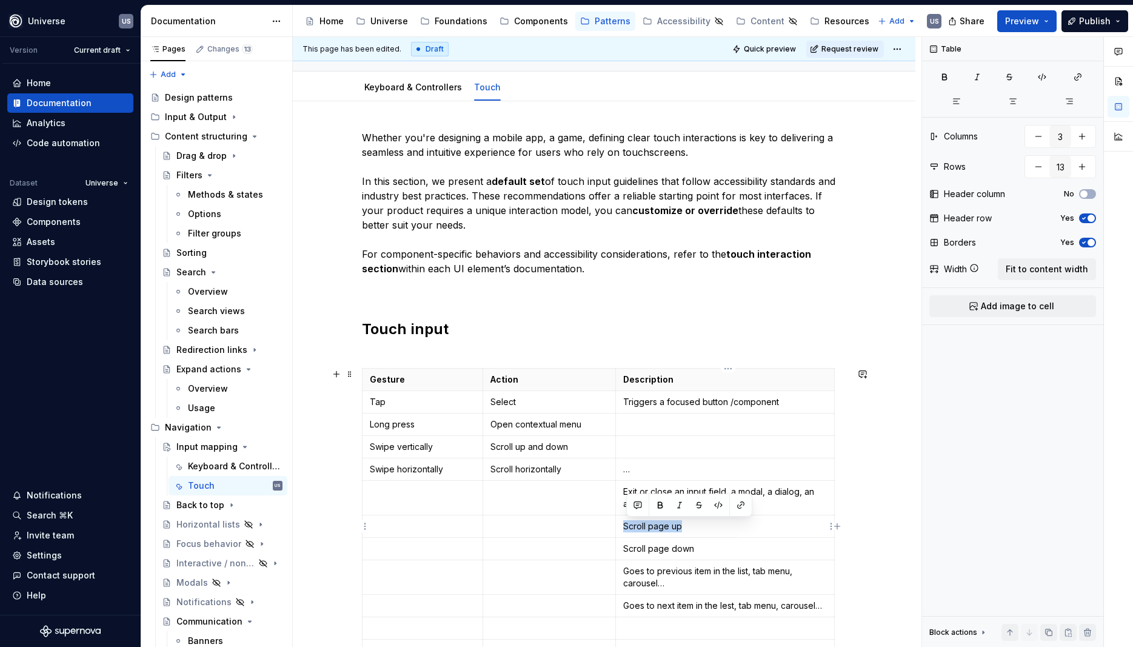
drag, startPoint x: 698, startPoint y: 529, endPoint x: 624, endPoint y: 528, distance: 73.4
click at [624, 528] on td "Scroll page up" at bounding box center [724, 526] width 219 height 22
click at [674, 446] on p at bounding box center [725, 447] width 204 height 12
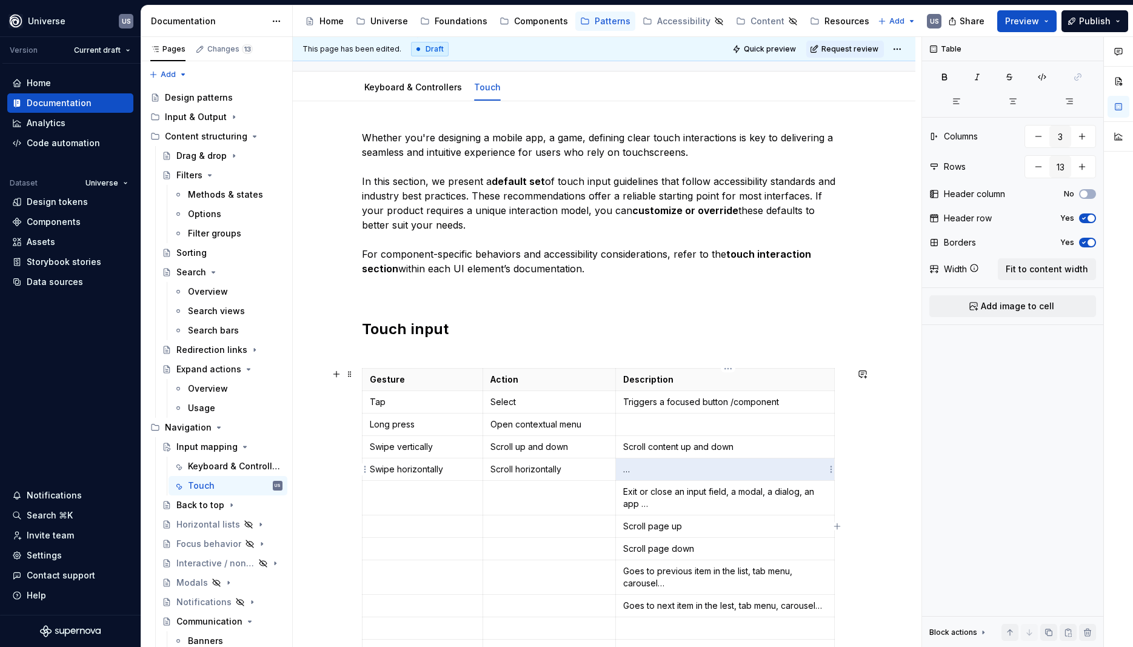
drag, startPoint x: 648, startPoint y: 466, endPoint x: 637, endPoint y: 474, distance: 14.3
click at [637, 474] on p "…" at bounding box center [725, 469] width 204 height 12
click at [769, 472] on p "Scroll content left and right - Next , Previous item." at bounding box center [725, 469] width 204 height 12
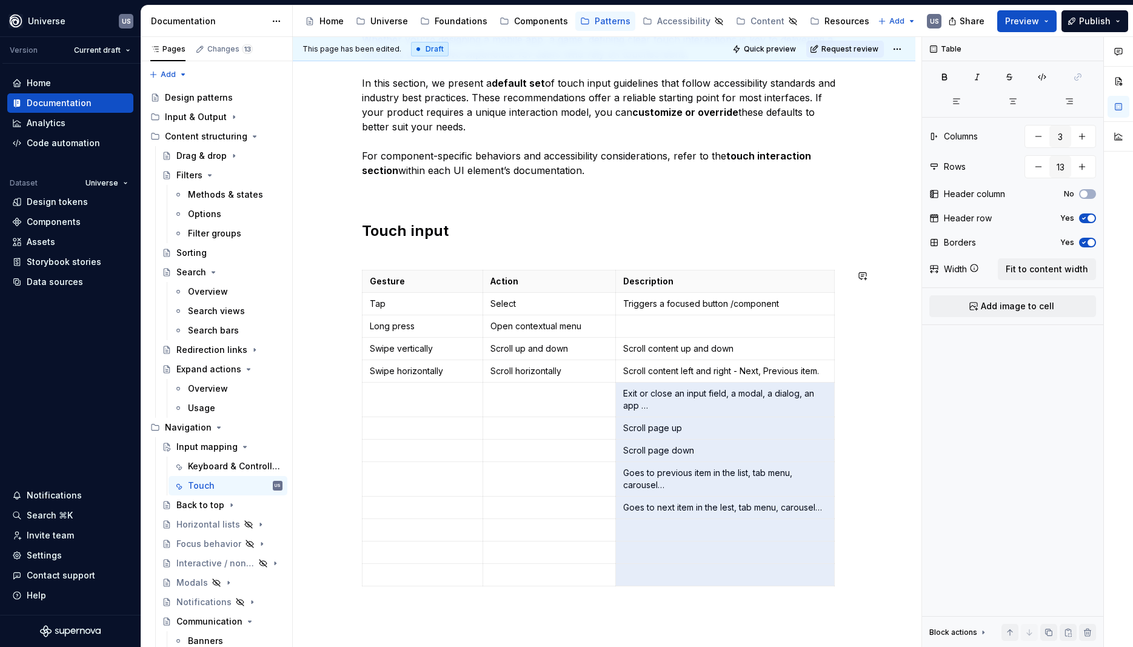
scroll to position [292, 0]
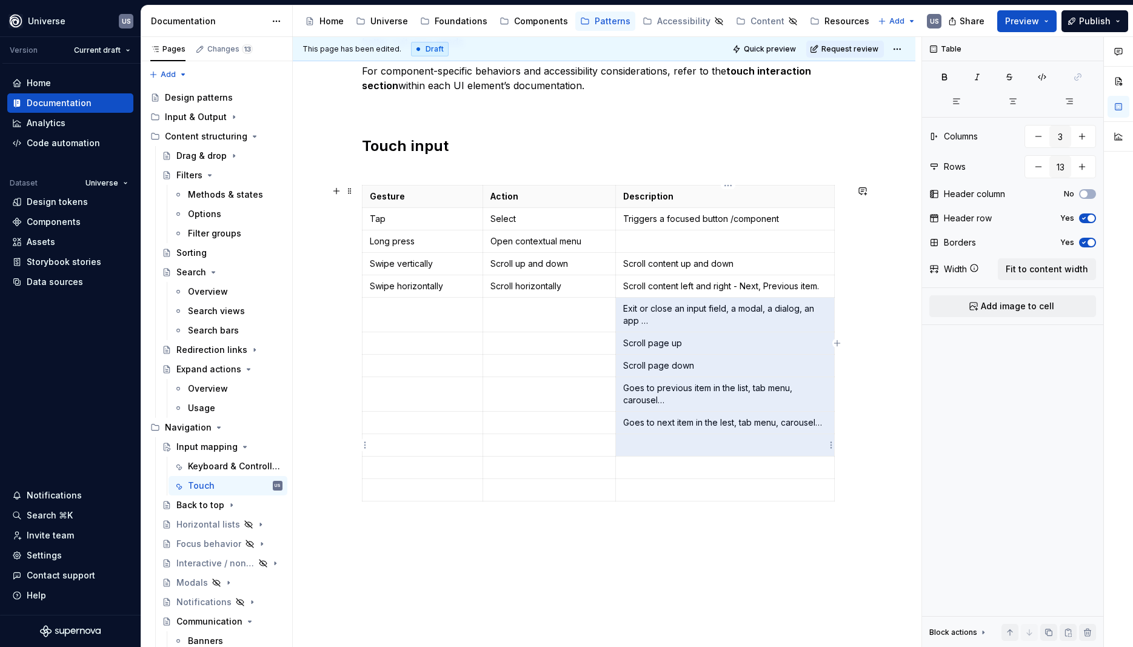
drag, startPoint x: 627, startPoint y: 492, endPoint x: 796, endPoint y: 447, distance: 174.4
click at [796, 447] on tbody "Gesture Action Description Tap Select Triggers a focused button /component Long…" at bounding box center [598, 344] width 472 height 316
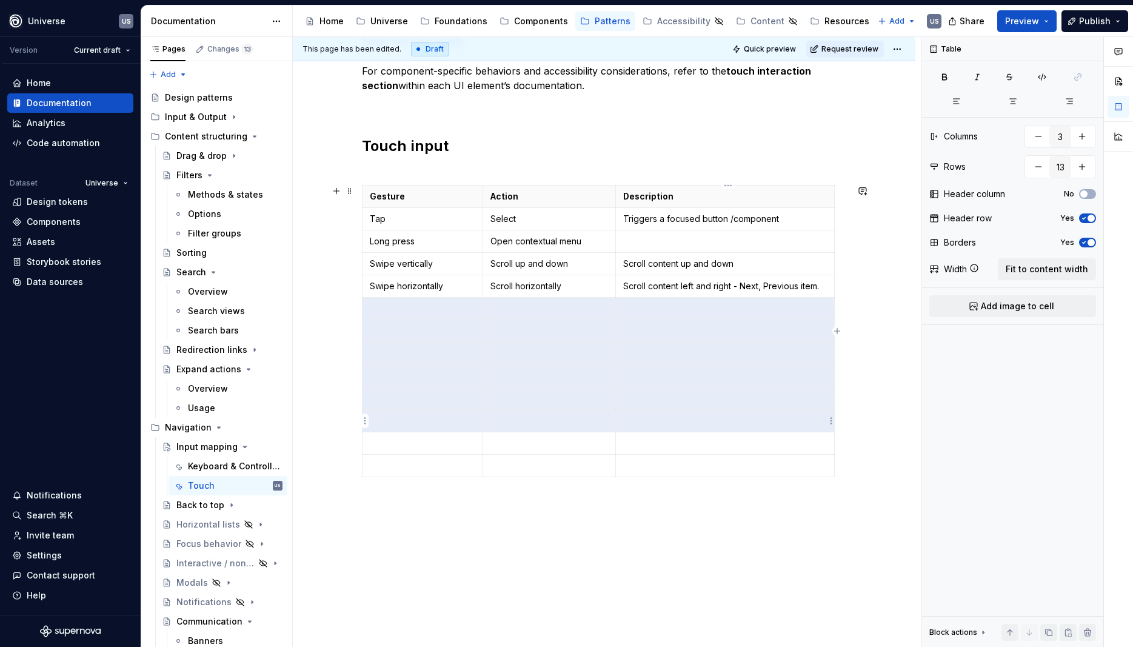
drag, startPoint x: 407, startPoint y: 312, endPoint x: 729, endPoint y: 409, distance: 335.8
click at [729, 409] on tbody "Gesture Action Description Tap Select Triggers a focused button /component Long…" at bounding box center [598, 332] width 472 height 292
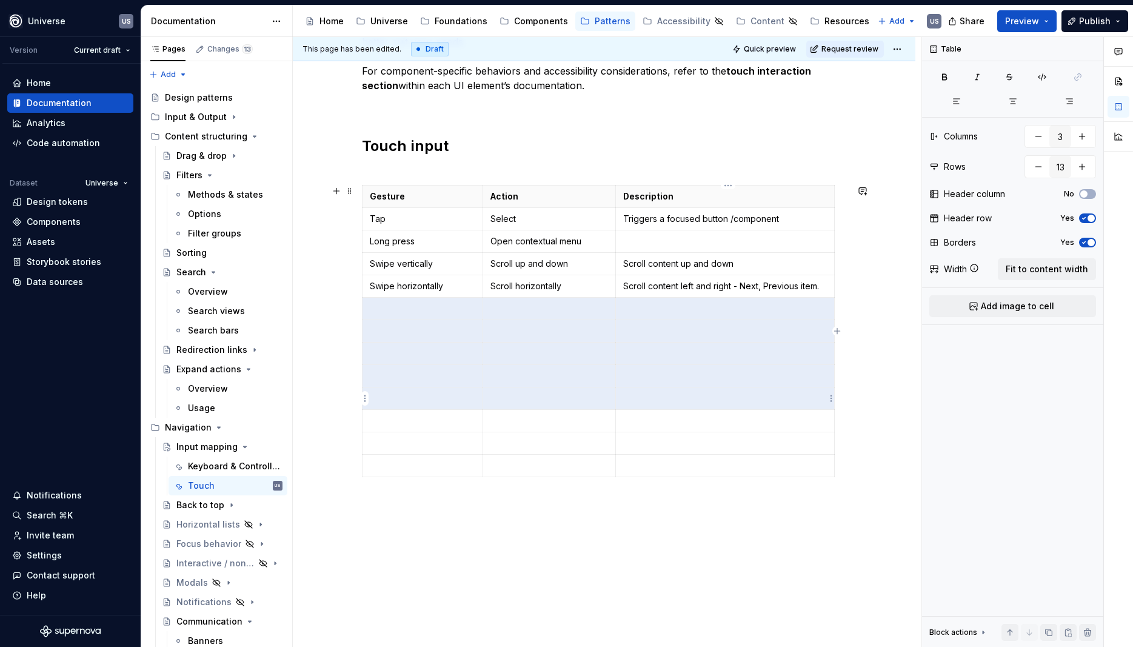
click at [560, 379] on p at bounding box center [549, 376] width 118 height 12
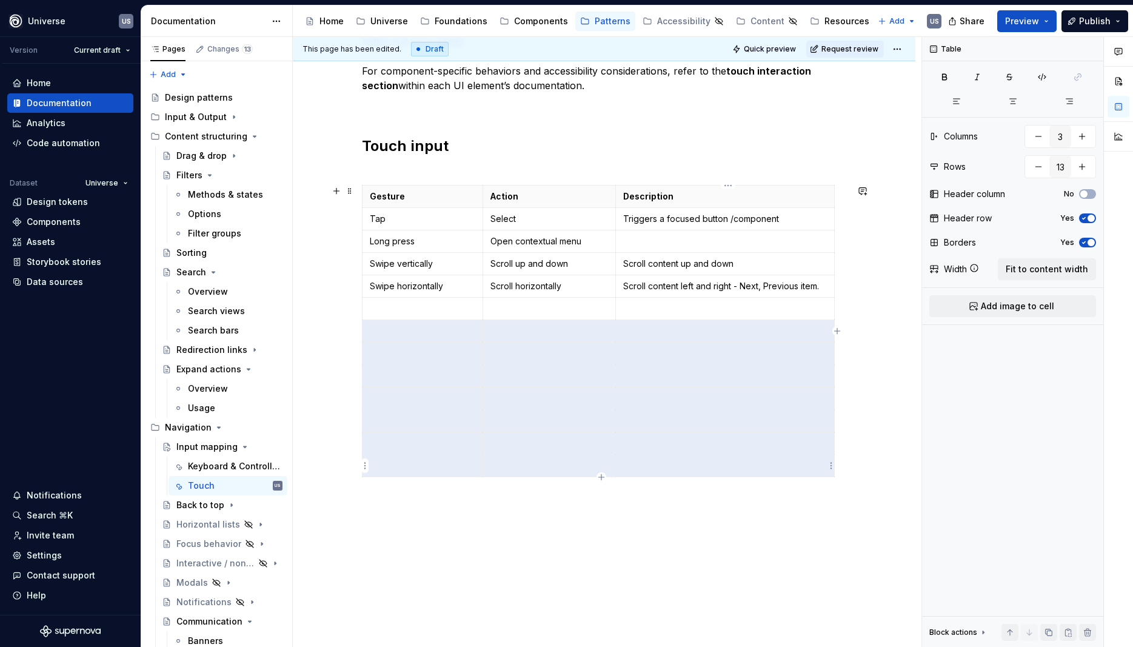
drag, startPoint x: 383, startPoint y: 326, endPoint x: 744, endPoint y: 467, distance: 387.2
click at [744, 467] on tbody "Gesture Action Description Tap Select Triggers a focused button /component Long…" at bounding box center [598, 332] width 472 height 292
click at [534, 516] on div "Whether you're designing a mobile app, a game, defining clear touch interaction…" at bounding box center [604, 304] width 623 height 772
drag, startPoint x: 385, startPoint y: 335, endPoint x: 757, endPoint y: 460, distance: 391.8
click at [757, 460] on tbody "Gesture Action Description Tap Select Triggers a focused button /component Long…" at bounding box center [598, 332] width 472 height 292
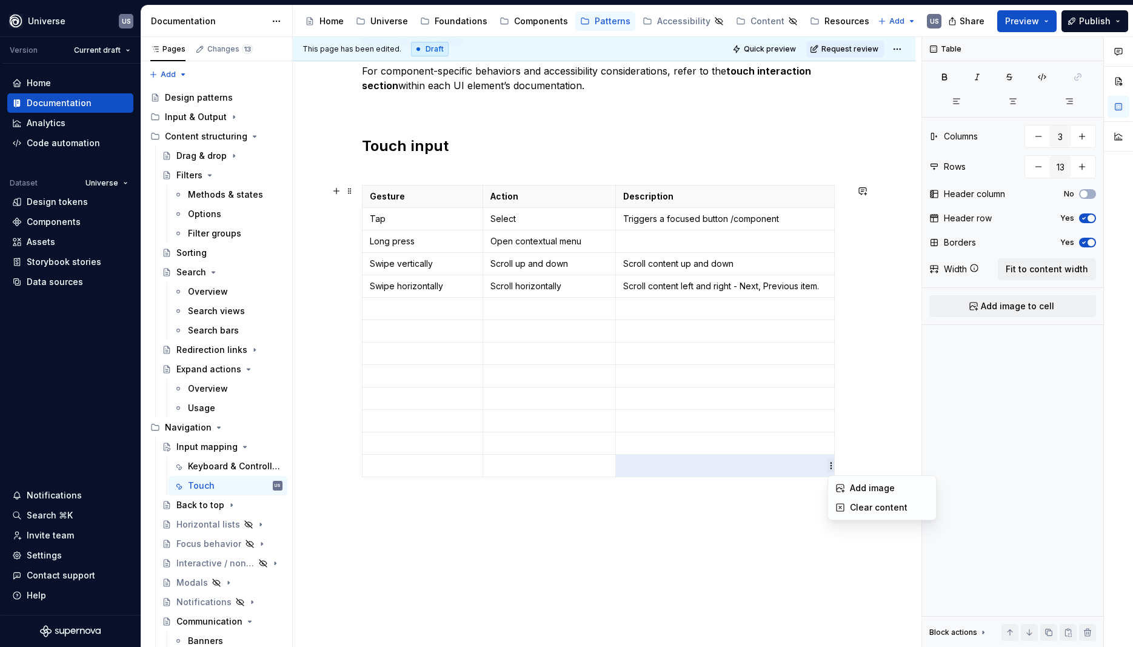
click at [832, 467] on html "Universe US Version Current draft Home Documentation Analytics Code automation …" at bounding box center [566, 323] width 1133 height 647
click at [703, 476] on html "Universe US Version Current draft Home Documentation Analytics Code automation …" at bounding box center [566, 323] width 1133 height 647
click at [366, 333] on html "Universe US Version Current draft Home Documentation Analytics Code automation …" at bounding box center [566, 323] width 1133 height 647
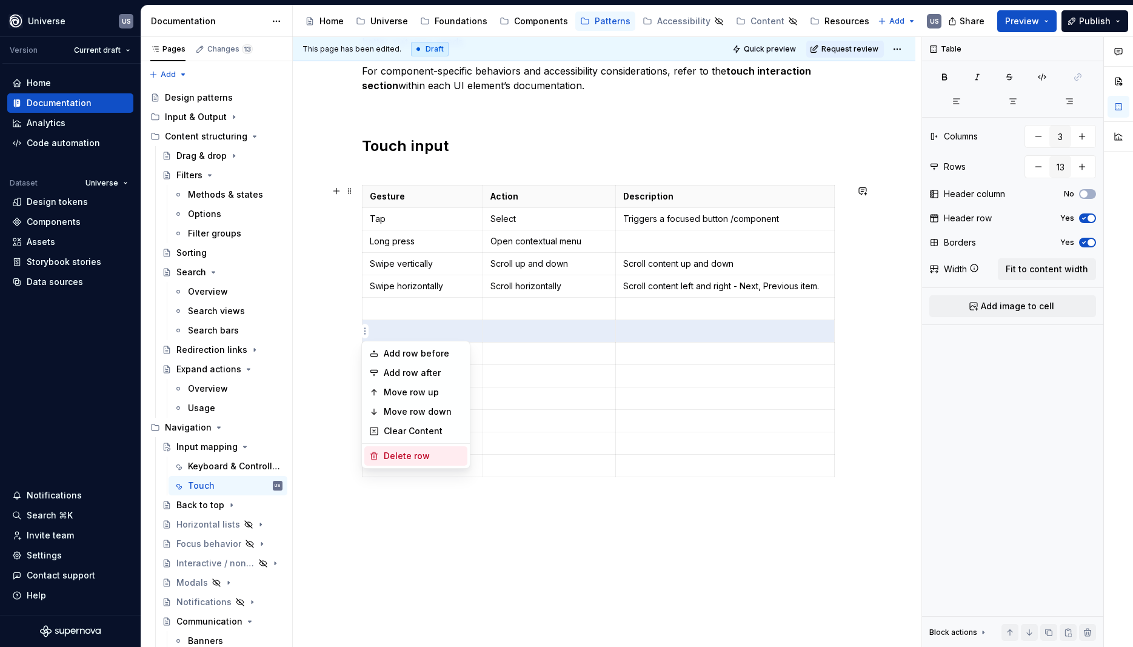
click at [394, 462] on div "Delete row" at bounding box center [415, 455] width 103 height 19
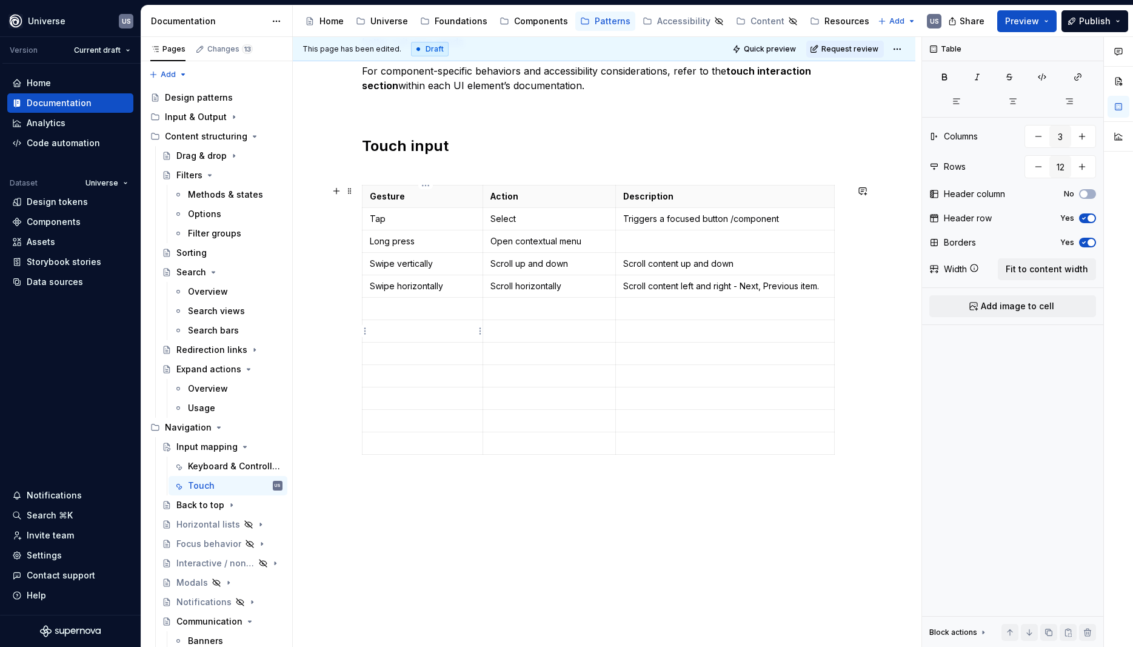
click at [387, 338] on td at bounding box center [422, 331] width 121 height 22
click at [365, 333] on html "Universe US Version Current draft Home Documentation Analytics Code automation …" at bounding box center [566, 323] width 1133 height 647
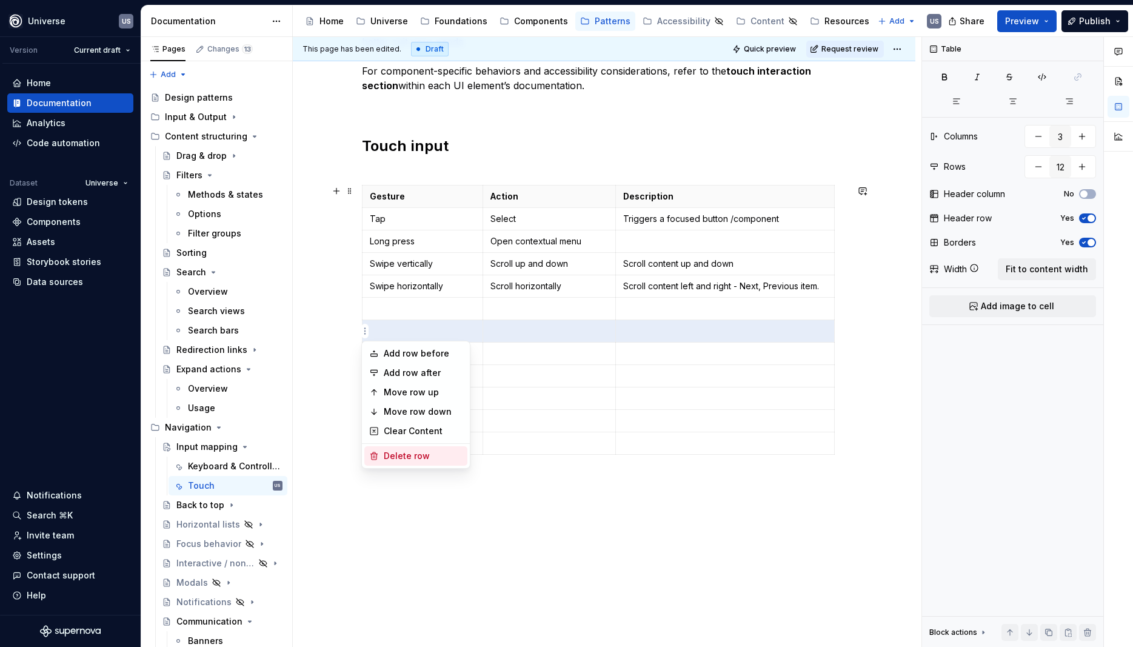
click at [396, 458] on div "Delete row" at bounding box center [423, 456] width 79 height 12
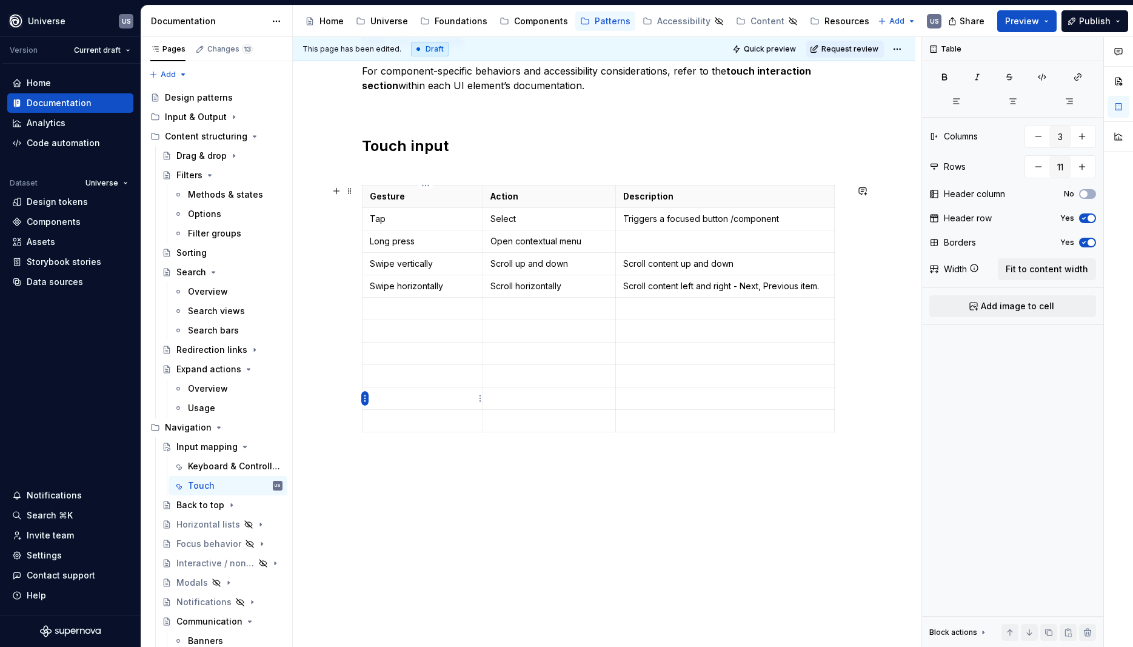
click at [366, 393] on html "Universe US Version Current draft Home Documentation Analytics Code automation …" at bounding box center [566, 323] width 1133 height 647
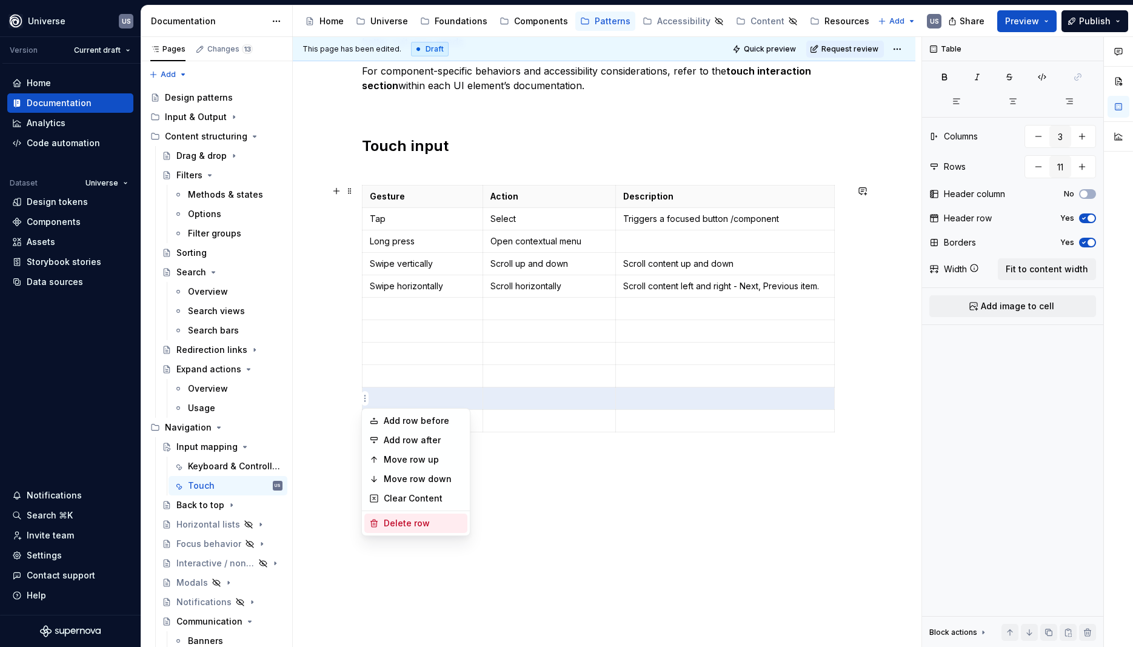
drag, startPoint x: 395, startPoint y: 530, endPoint x: 379, endPoint y: 494, distance: 39.1
click at [393, 529] on div "Delete row" at bounding box center [415, 522] width 103 height 19
type input "10"
click at [363, 395] on html "Universe US Version Current draft Home Documentation Analytics Code automation …" at bounding box center [566, 323] width 1133 height 647
click at [395, 506] on div "Delete row" at bounding box center [423, 504] width 79 height 12
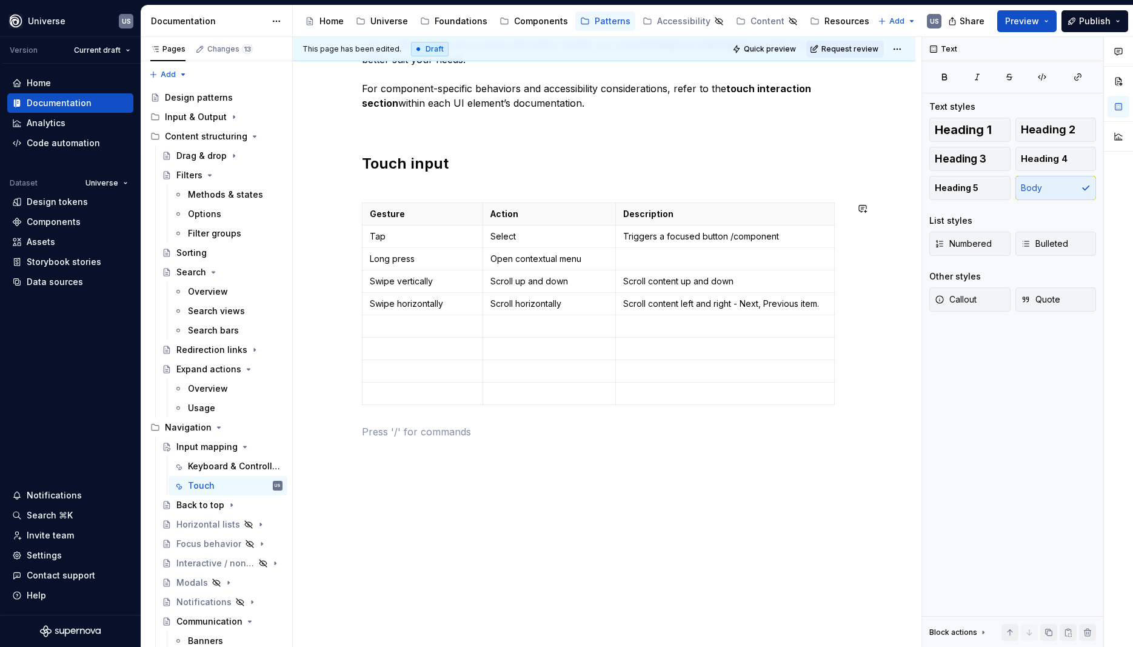
scroll to position [275, 0]
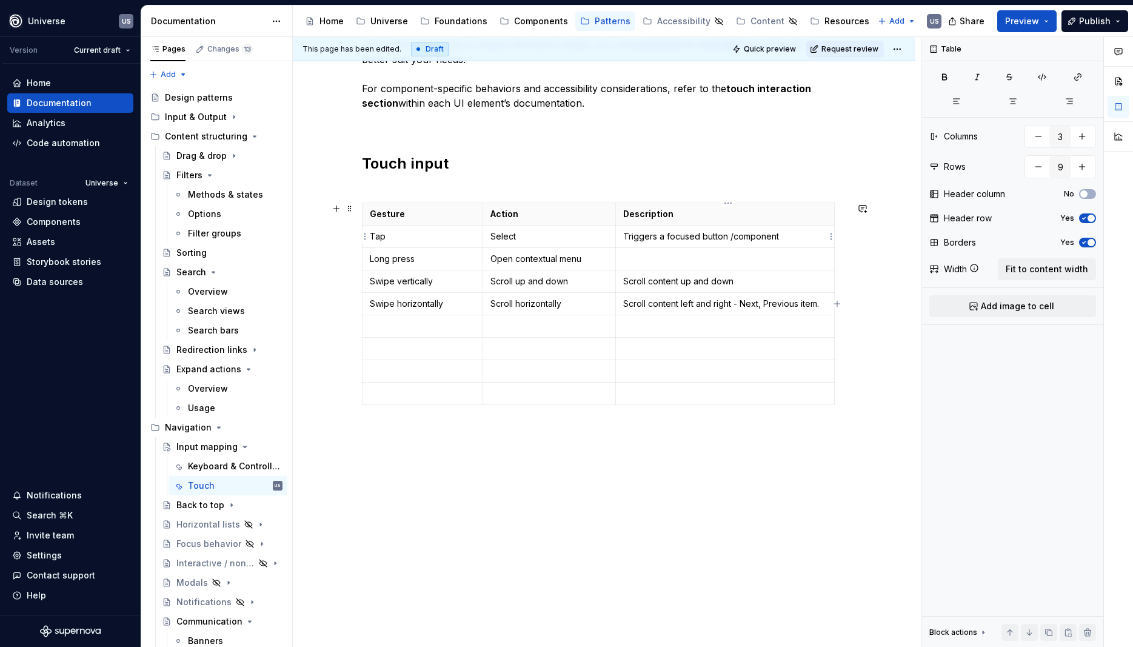
click at [667, 232] on p "Triggers a focused button /component" at bounding box center [725, 236] width 204 height 12
drag, startPoint x: 789, startPoint y: 236, endPoint x: 627, endPoint y: 233, distance: 162.5
click at [627, 233] on p "Triggers a focused button /component" at bounding box center [725, 236] width 204 height 12
click at [540, 236] on p "Select" at bounding box center [549, 236] width 118 height 12
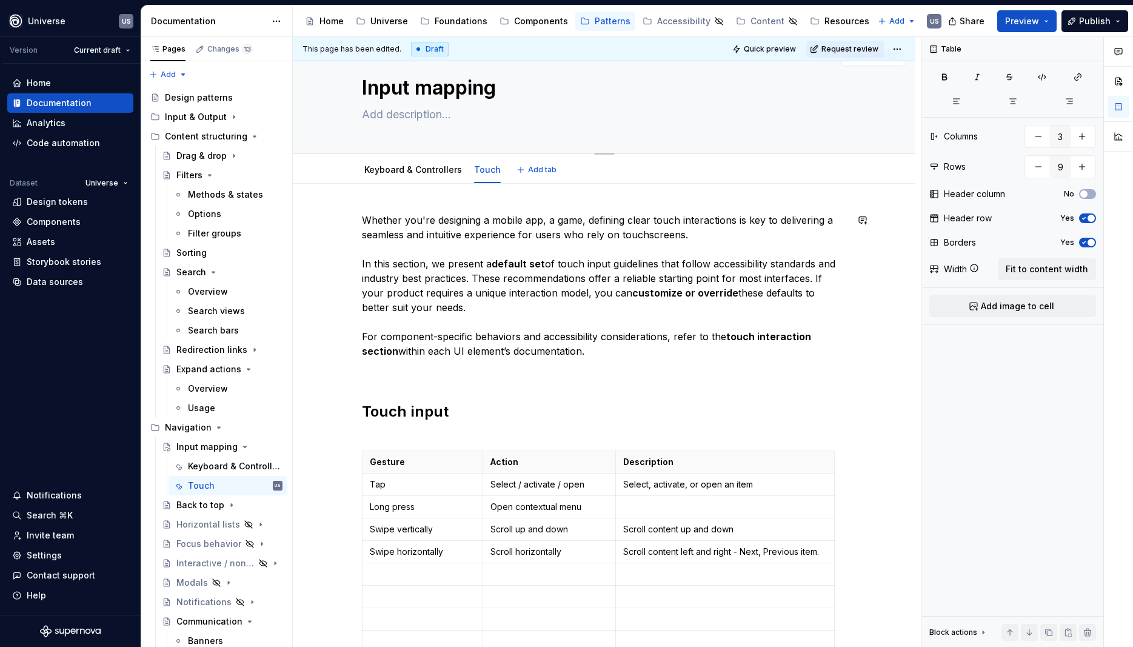
scroll to position [2, 0]
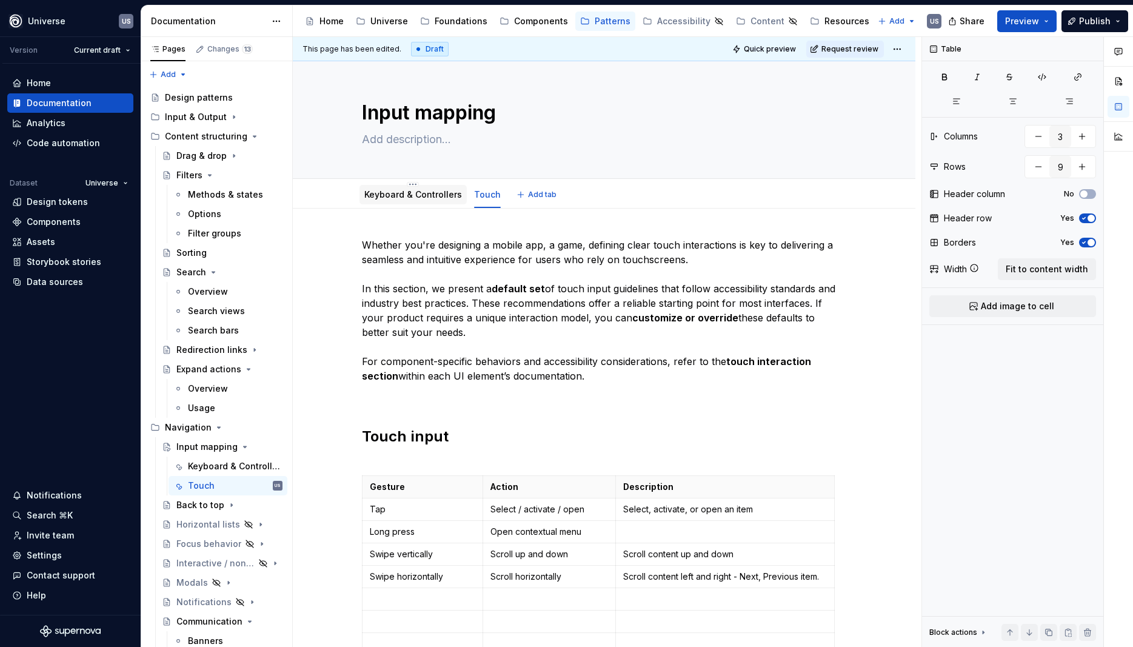
click at [441, 196] on link "Keyboard & Controllers" at bounding box center [413, 194] width 98 height 10
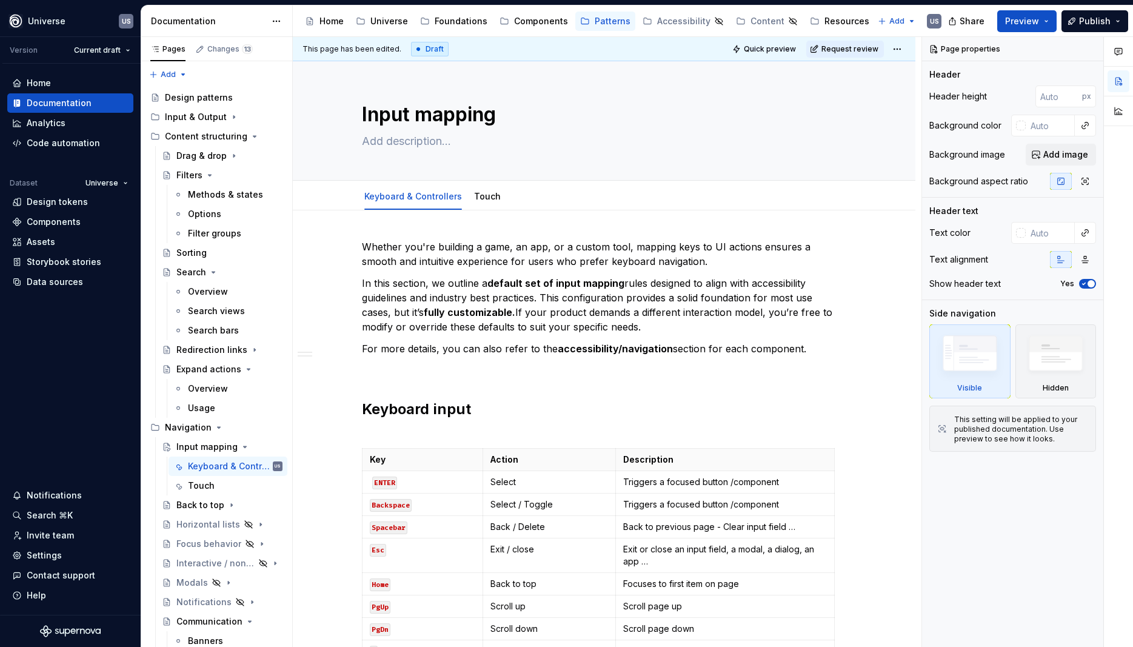
type textarea "*"
click at [565, 477] on p "Select" at bounding box center [549, 482] width 118 height 12
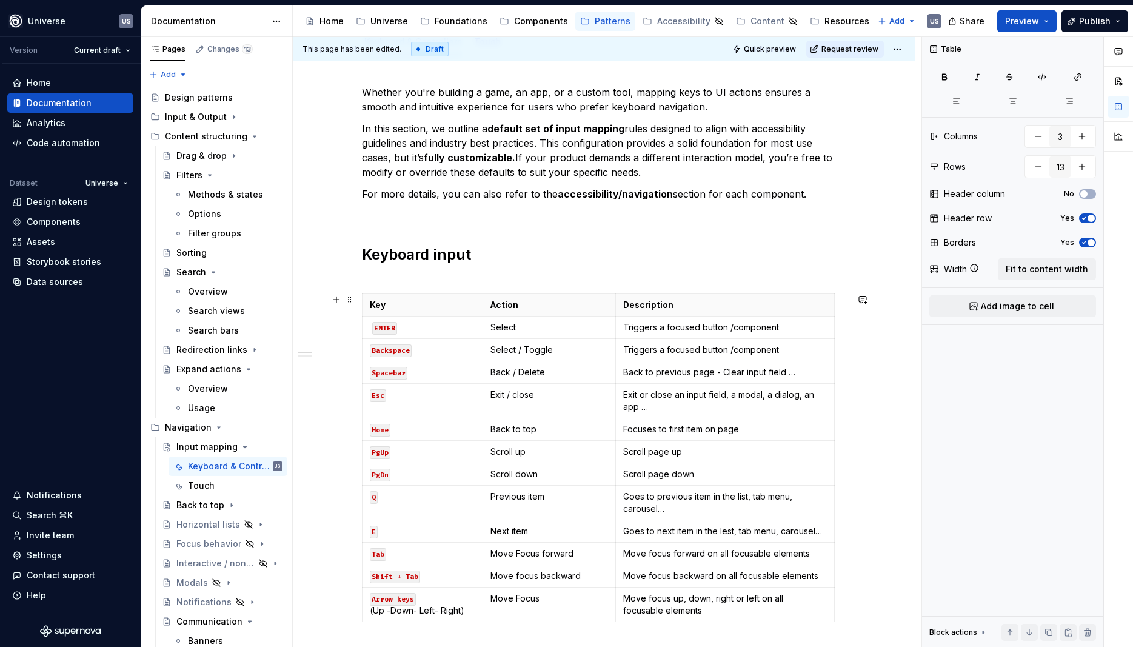
scroll to position [164, 0]
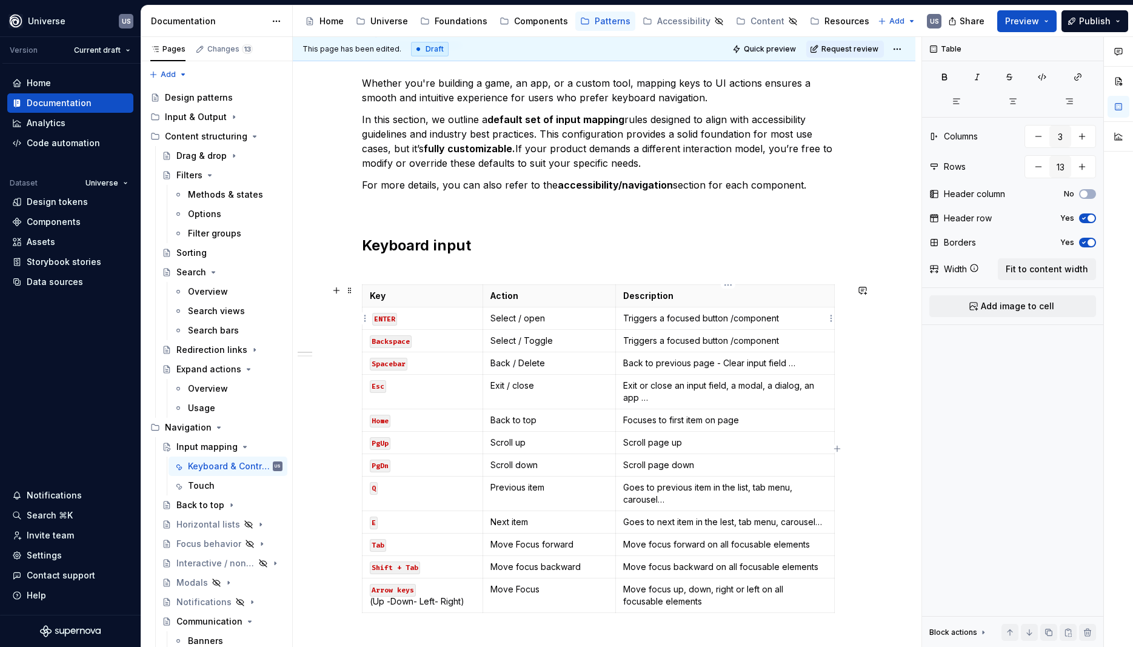
click at [794, 320] on p "Triggers a focused button /component" at bounding box center [725, 318] width 204 height 12
click at [560, 320] on p "Select / open" at bounding box center [549, 318] width 118 height 12
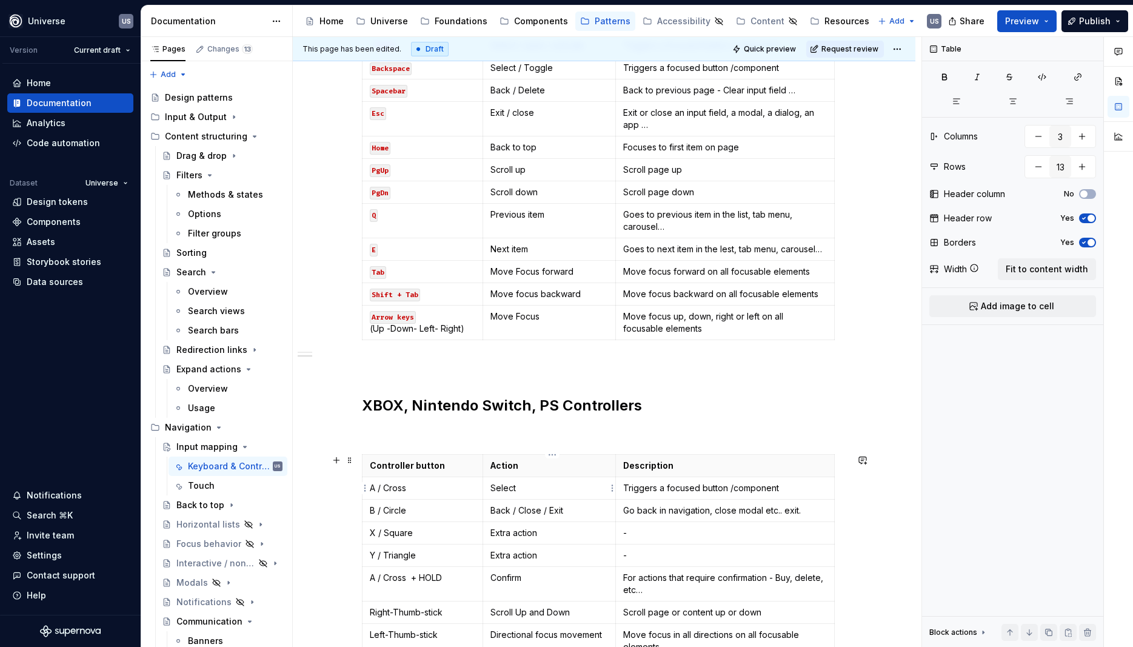
type input "11"
click at [542, 491] on p "Select" at bounding box center [549, 488] width 118 height 12
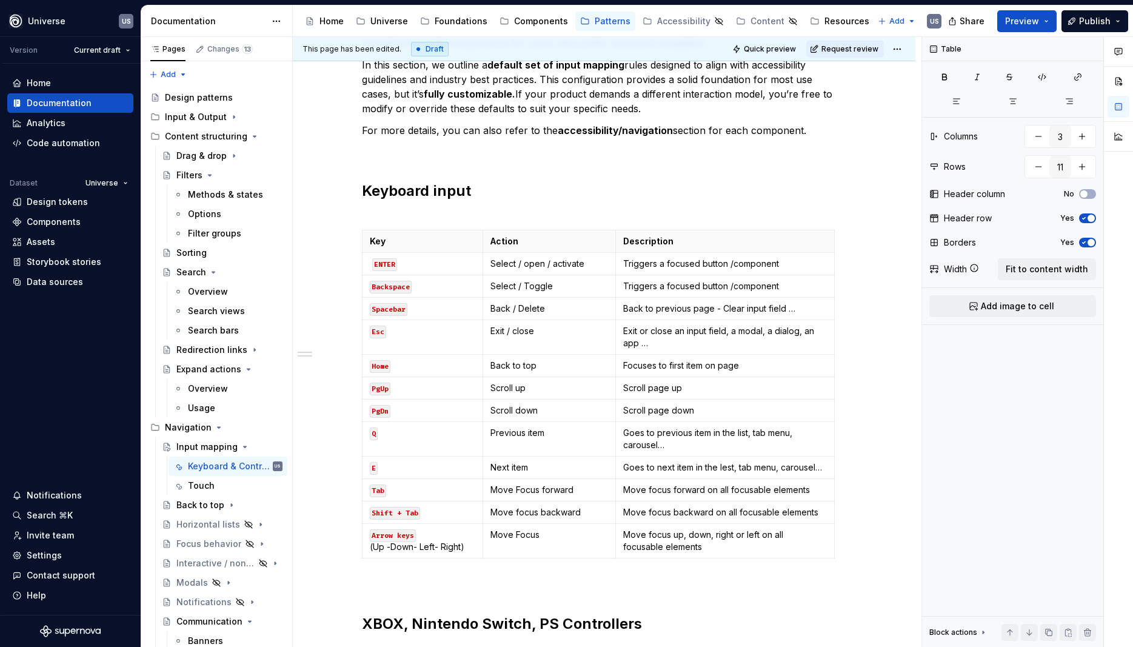
scroll to position [0, 0]
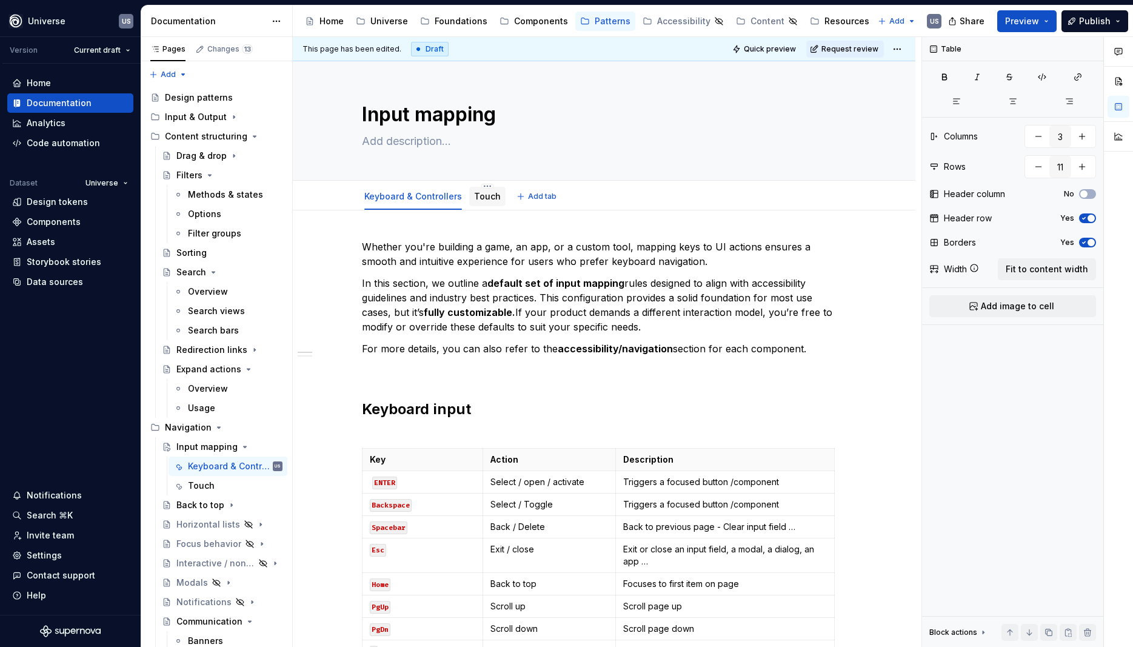
click at [474, 201] on link "Touch" at bounding box center [487, 196] width 27 height 10
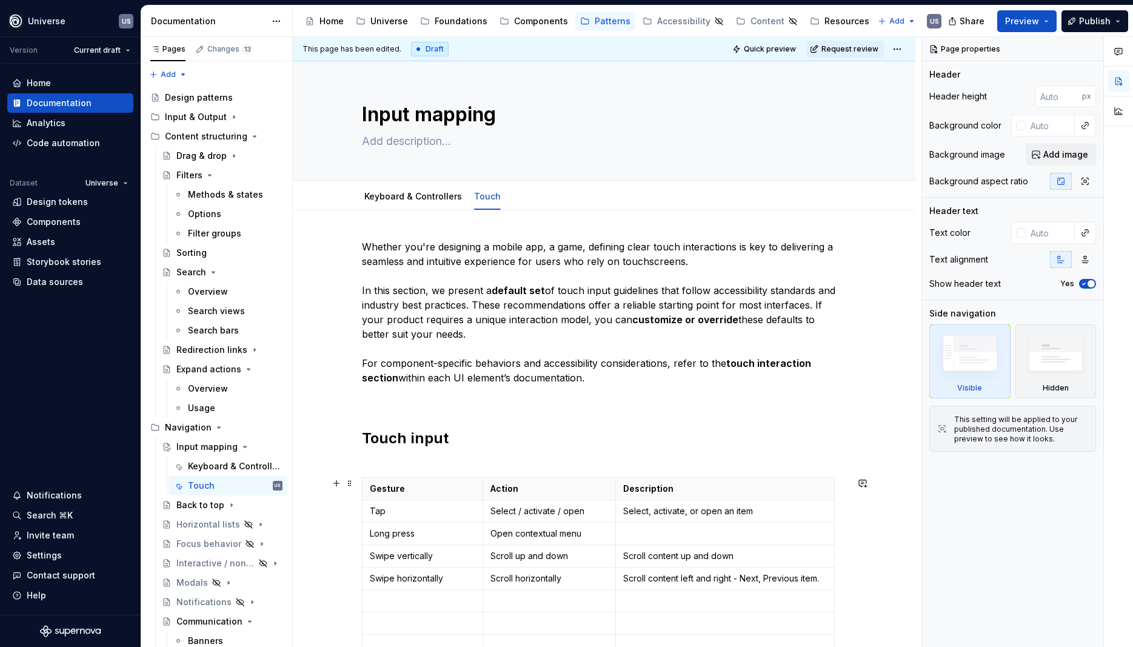
scroll to position [218, 0]
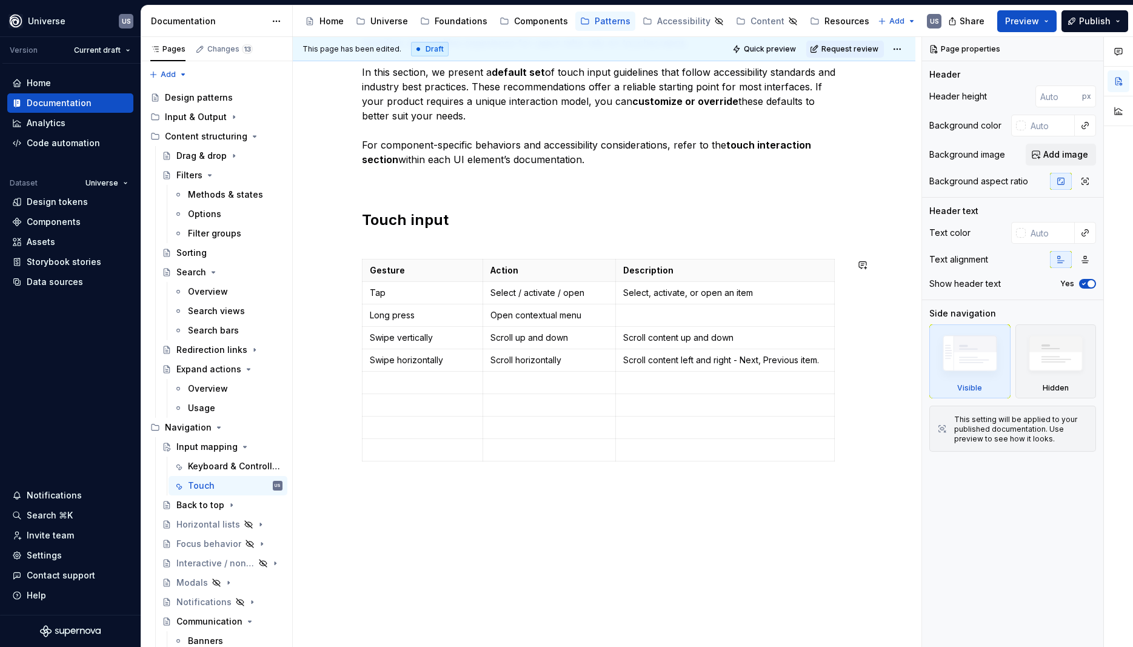
type textarea "*"
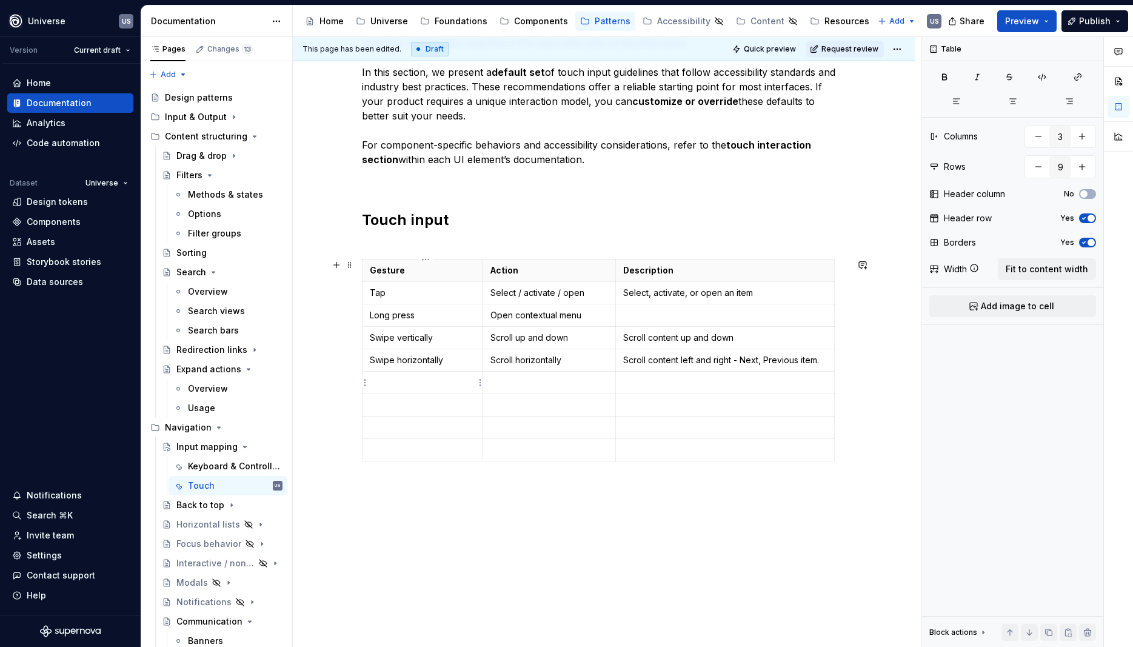
click at [440, 379] on p at bounding box center [423, 382] width 106 height 12
click at [513, 383] on p at bounding box center [549, 382] width 118 height 12
click at [688, 381] on p at bounding box center [725, 382] width 204 height 12
click at [577, 313] on p "Open contextual menu" at bounding box center [549, 315] width 118 height 12
drag, startPoint x: 589, startPoint y: 314, endPoint x: 492, endPoint y: 319, distance: 97.1
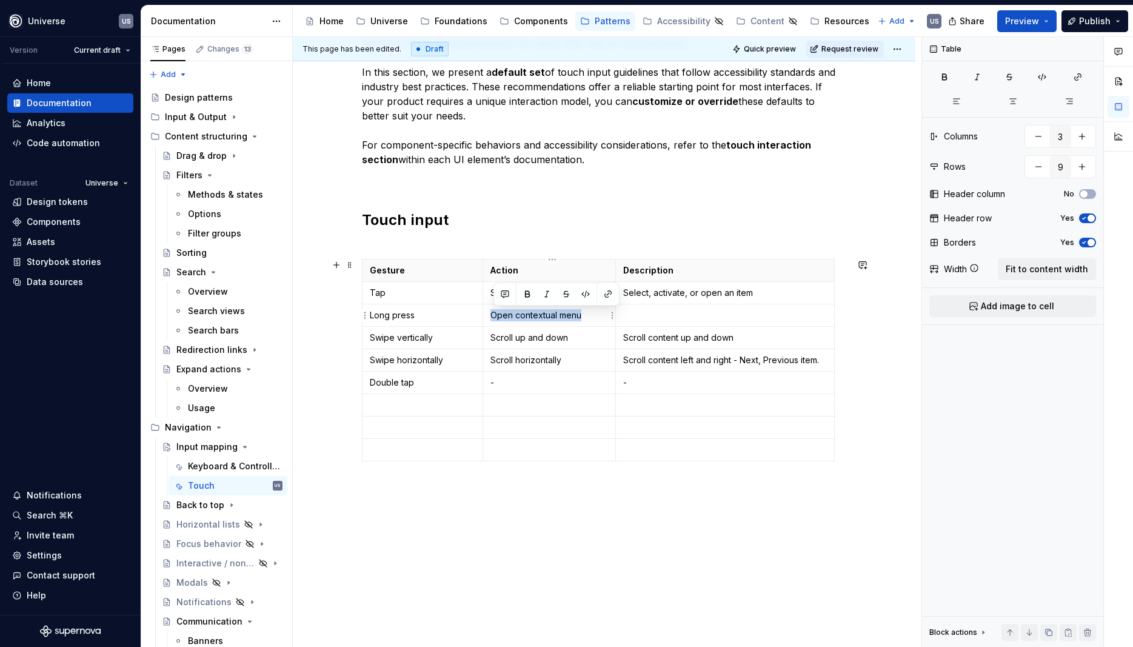
click at [492, 319] on td "Open contextual menu" at bounding box center [549, 315] width 133 height 22
click at [727, 319] on p at bounding box center [725, 315] width 204 height 12
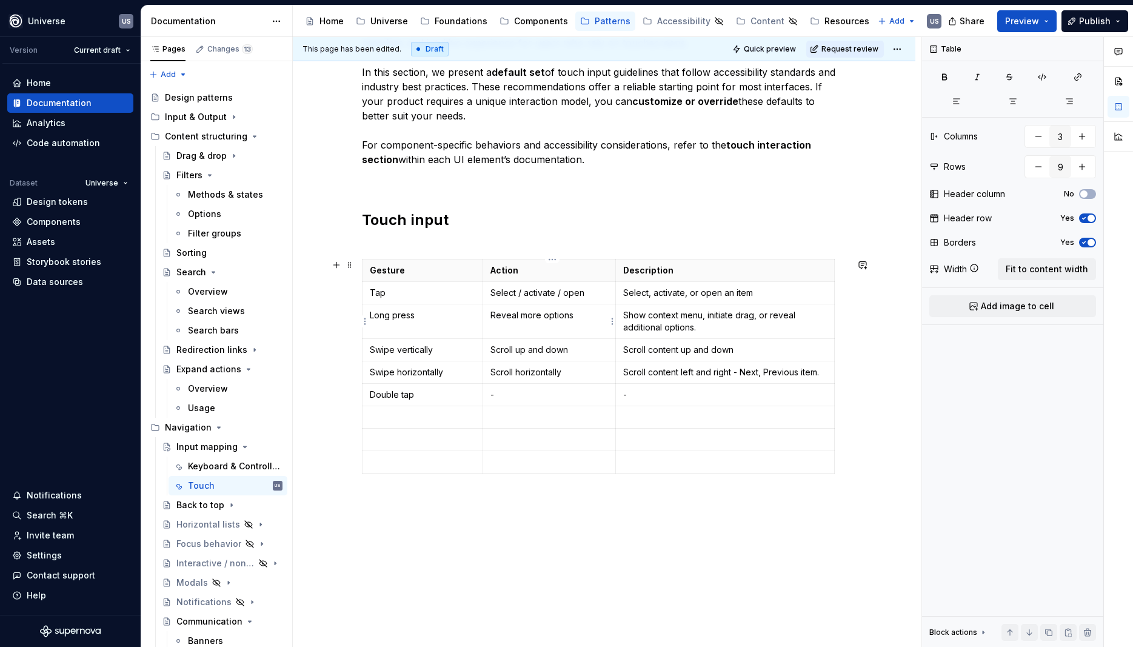
click at [581, 315] on p "Reveal more options" at bounding box center [549, 315] width 118 height 12
click at [522, 354] on p "Scroll up and down" at bounding box center [549, 350] width 118 height 12
click at [582, 351] on p "Scroll up and down" at bounding box center [549, 350] width 118 height 12
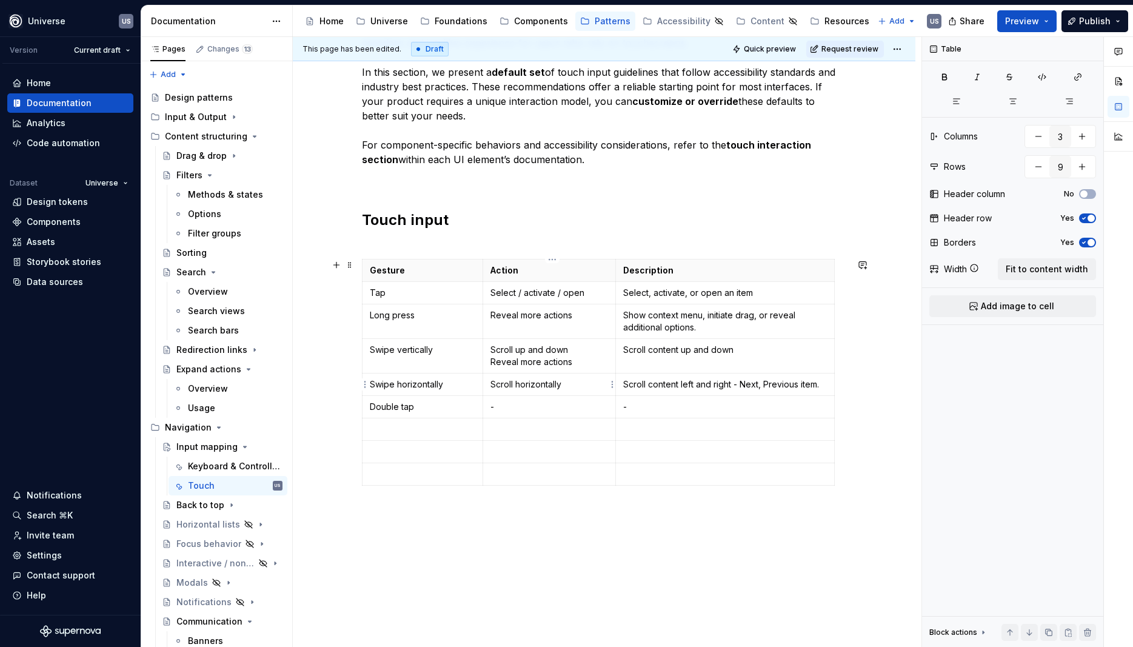
click at [576, 381] on p "Scroll horizontally" at bounding box center [549, 384] width 118 height 12
click at [493, 402] on td "Scroll horizontally Reveal more actions" at bounding box center [549, 394] width 133 height 42
click at [684, 400] on td "Scroll content left and right - Next, Previous item." at bounding box center [724, 390] width 219 height 35
click at [824, 384] on p "Scroll content left and right - Next, Previous item." at bounding box center [725, 384] width 204 height 12
click at [650, 400] on td "Scroll content left and right - Next, Previous item." at bounding box center [724, 390] width 219 height 35
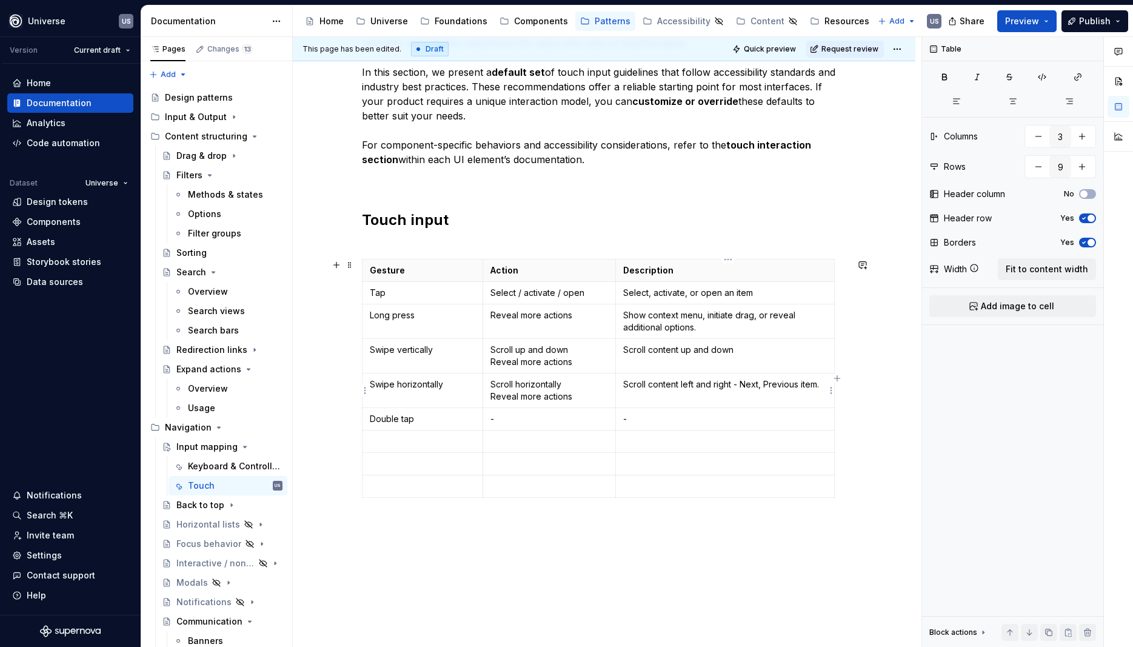
click at [823, 386] on p "Scroll content left and right - Next, Previous item." at bounding box center [725, 384] width 204 height 12
drag, startPoint x: 790, startPoint y: 402, endPoint x: 638, endPoint y: 399, distance: 151.6
click at [638, 399] on p "Scroll content left and right - Next, Previous item. Dismiss items, or reveal m…" at bounding box center [725, 390] width 204 height 24
drag, startPoint x: 627, startPoint y: 396, endPoint x: 786, endPoint y: 399, distance: 158.9
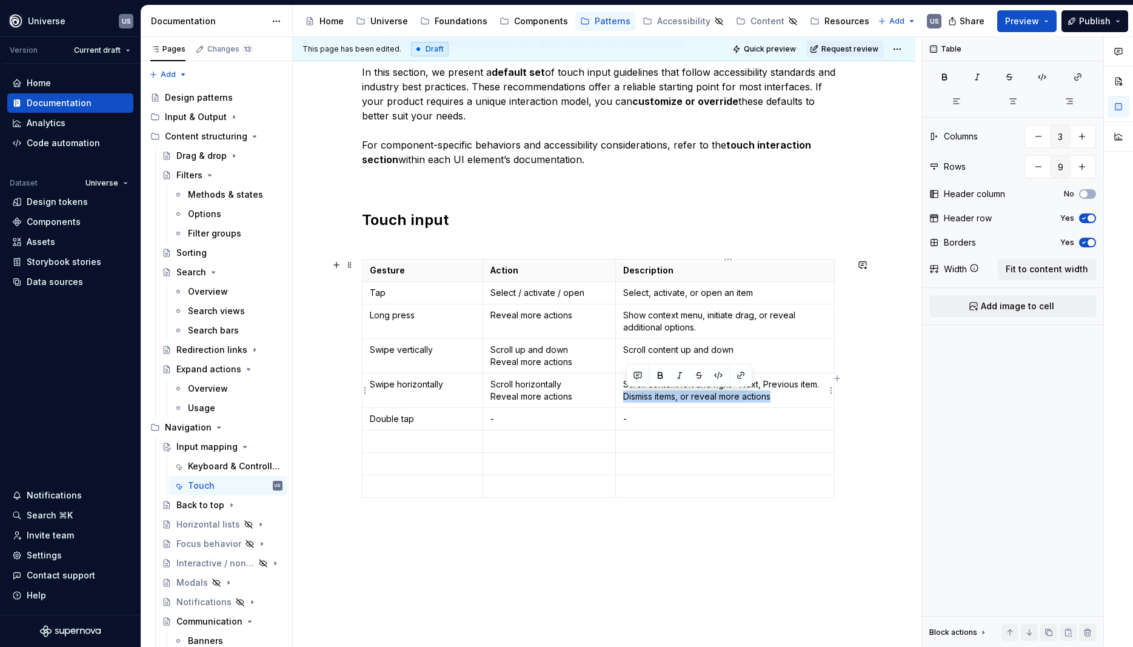
click at [786, 399] on p "Scroll content left and right - Next, Previous item. Dismiss items, or reveal m…" at bounding box center [725, 390] width 204 height 24
drag, startPoint x: 786, startPoint y: 399, endPoint x: 698, endPoint y: 402, distance: 88.0
click at [698, 402] on p "Scroll content left and right - Next, Previous item. Dismiss items, or reveal m…" at bounding box center [725, 390] width 204 height 24
click at [697, 402] on p "Scroll content left and right - Next, Previous item. Dismiss items, or reveal m…" at bounding box center [725, 390] width 204 height 24
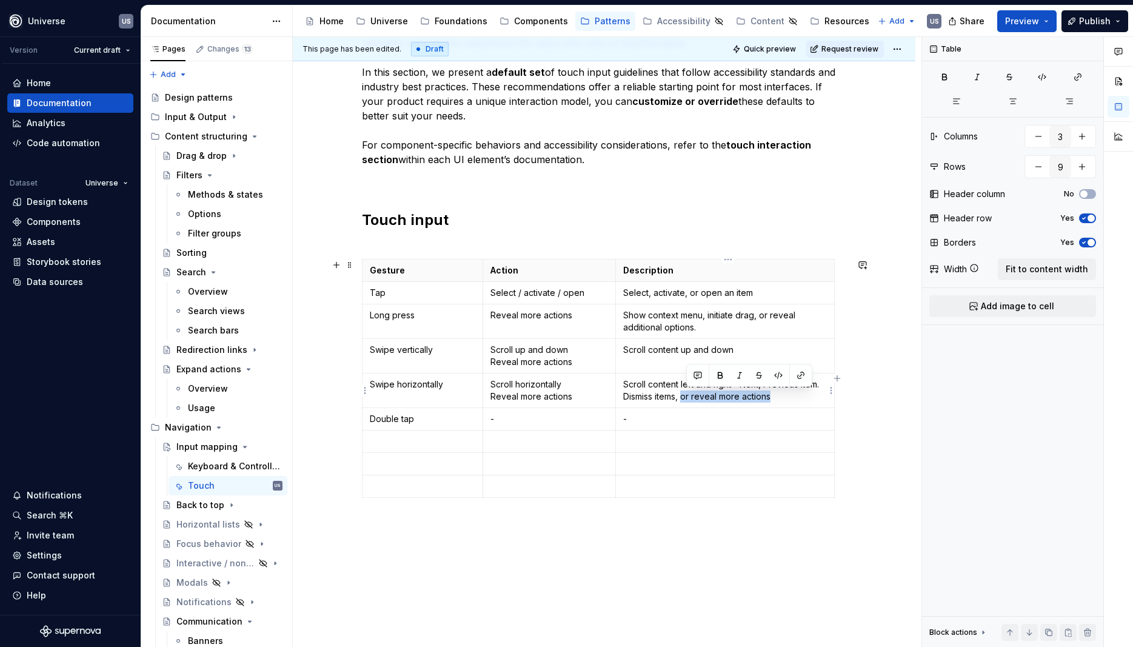
drag, startPoint x: 687, startPoint y: 398, endPoint x: 793, endPoint y: 401, distance: 106.1
click at [793, 401] on p "Scroll content left and right - Next, Previous item. Dismiss items, or reveal m…" at bounding box center [725, 390] width 204 height 24
copy p "or reveal more actions"
click at [750, 351] on p "Scroll content up and down" at bounding box center [725, 350] width 204 height 12
click at [403, 384] on p "Swipe horizontally" at bounding box center [423, 384] width 106 height 12
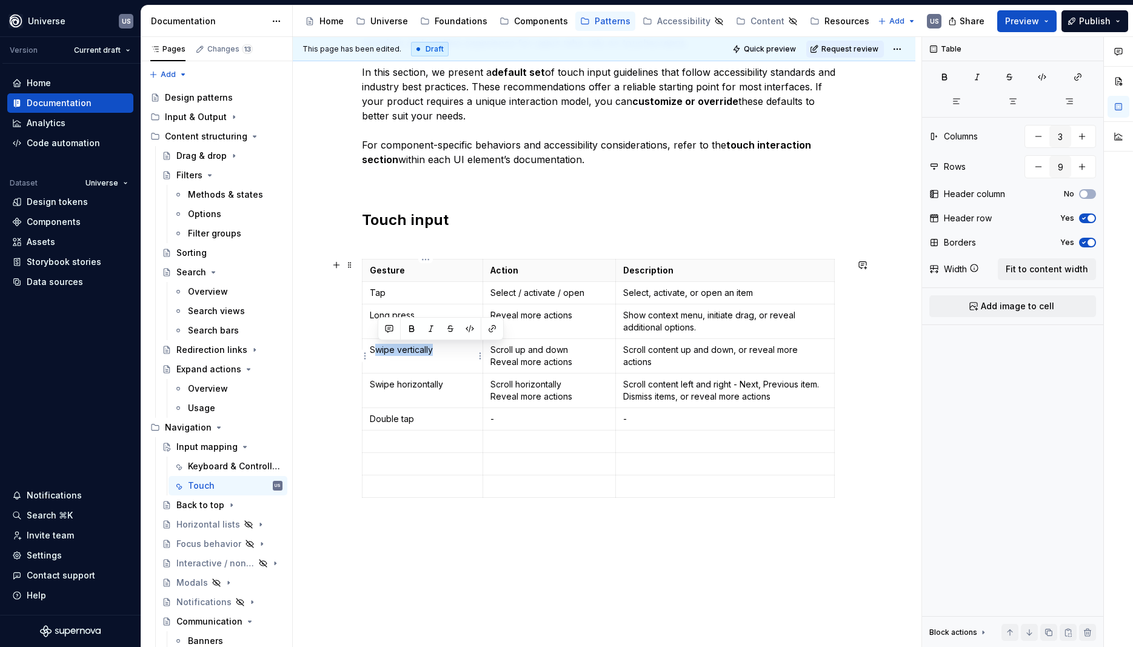
drag, startPoint x: 443, startPoint y: 349, endPoint x: 396, endPoint y: 346, distance: 46.8
click at [379, 352] on p "Swipe vertically" at bounding box center [423, 350] width 106 height 12
click at [426, 386] on p "Swipe horizontally" at bounding box center [423, 384] width 106 height 12
drag, startPoint x: 400, startPoint y: 386, endPoint x: 455, endPoint y: 393, distance: 55.1
click at [455, 393] on td "Swipe horizontally" at bounding box center [422, 390] width 121 height 35
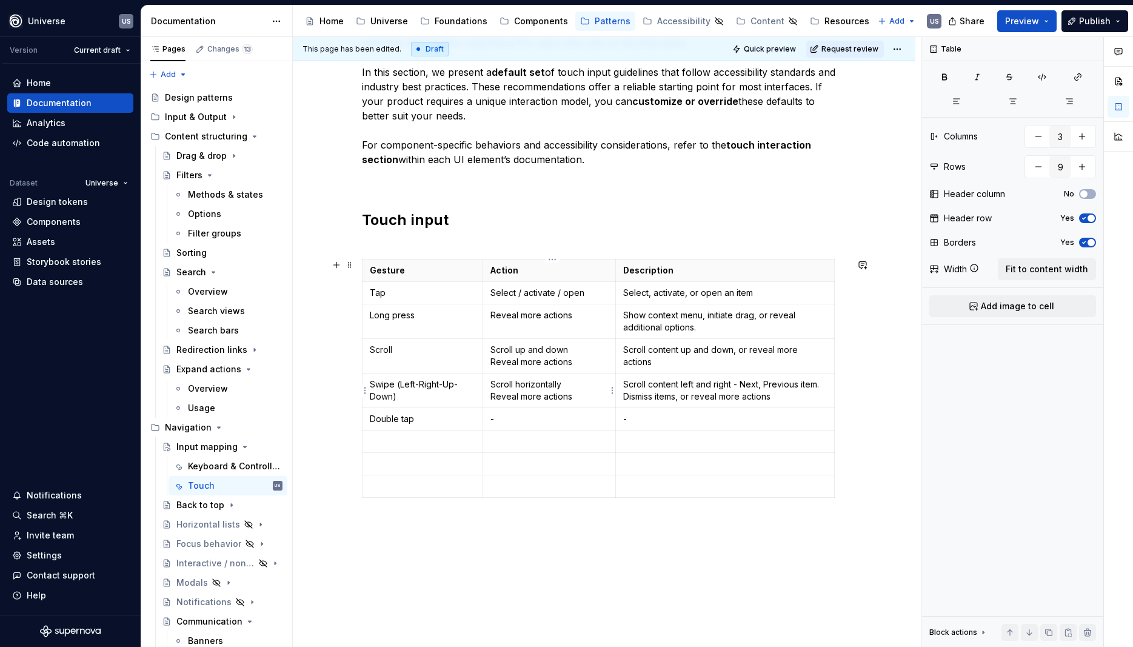
click at [549, 386] on p "Scroll horizontally Reveal more actions" at bounding box center [549, 390] width 118 height 24
drag, startPoint x: 734, startPoint y: 353, endPoint x: 683, endPoint y: 352, distance: 50.9
click at [683, 352] on p "Scroll content up and down, or reveal more actions" at bounding box center [725, 356] width 204 height 24
click at [537, 352] on p "Scroll up and down Reveal more actions" at bounding box center [549, 356] width 118 height 24
drag, startPoint x: 518, startPoint y: 349, endPoint x: 587, endPoint y: 355, distance: 68.7
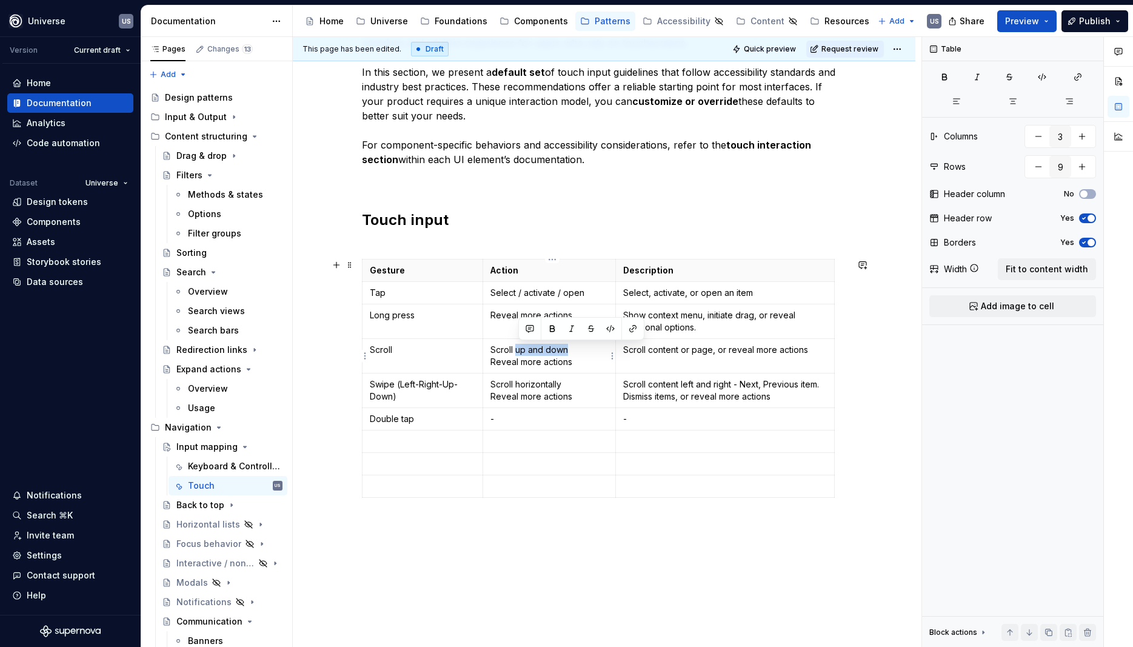
click at [587, 355] on p "Scroll up and down Reveal more actions" at bounding box center [549, 356] width 118 height 24
drag, startPoint x: 576, startPoint y: 370, endPoint x: 494, endPoint y: 363, distance: 82.2
click at [494, 363] on td "Scroll in all directions Reveal more actions" at bounding box center [549, 356] width 133 height 35
drag, startPoint x: 584, startPoint y: 397, endPoint x: 490, endPoint y: 383, distance: 95.0
click at [490, 383] on td "Scroll horizontally Reveal more actions" at bounding box center [549, 390] width 133 height 35
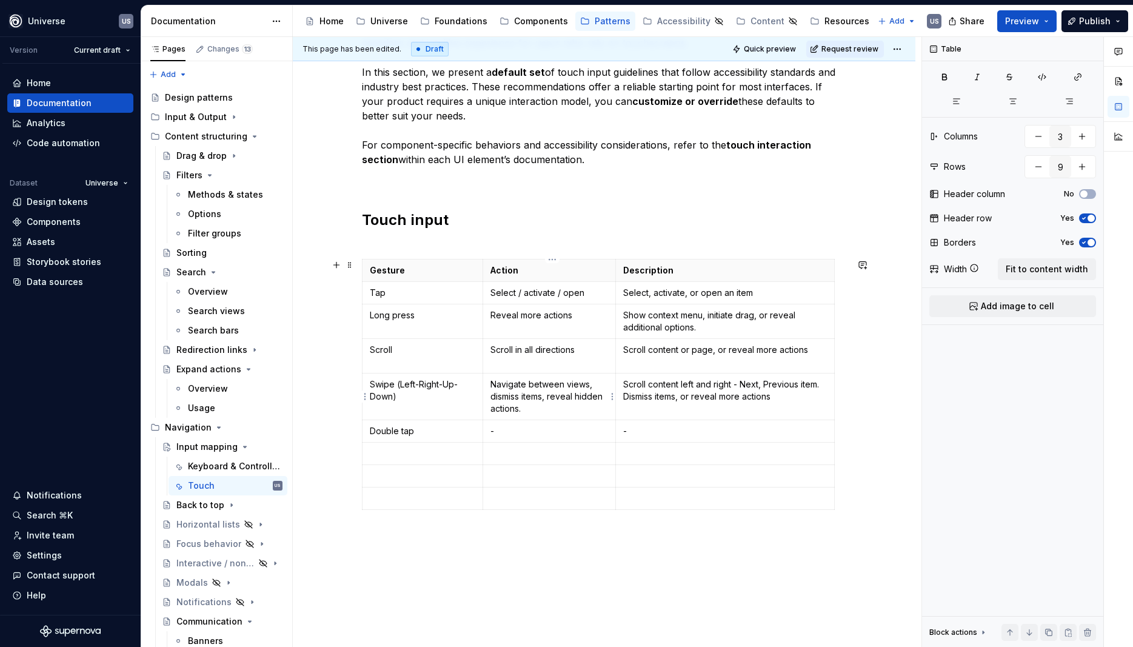
click at [544, 392] on p "Navigate between views, dismiss items, reveal hidden actions." at bounding box center [549, 396] width 118 height 36
click at [712, 382] on p "Scroll content left and right - Next, Previous item. Dismiss items, or reveal m…" at bounding box center [725, 390] width 204 height 24
drag, startPoint x: 741, startPoint y: 383, endPoint x: 640, endPoint y: 387, distance: 101.9
click at [640, 387] on p "Scroll content left and right - Next, Previous item. Dismiss items, or reveal m…" at bounding box center [725, 390] width 204 height 24
click at [641, 388] on p "Scroll content left and right - Next, Previous item. Dismiss items, or reveal m…" at bounding box center [725, 390] width 204 height 24
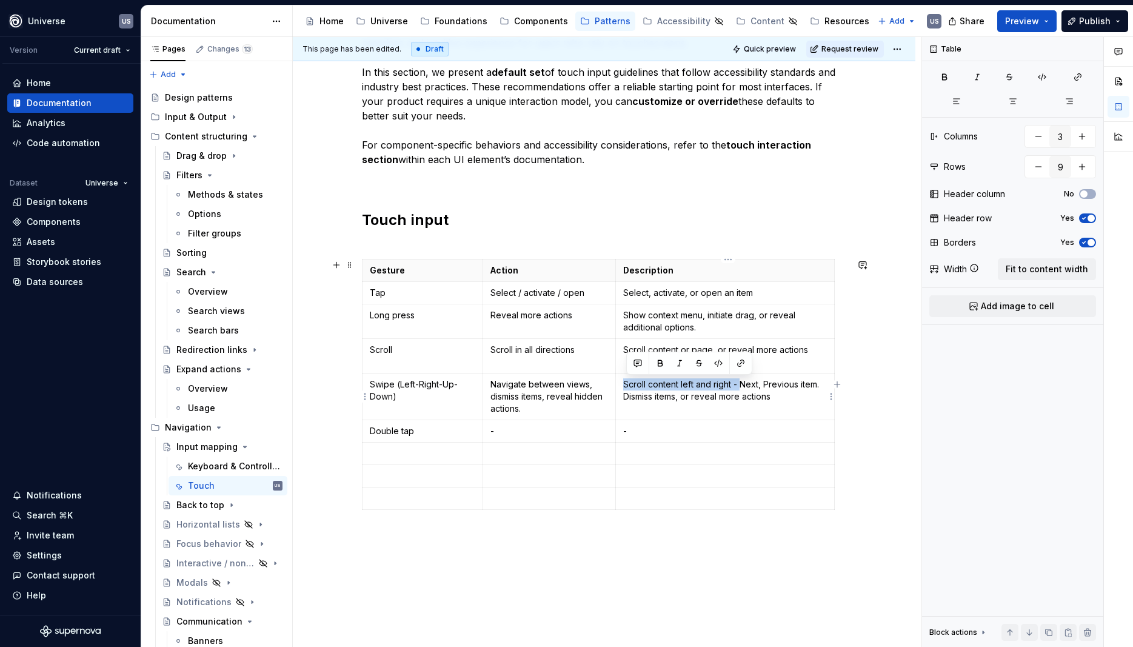
drag, startPoint x: 627, startPoint y: 383, endPoint x: 745, endPoint y: 381, distance: 118.2
click at [745, 381] on p "Scroll content left and right - Next, Previous item. Dismiss items, or reveal m…" at bounding box center [725, 390] width 204 height 24
click at [399, 382] on p "Swipe (Left-Right-Up-Down)" at bounding box center [423, 390] width 106 height 24
click at [431, 355] on p "Scroll" at bounding box center [423, 350] width 106 height 12
click at [817, 349] on p "Scroll content or page, or reveal more actions" at bounding box center [725, 350] width 204 height 12
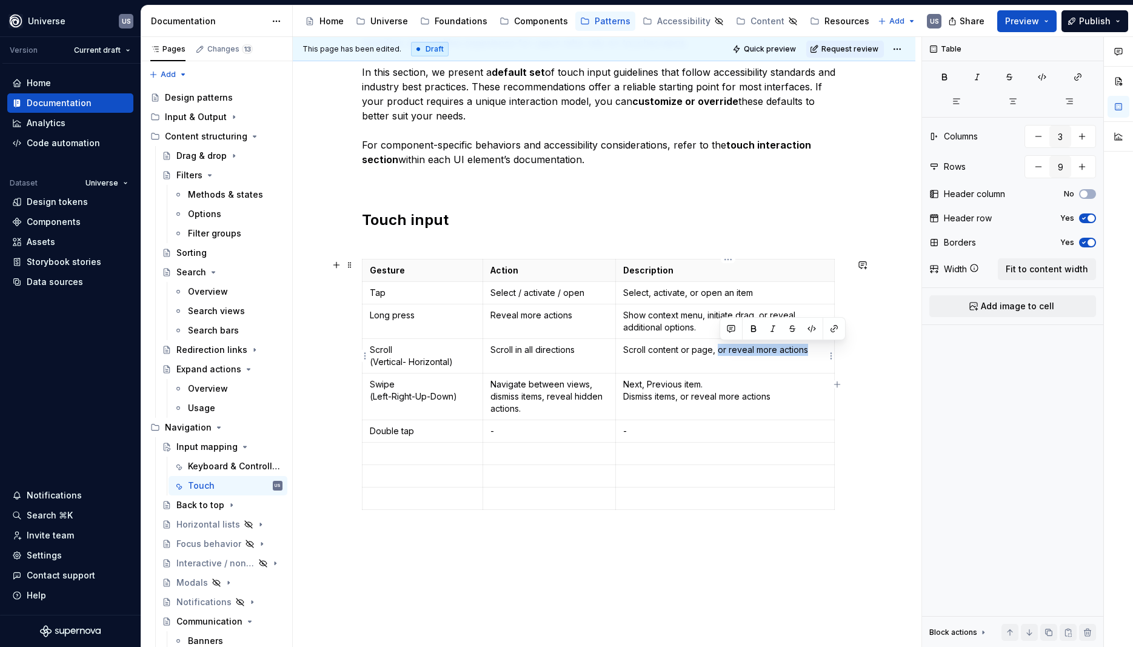
drag, startPoint x: 813, startPoint y: 350, endPoint x: 721, endPoint y: 353, distance: 92.2
click at [721, 353] on p "Scroll content or page, or reveal more actions" at bounding box center [725, 350] width 204 height 12
click at [694, 401] on p "Next, Previous item. Dismiss items, or reveal more actions" at bounding box center [725, 390] width 204 height 24
click at [720, 390] on p "Next, Previous item. Dismiss items, or reveal more actions" at bounding box center [725, 390] width 204 height 24
click at [399, 454] on p at bounding box center [423, 453] width 106 height 12
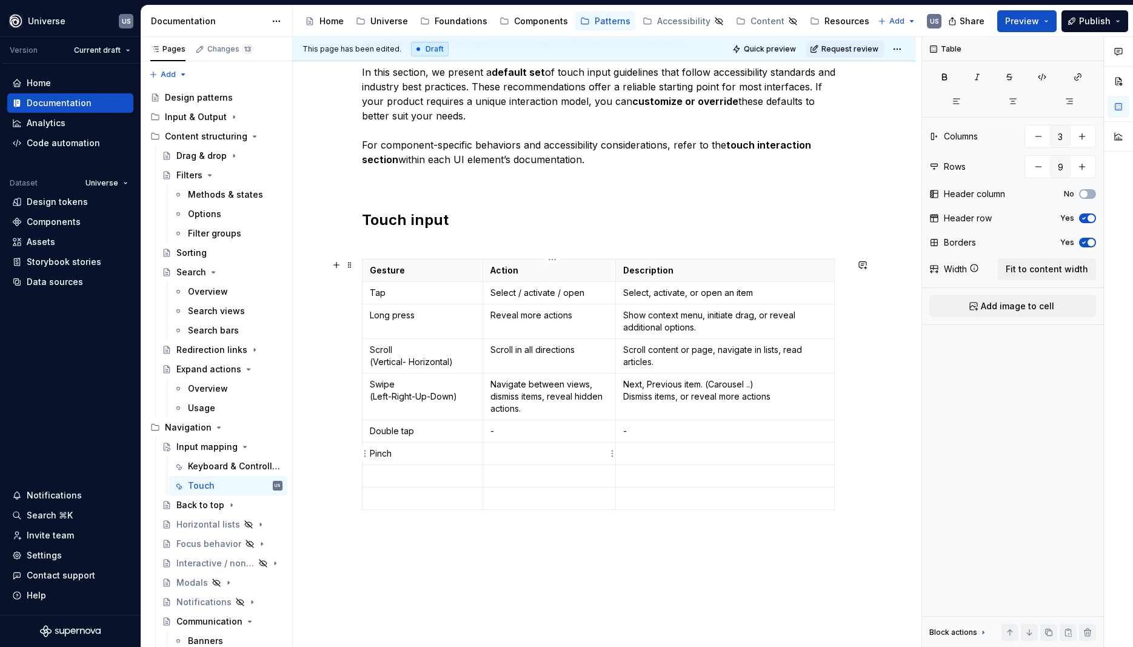
click at [504, 446] on td at bounding box center [549, 454] width 133 height 22
click at [640, 455] on p at bounding box center [725, 453] width 204 height 12
click at [418, 476] on p at bounding box center [423, 476] width 106 height 12
click at [416, 498] on p at bounding box center [423, 498] width 106 height 12
click at [564, 495] on p at bounding box center [549, 498] width 118 height 12
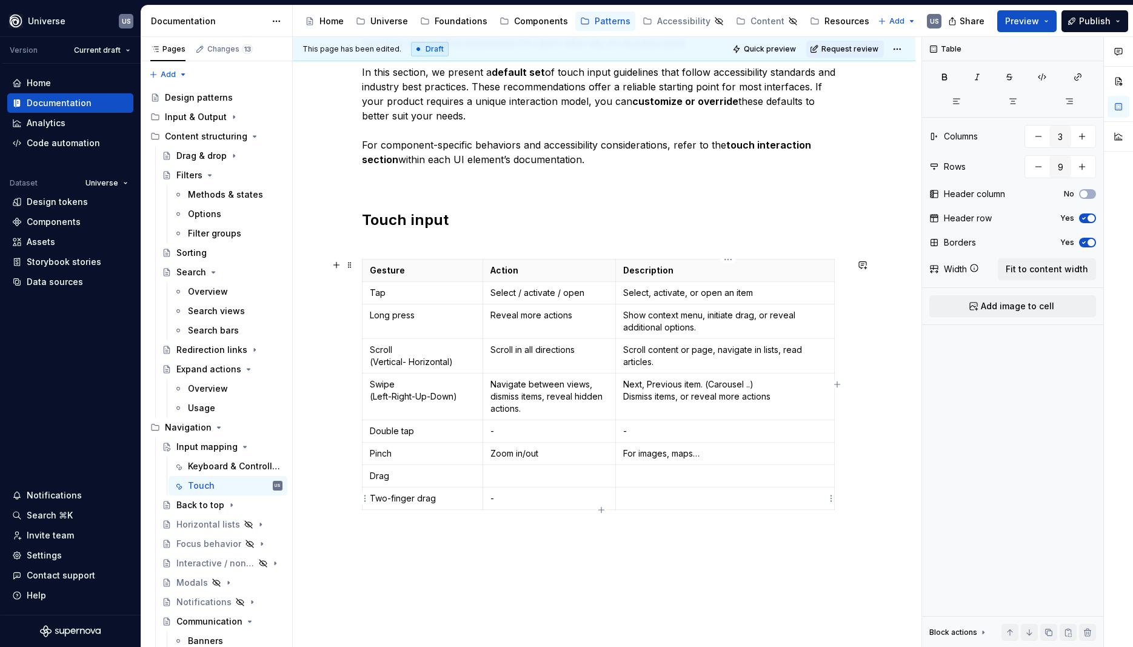
click at [647, 498] on p at bounding box center [725, 498] width 204 height 12
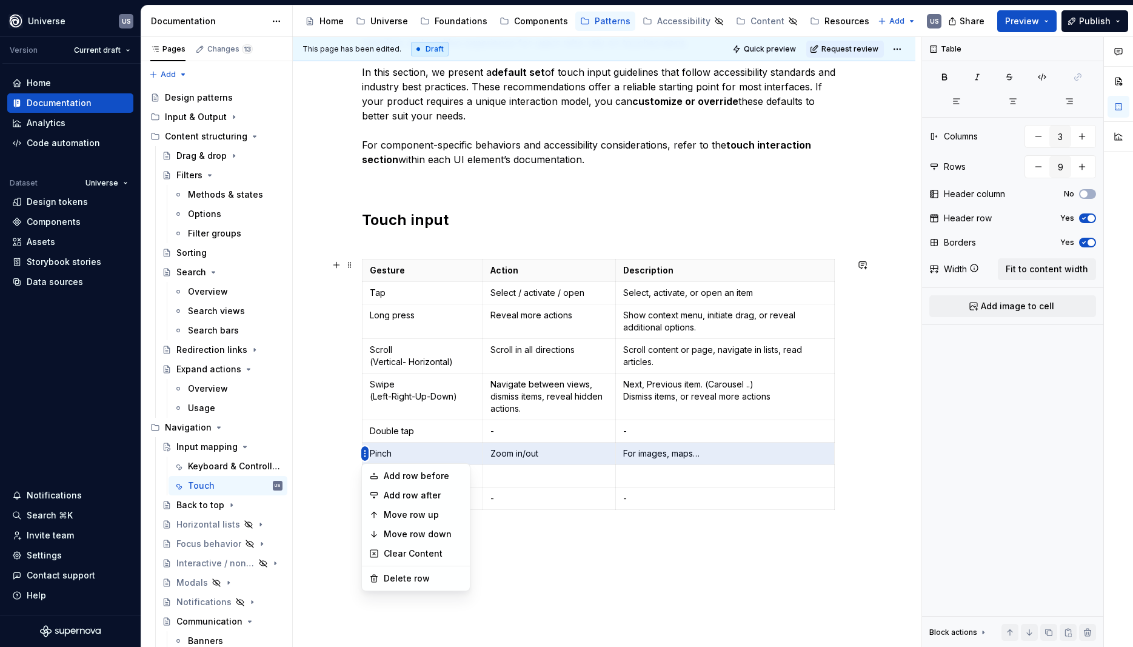
click at [366, 455] on html "Universe US Version Current draft Home Documentation Analytics Code automation …" at bounding box center [566, 323] width 1133 height 647
click at [422, 512] on div "Move row up" at bounding box center [423, 515] width 79 height 12
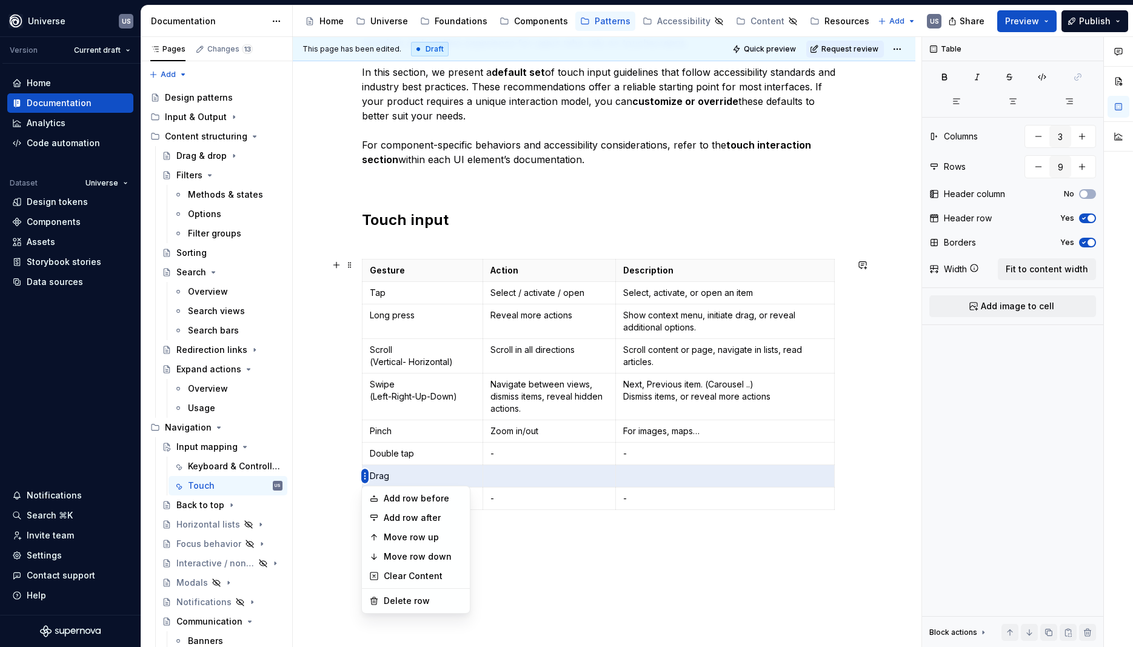
click at [364, 478] on html "Universe US Version Current draft Home Documentation Analytics Code automation …" at bounding box center [566, 323] width 1133 height 647
click at [411, 538] on div "Move row up" at bounding box center [423, 537] width 79 height 12
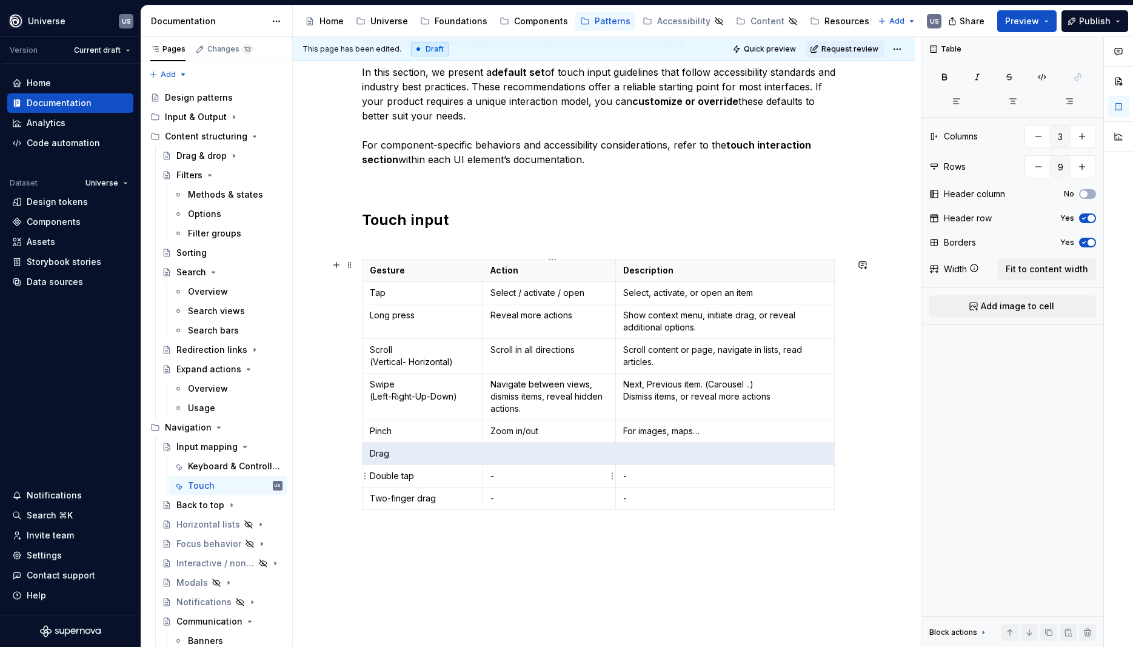
click at [548, 478] on p "-" at bounding box center [549, 476] width 118 height 12
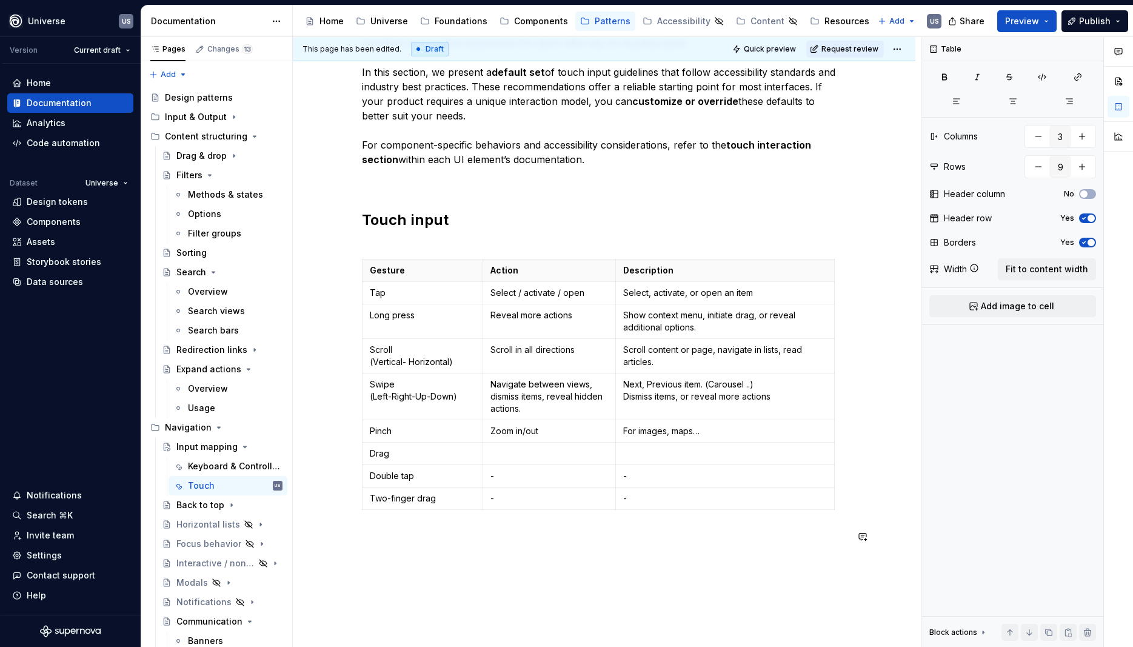
click at [691, 570] on div "Whether you're designing a mobile app, a game, defining clear touch interaction…" at bounding box center [604, 372] width 623 height 760
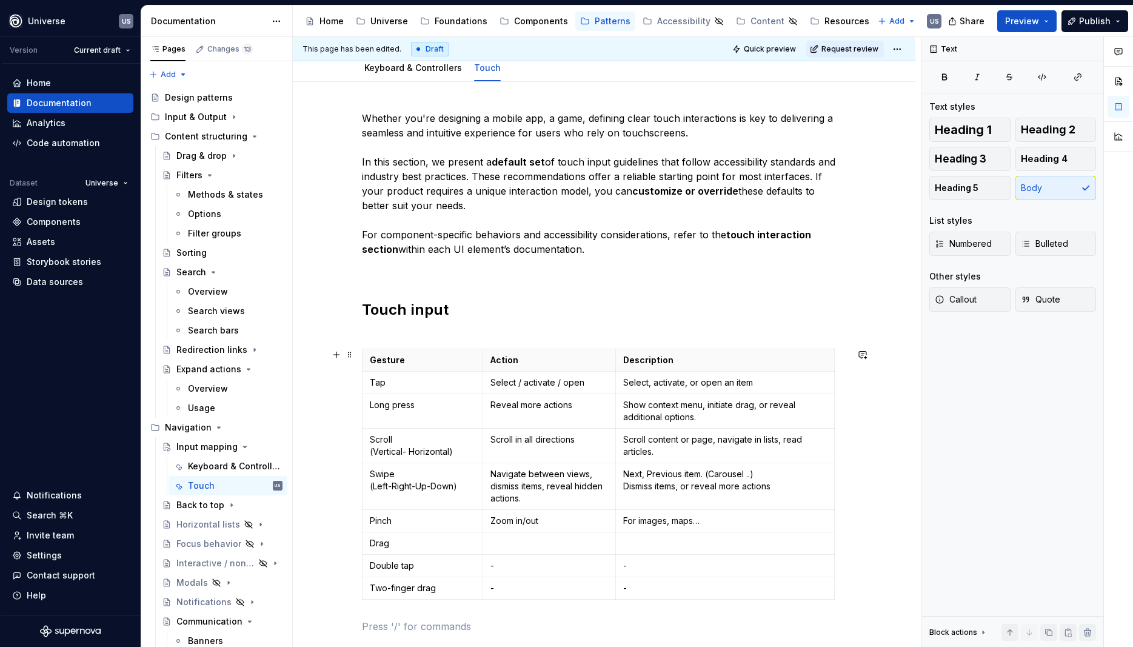
scroll to position [164, 0]
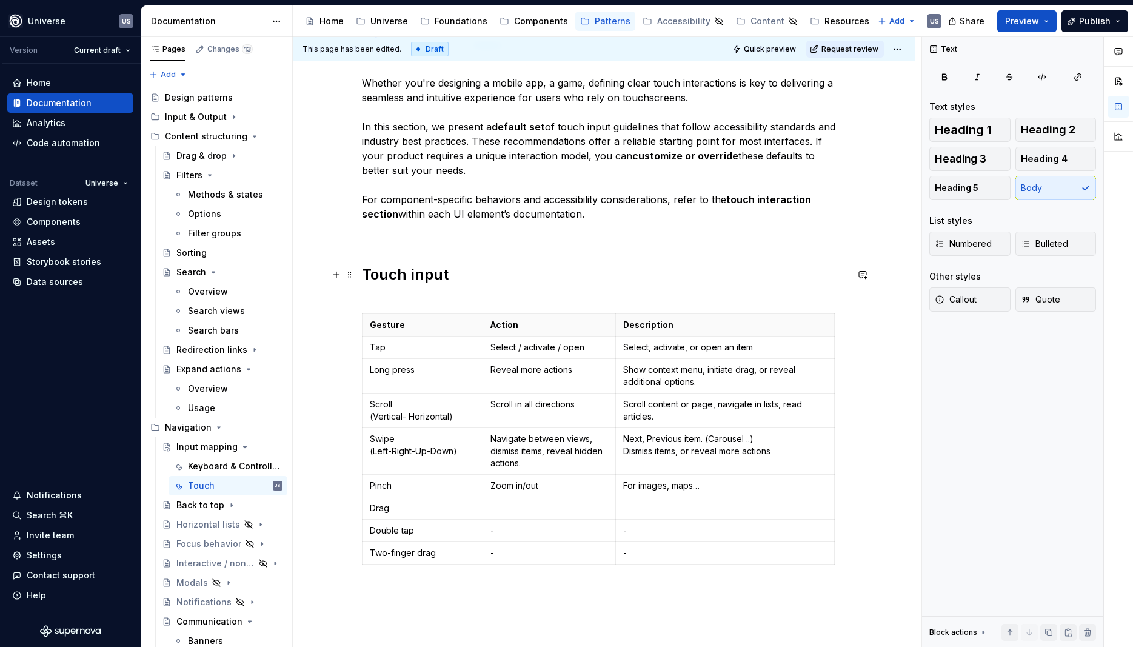
drag, startPoint x: 634, startPoint y: 275, endPoint x: 583, endPoint y: 279, distance: 51.7
click at [634, 275] on h2 "Touch input" at bounding box center [604, 284] width 485 height 39
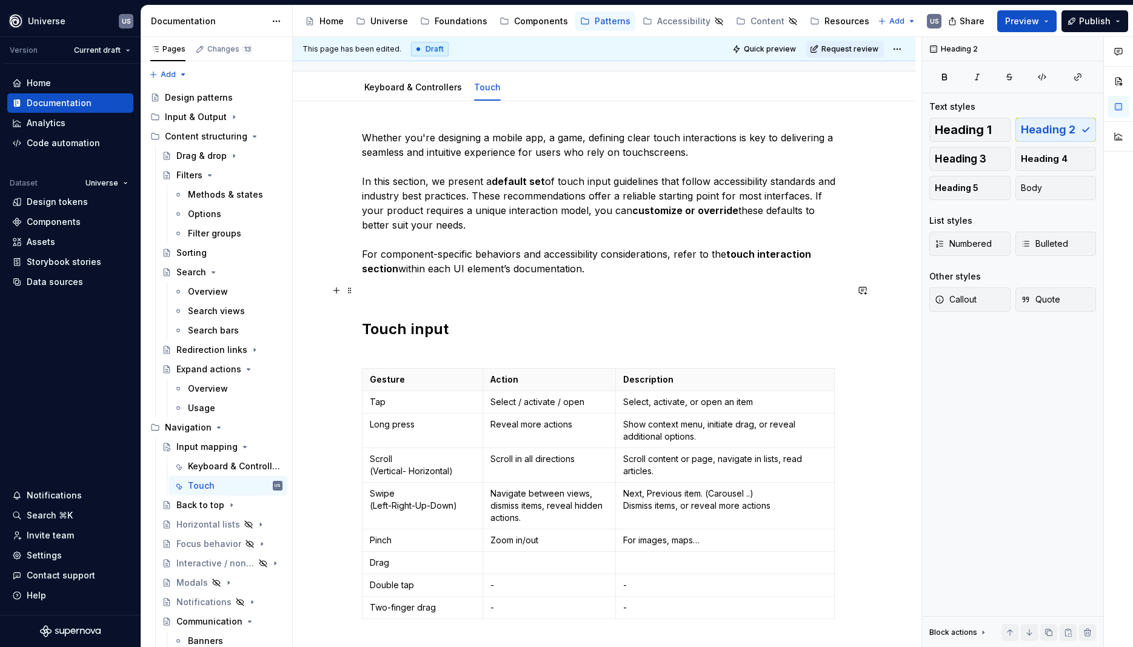
scroll to position [273, 0]
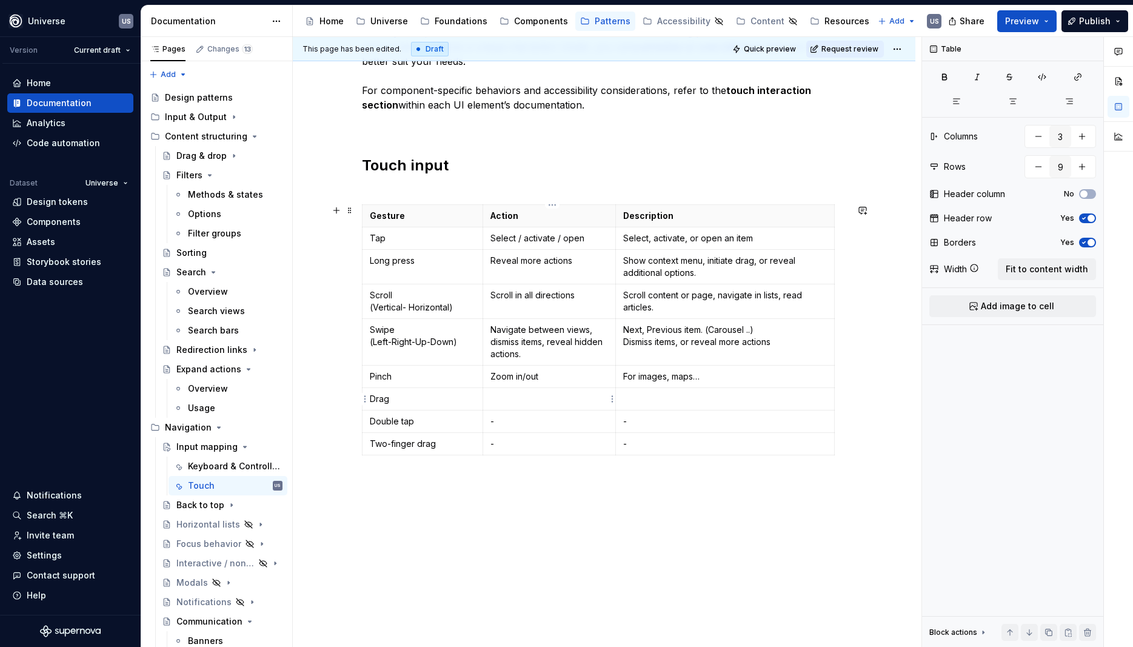
click at [515, 397] on p at bounding box center [549, 399] width 118 height 12
click at [651, 393] on p at bounding box center [725, 399] width 204 height 12
drag, startPoint x: 680, startPoint y: 396, endPoint x: 696, endPoint y: 405, distance: 17.9
click at [680, 397] on p "Drag file, sort list, …" at bounding box center [725, 399] width 204 height 12
click at [578, 399] on p at bounding box center [549, 399] width 118 height 12
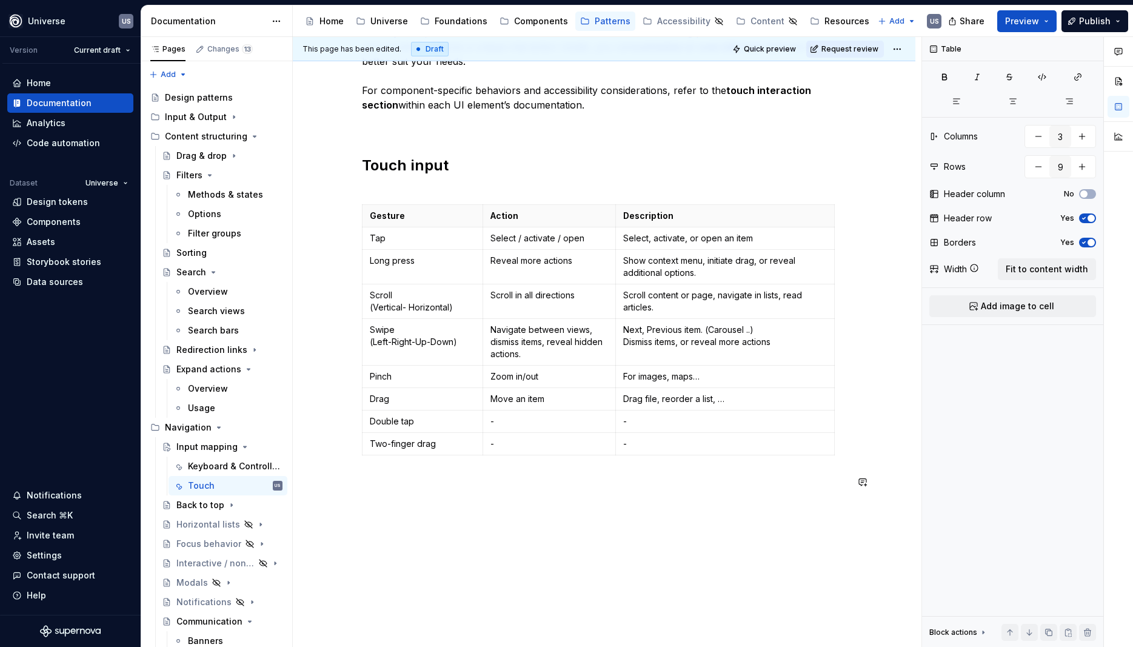
click at [732, 524] on div "Whether you're designing a mobile app, a game, defining clear touch interaction…" at bounding box center [604, 318] width 623 height 760
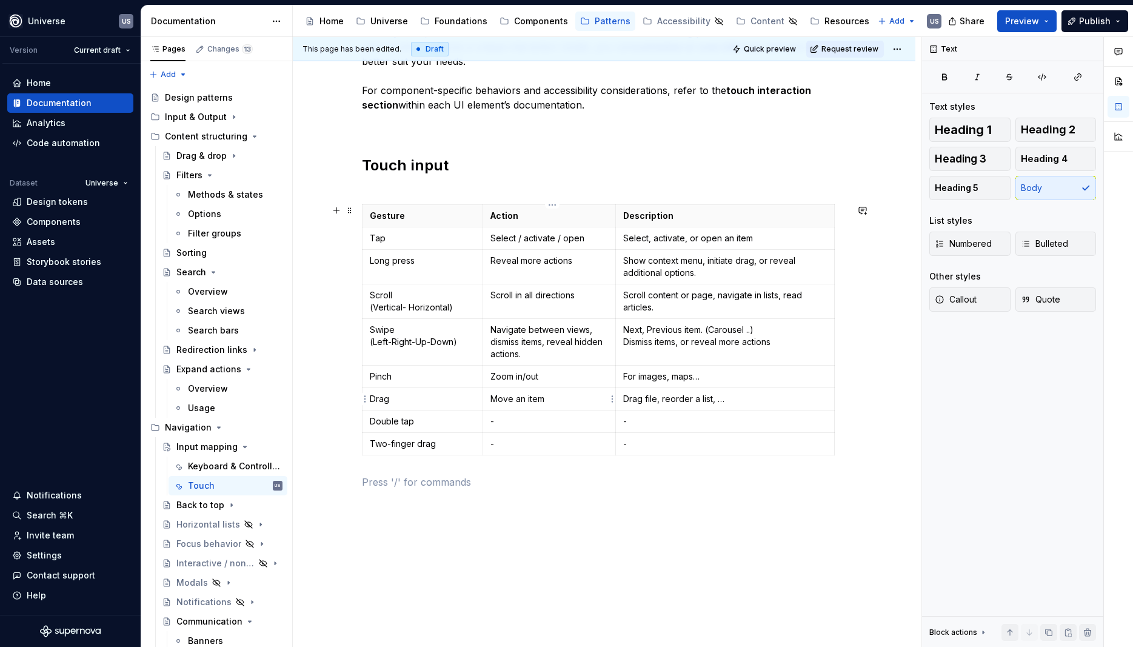
click at [586, 400] on p "Move an item" at bounding box center [549, 399] width 118 height 12
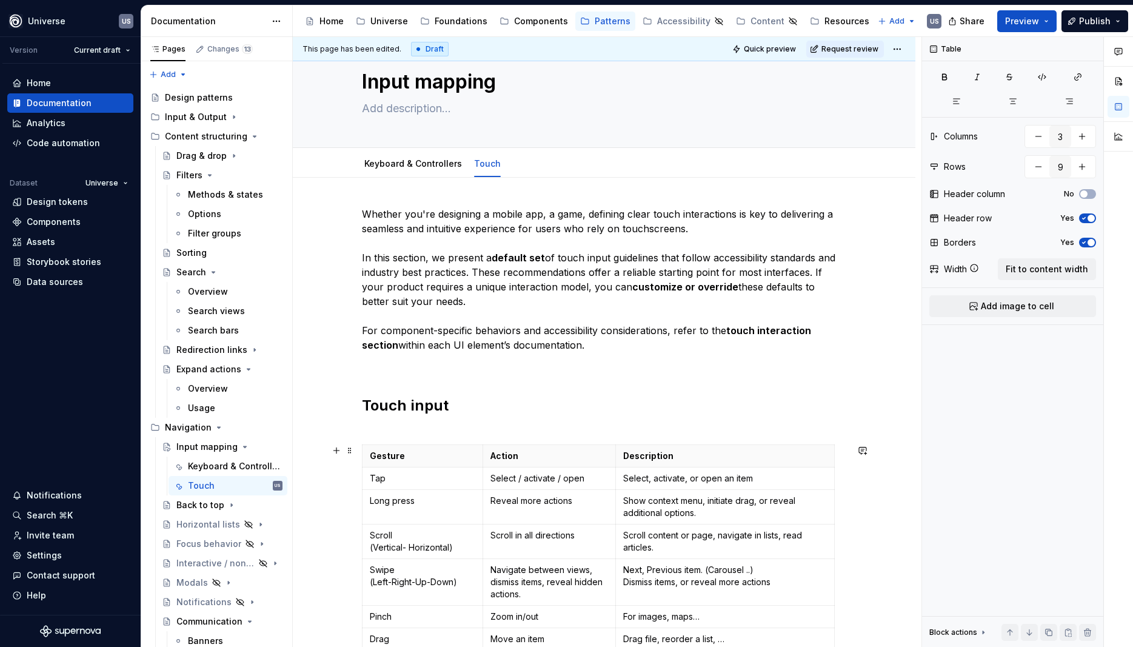
scroll to position [0, 0]
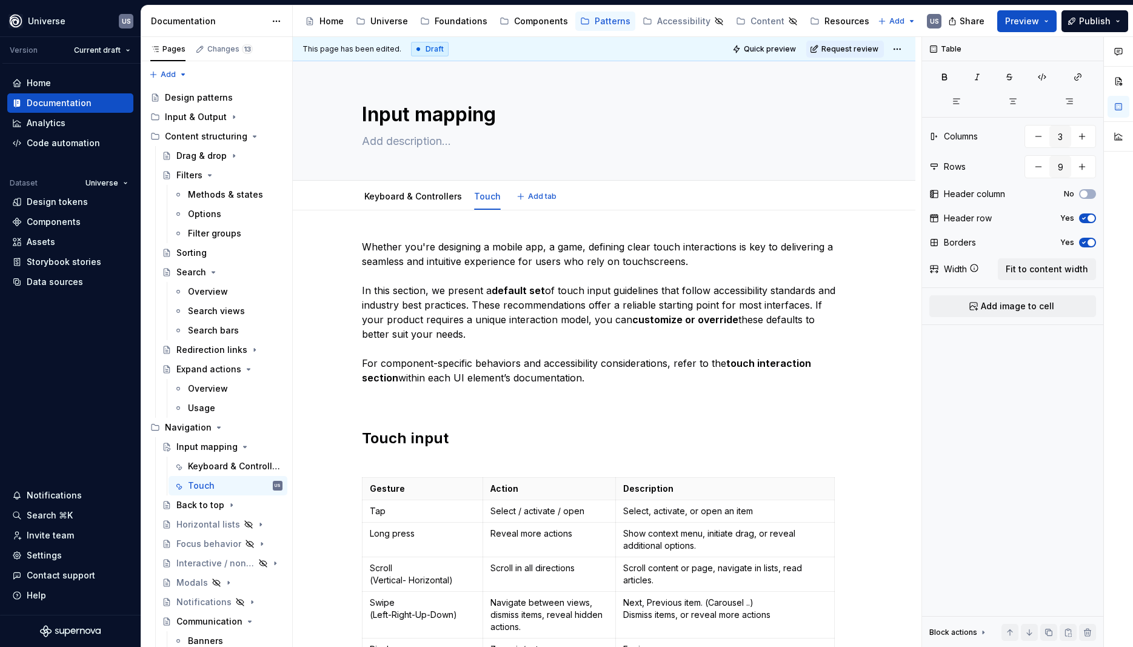
type textarea "*"
